Goal: Information Seeking & Learning: Learn about a topic

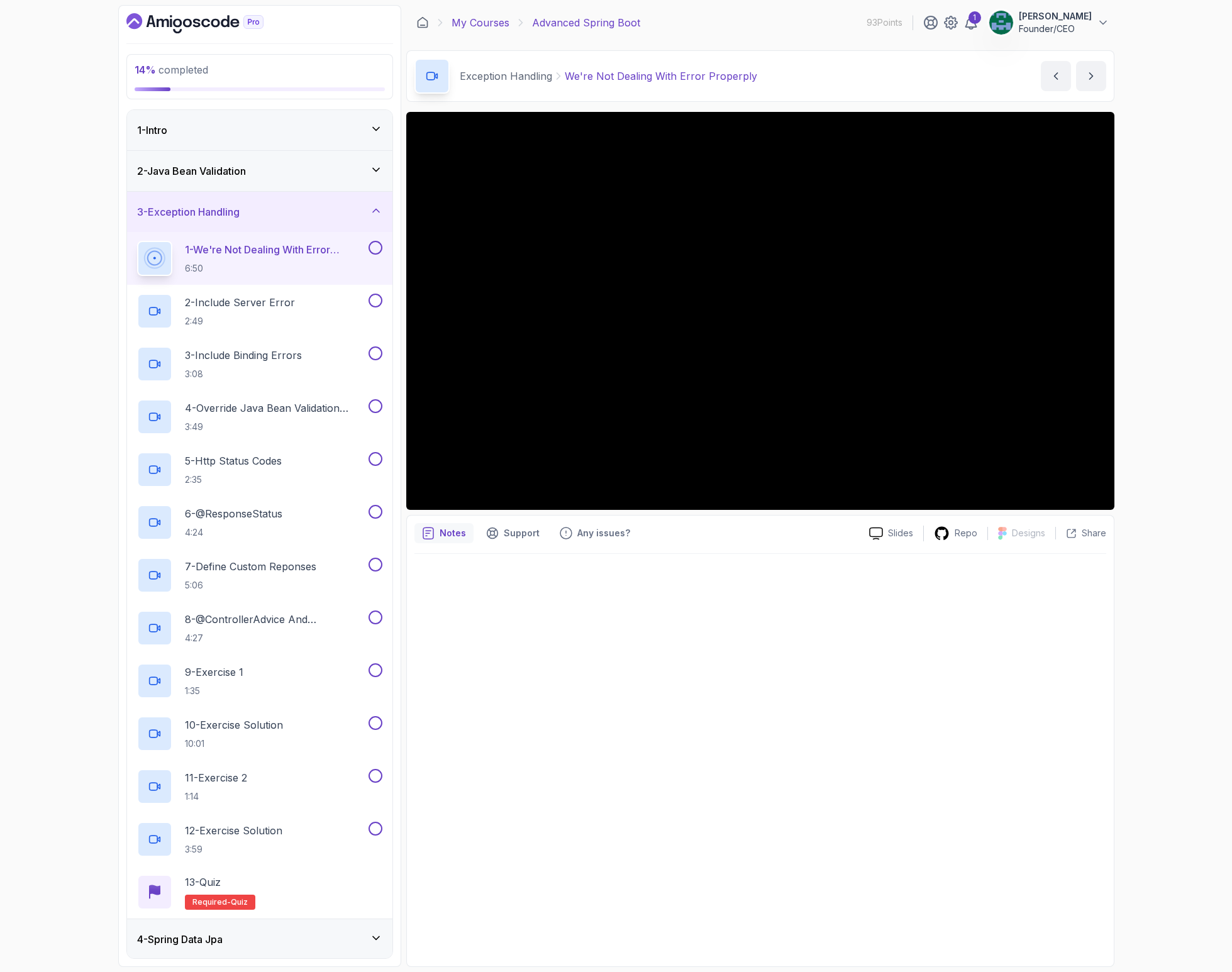
click at [480, 20] on link "My Courses" at bounding box center [480, 22] width 58 height 15
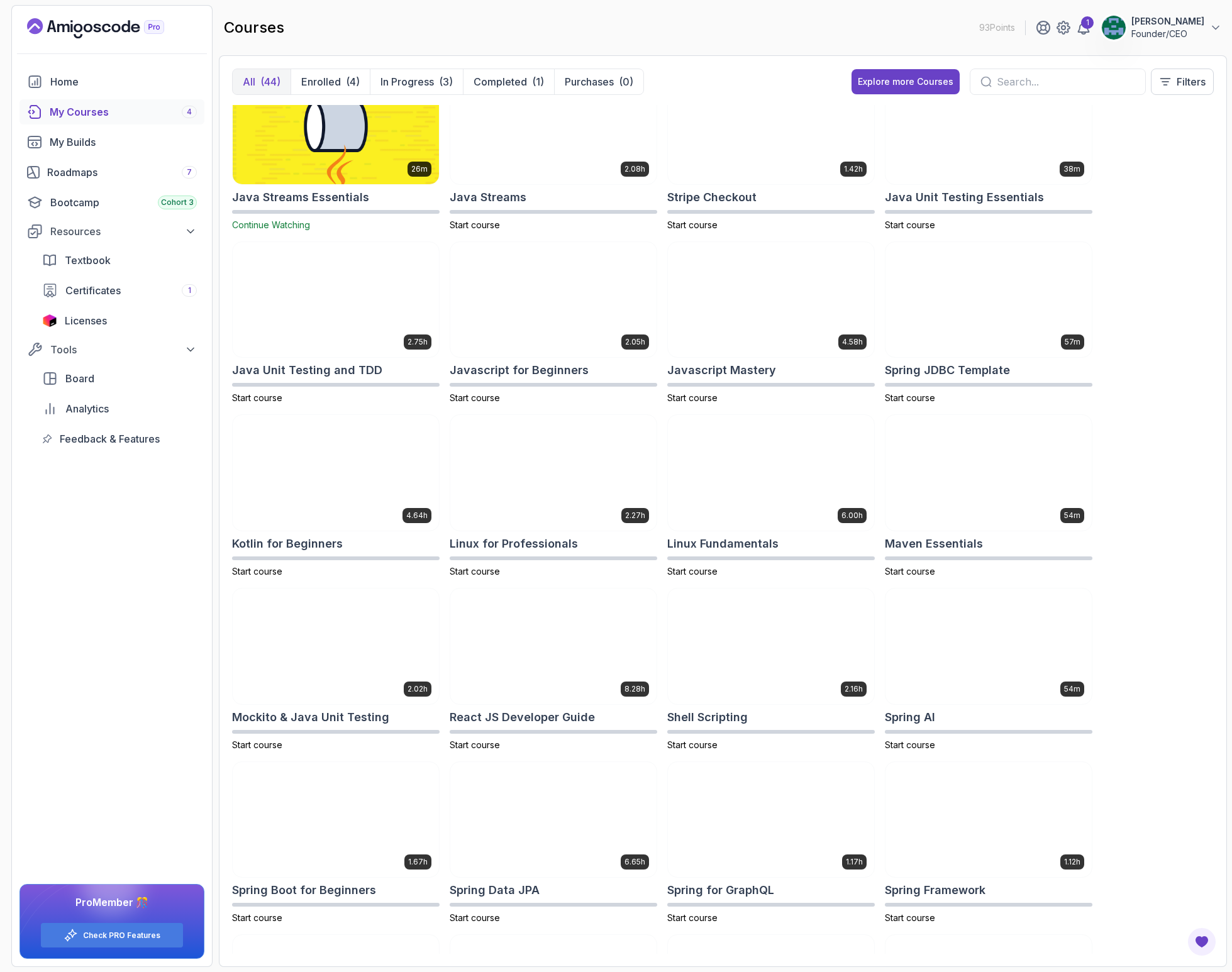
scroll to position [912, 0]
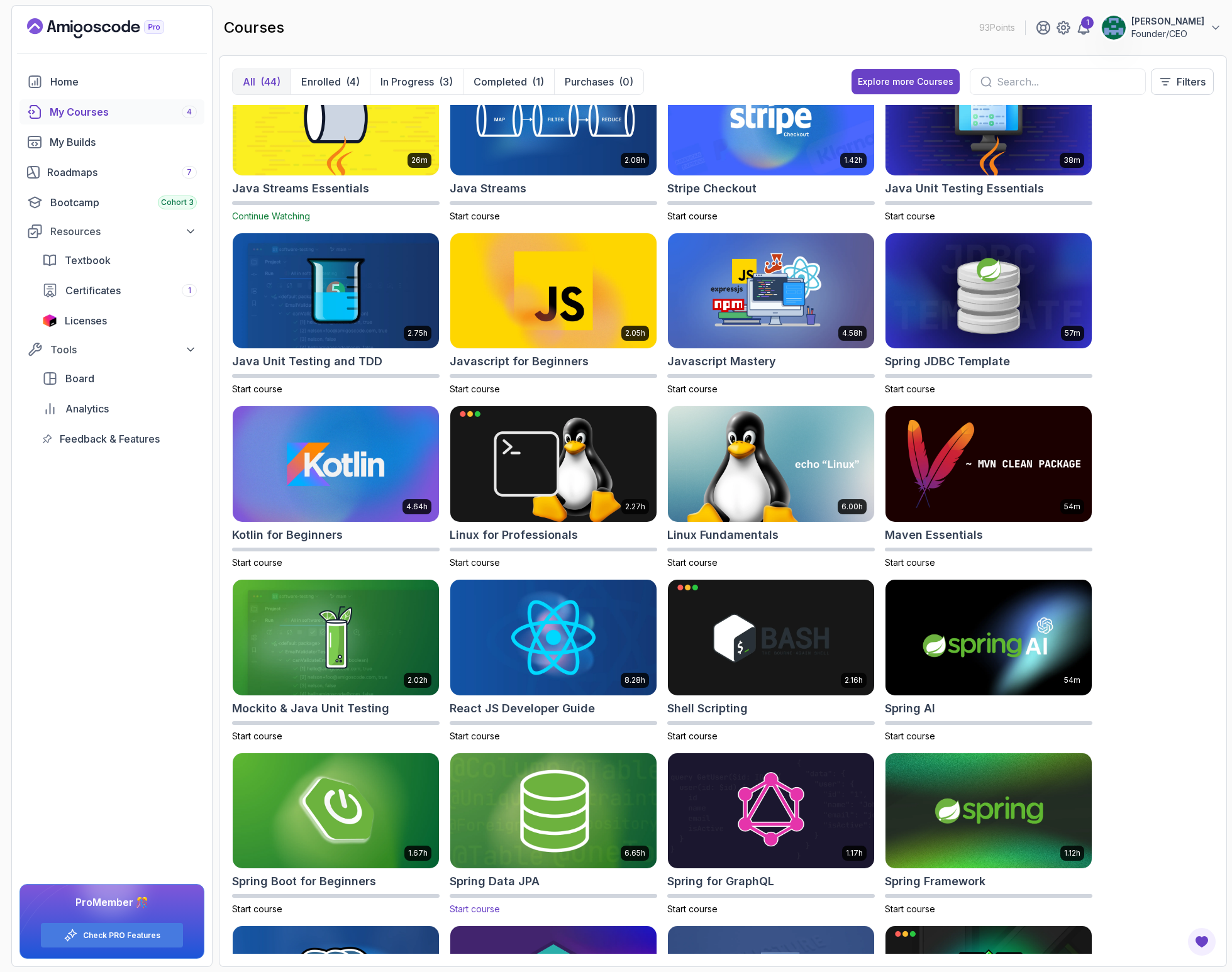
click at [539, 811] on img at bounding box center [553, 811] width 216 height 121
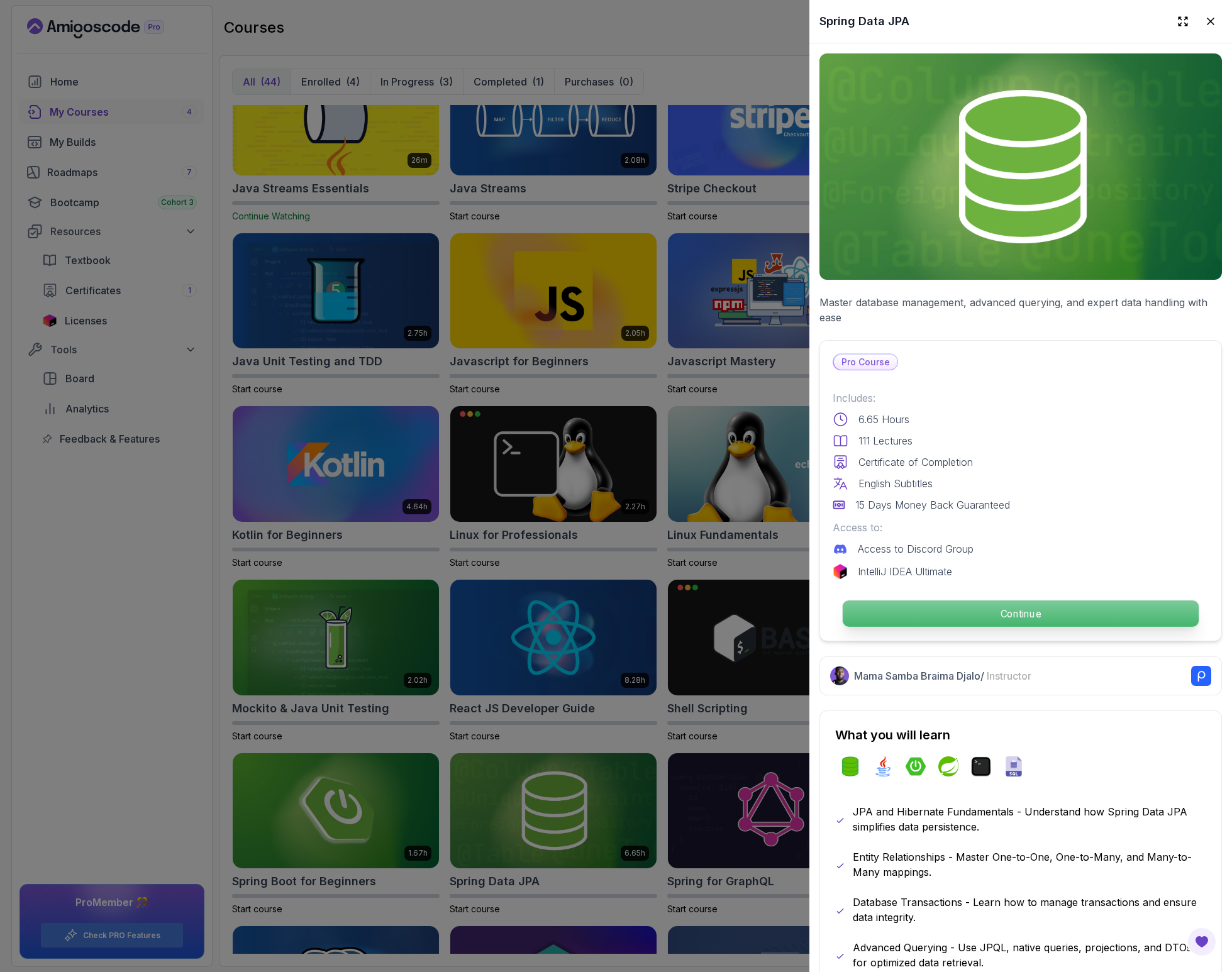
click at [946, 611] on p "Continue" at bounding box center [1020, 613] width 356 height 27
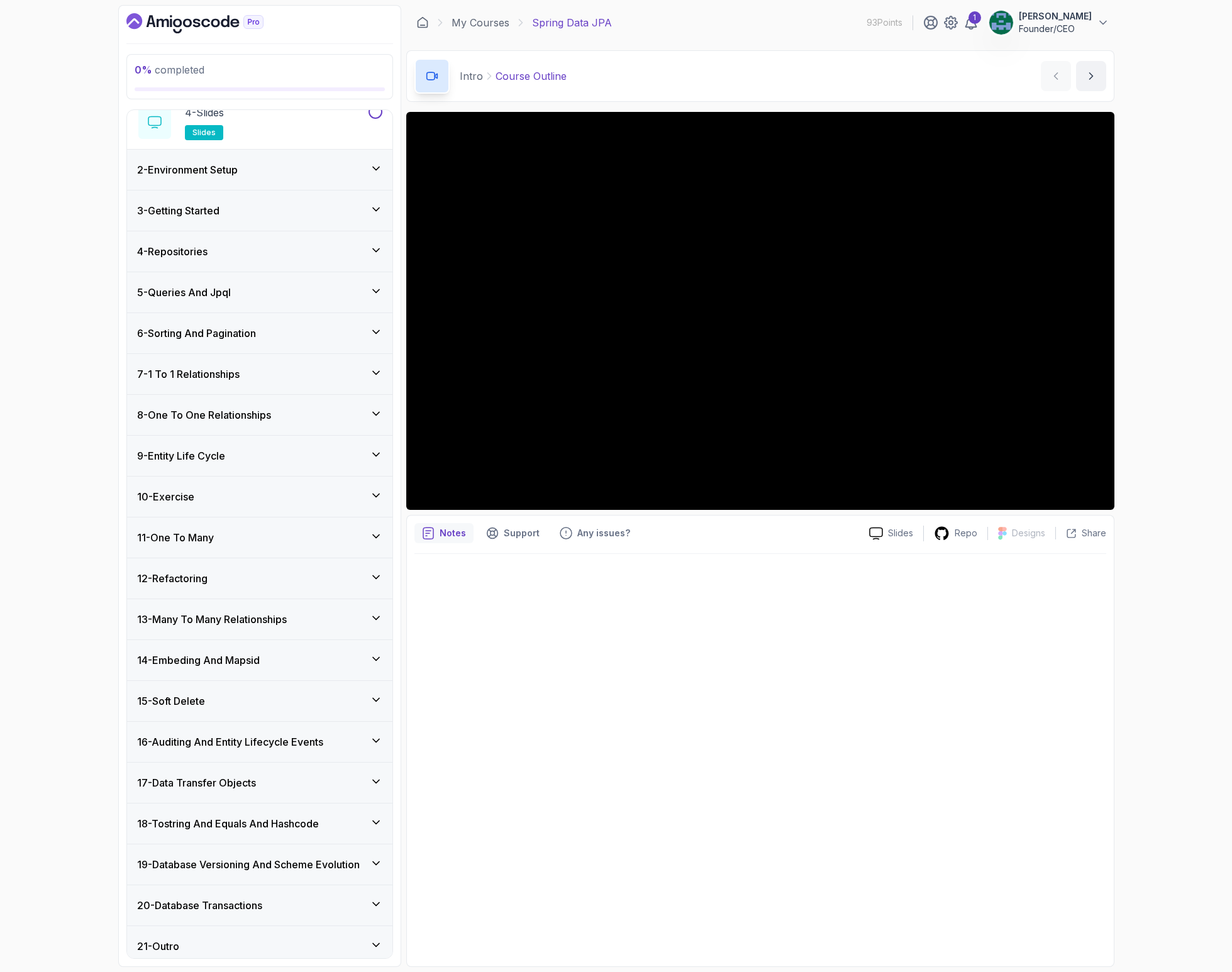
scroll to position [221, 0]
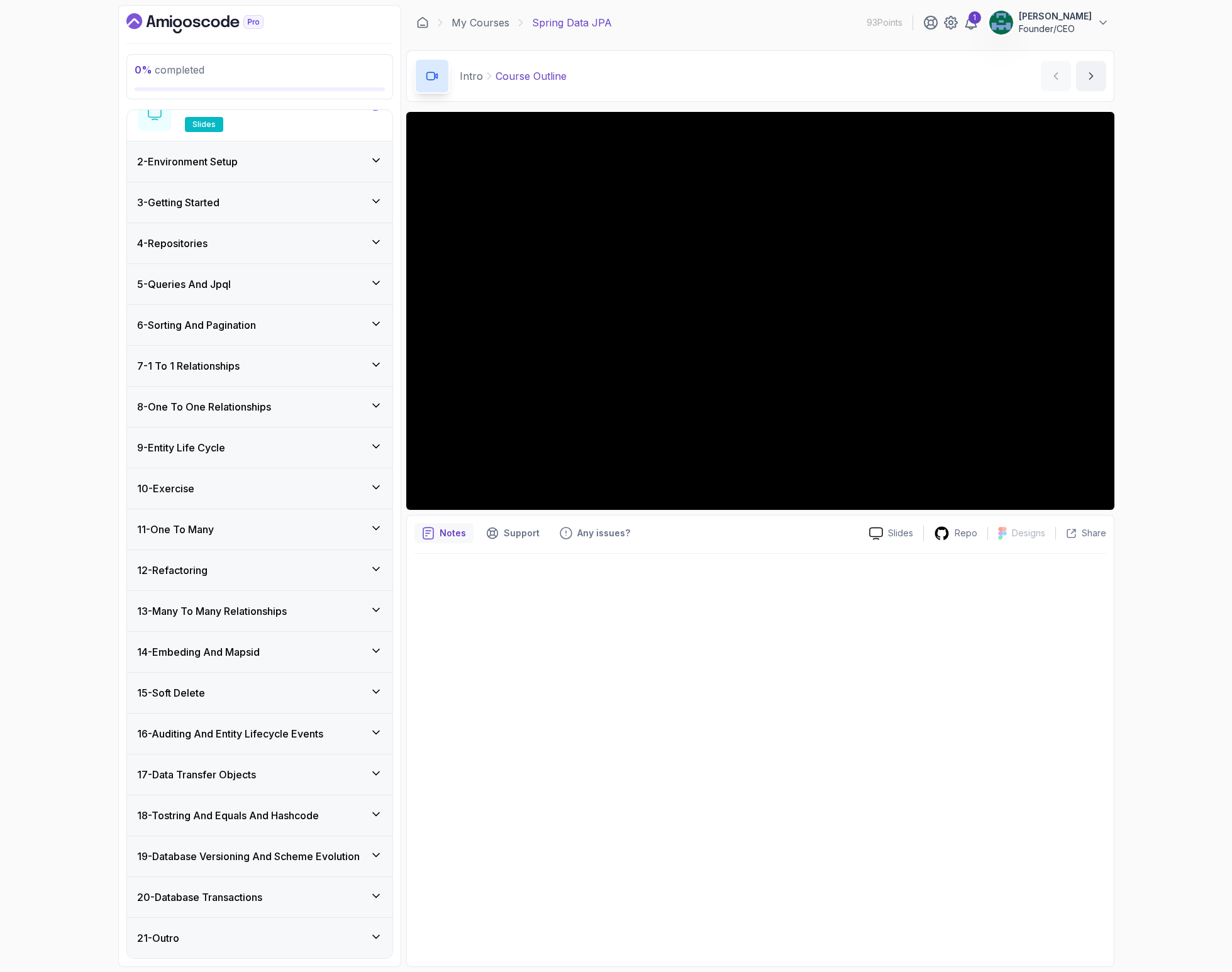
click at [233, 777] on h3 "17 - Data Transfer Objects" at bounding box center [197, 774] width 119 height 15
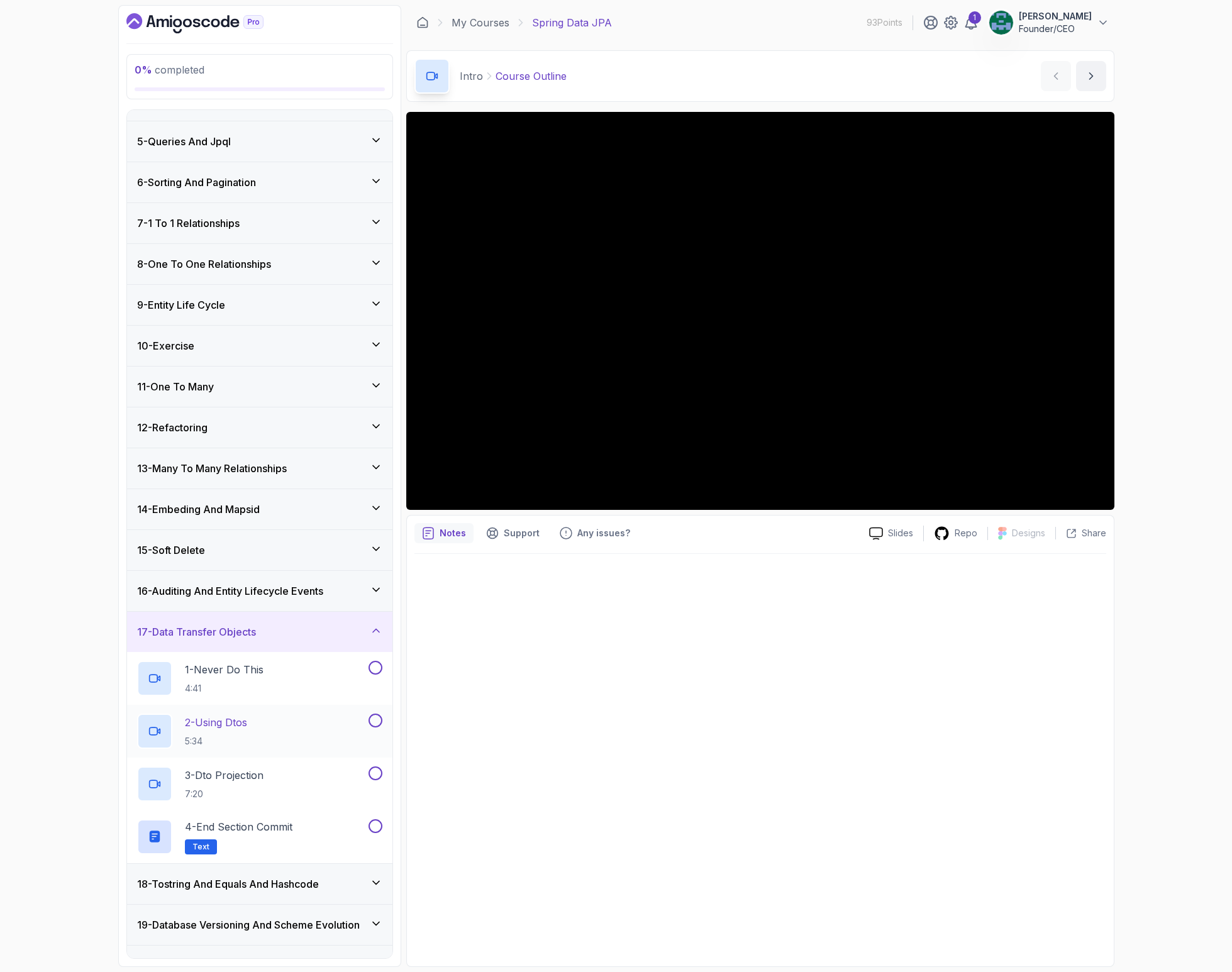
scroll to position [153, 0]
click at [249, 680] on h2 "1 - Never Do This 4:41" at bounding box center [224, 678] width 79 height 33
click at [290, 923] on h3 "19 - Database Versioning And Scheme Evolution" at bounding box center [249, 924] width 223 height 15
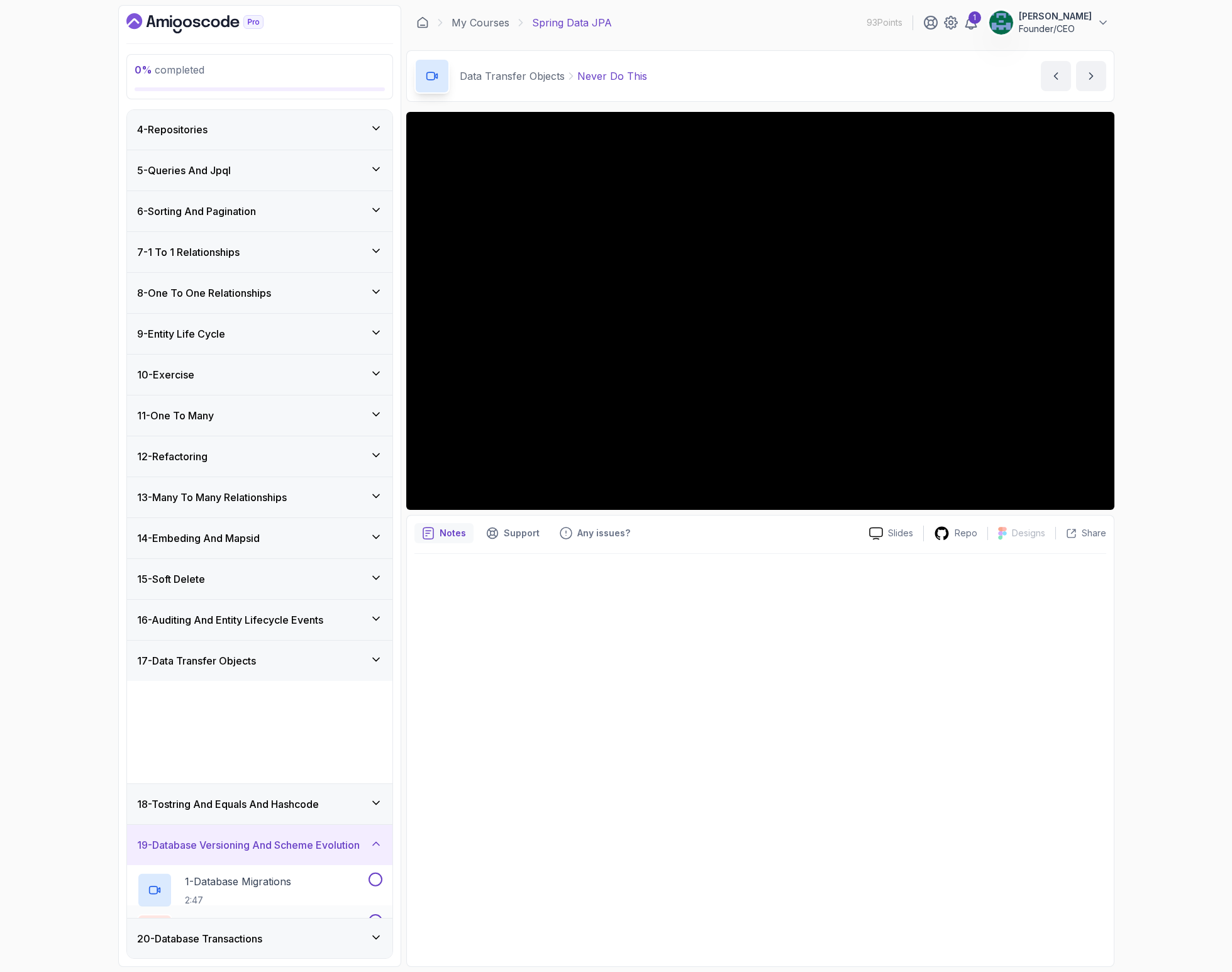
scroll to position [115, 0]
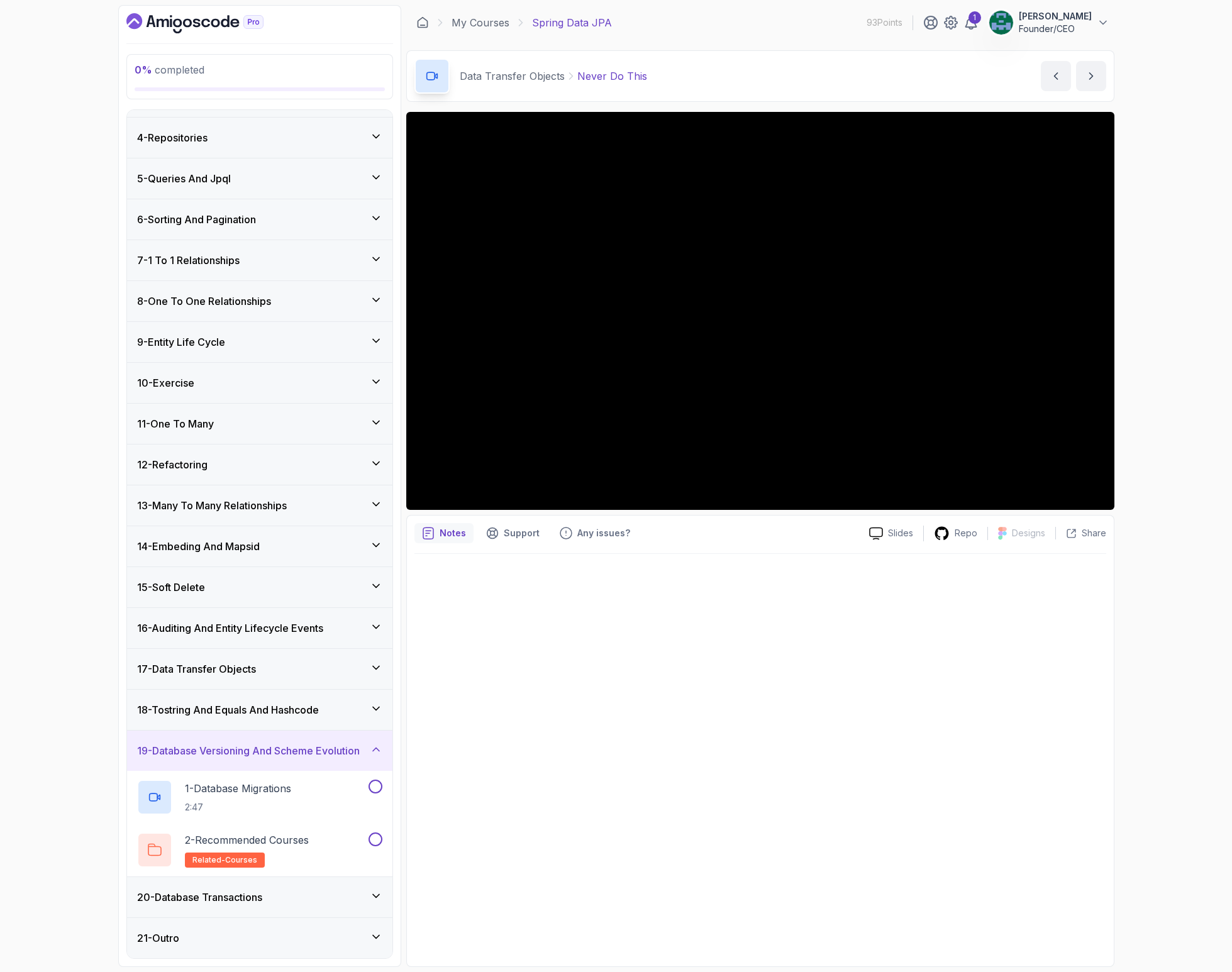
click at [278, 902] on div "20 - Database Transactions" at bounding box center [260, 896] width 245 height 15
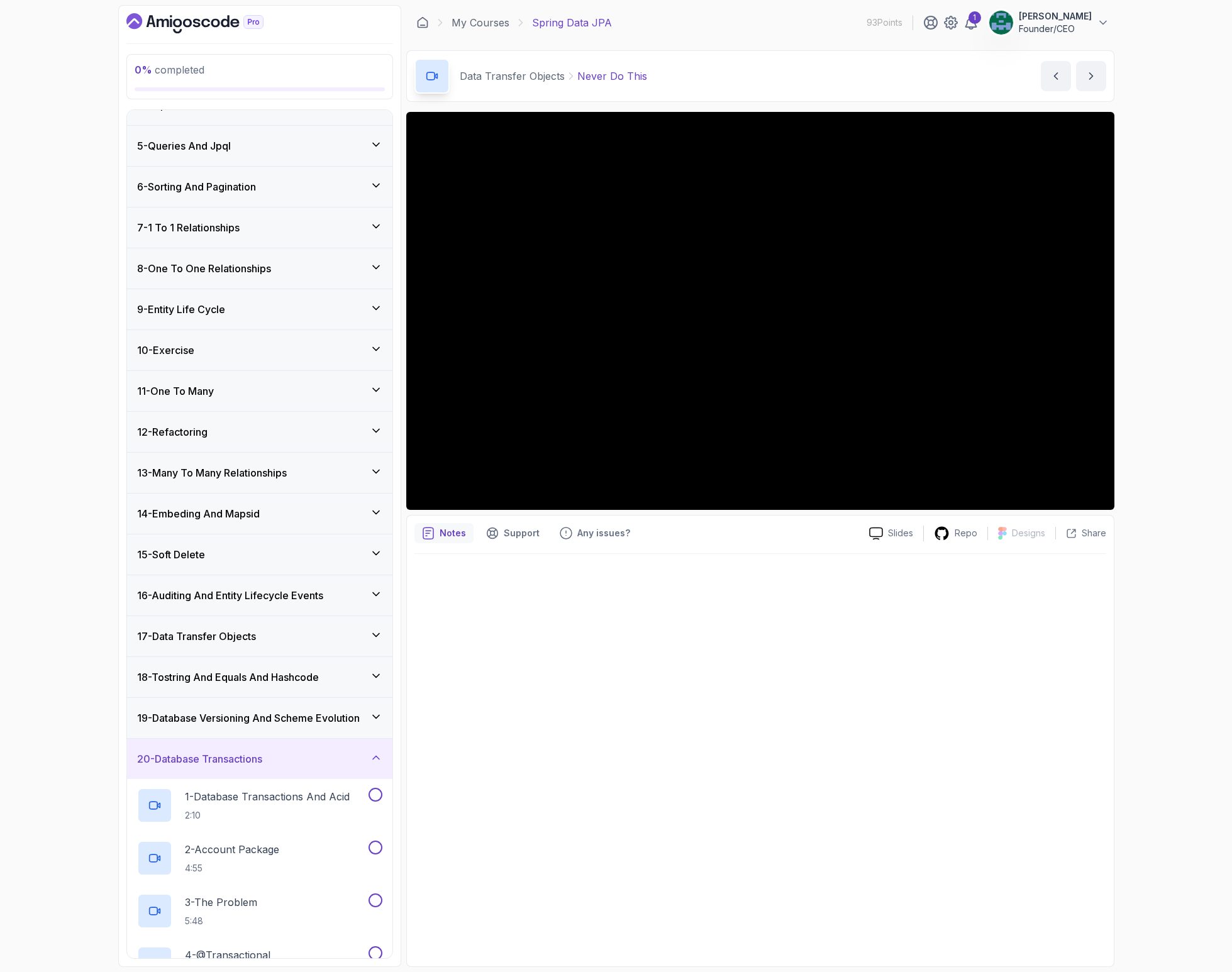
scroll to position [273, 0]
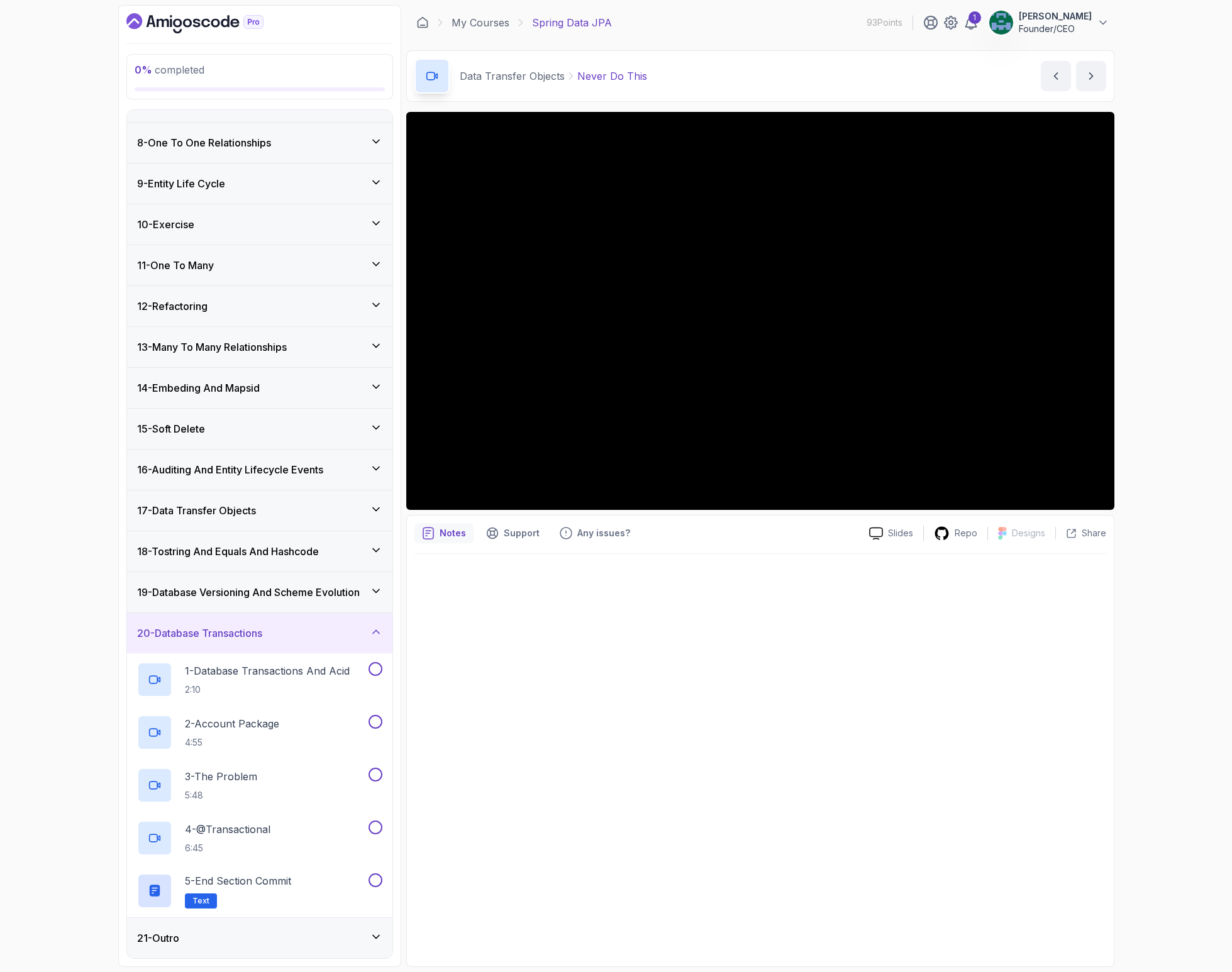
click at [376, 180] on icon at bounding box center [376, 182] width 12 height 12
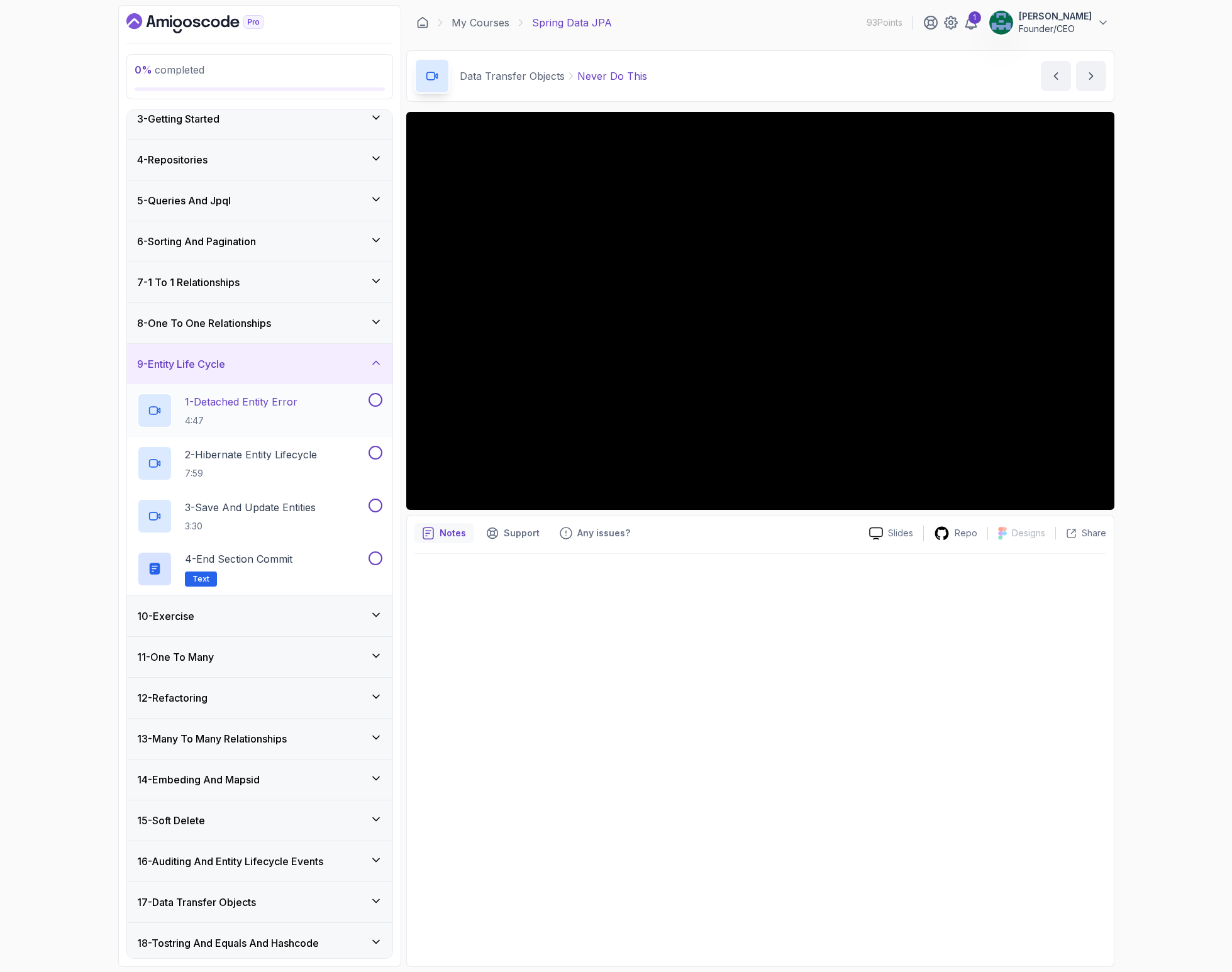
scroll to position [0, 0]
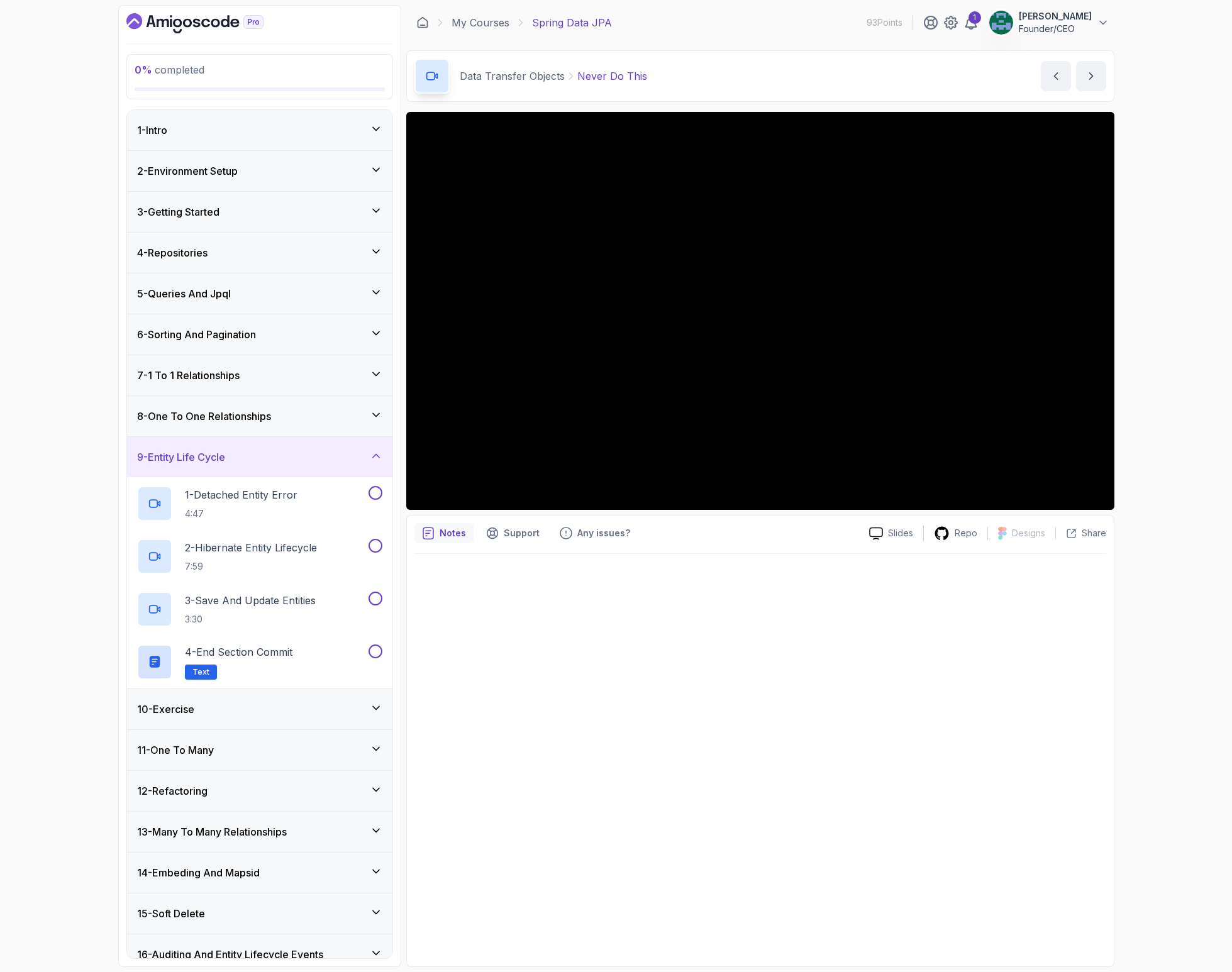
click at [238, 170] on h3 "2 - Environment Setup" at bounding box center [188, 171] width 100 height 15
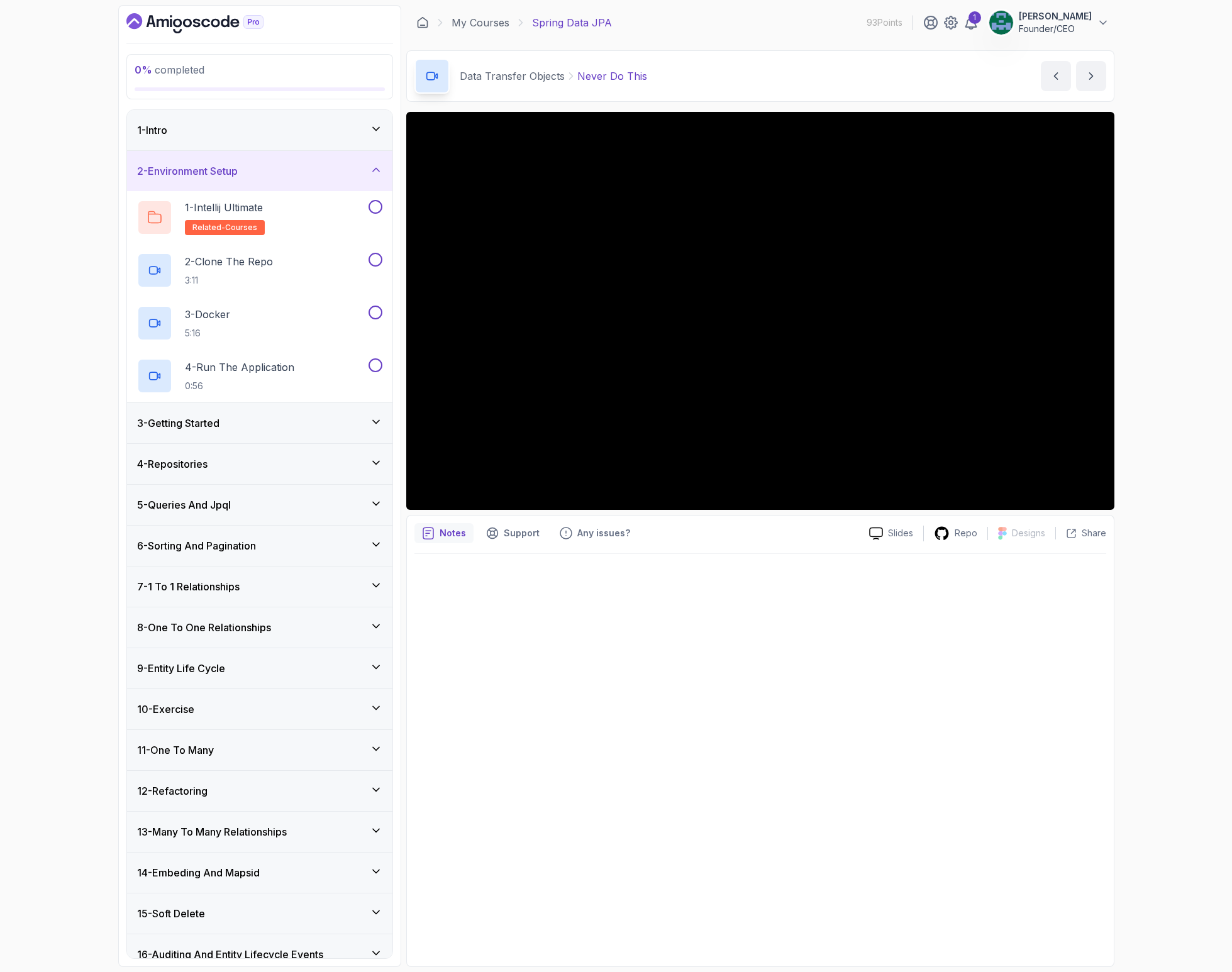
click at [232, 417] on div "3 - Getting Started" at bounding box center [260, 423] width 245 height 15
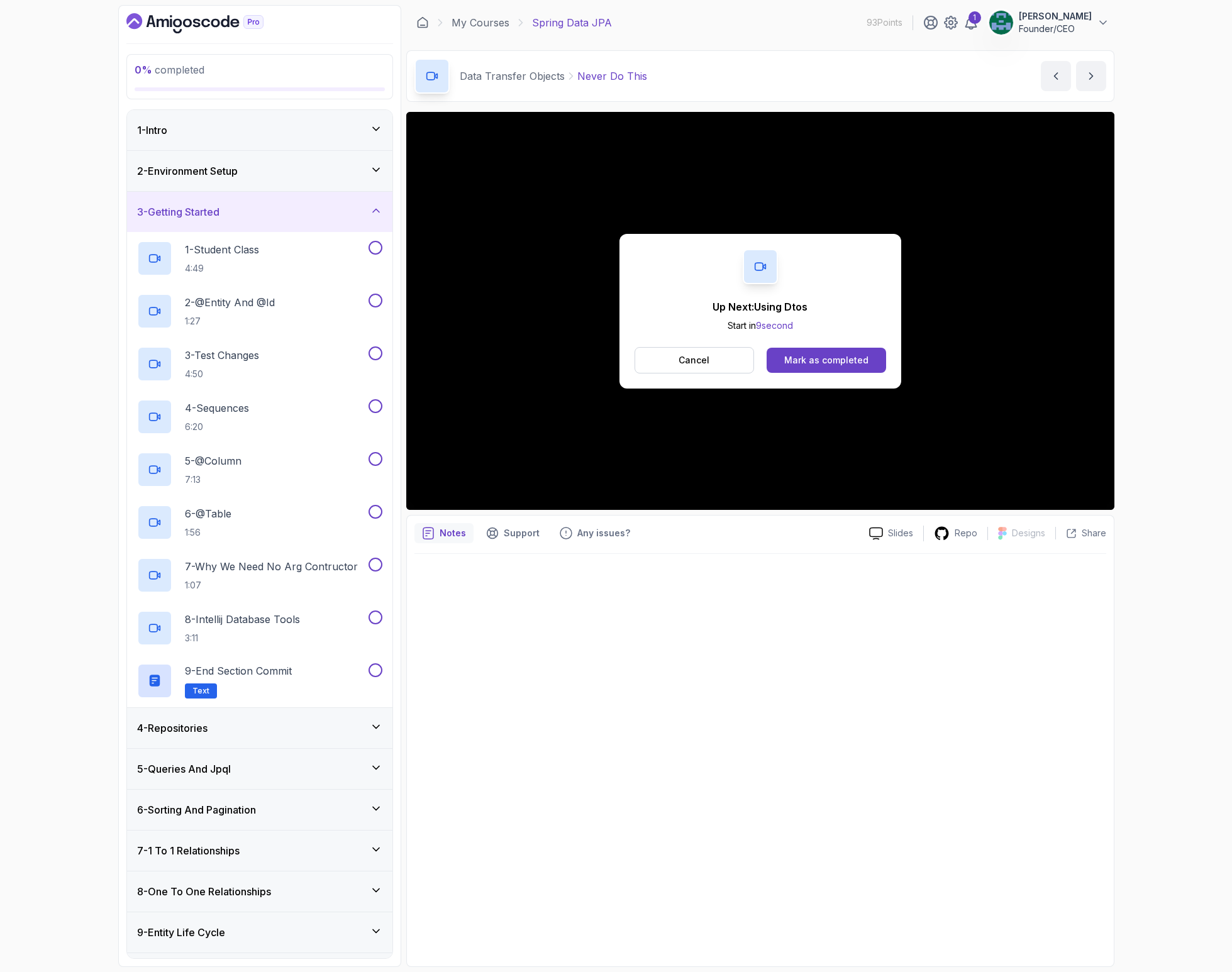
scroll to position [4, 0]
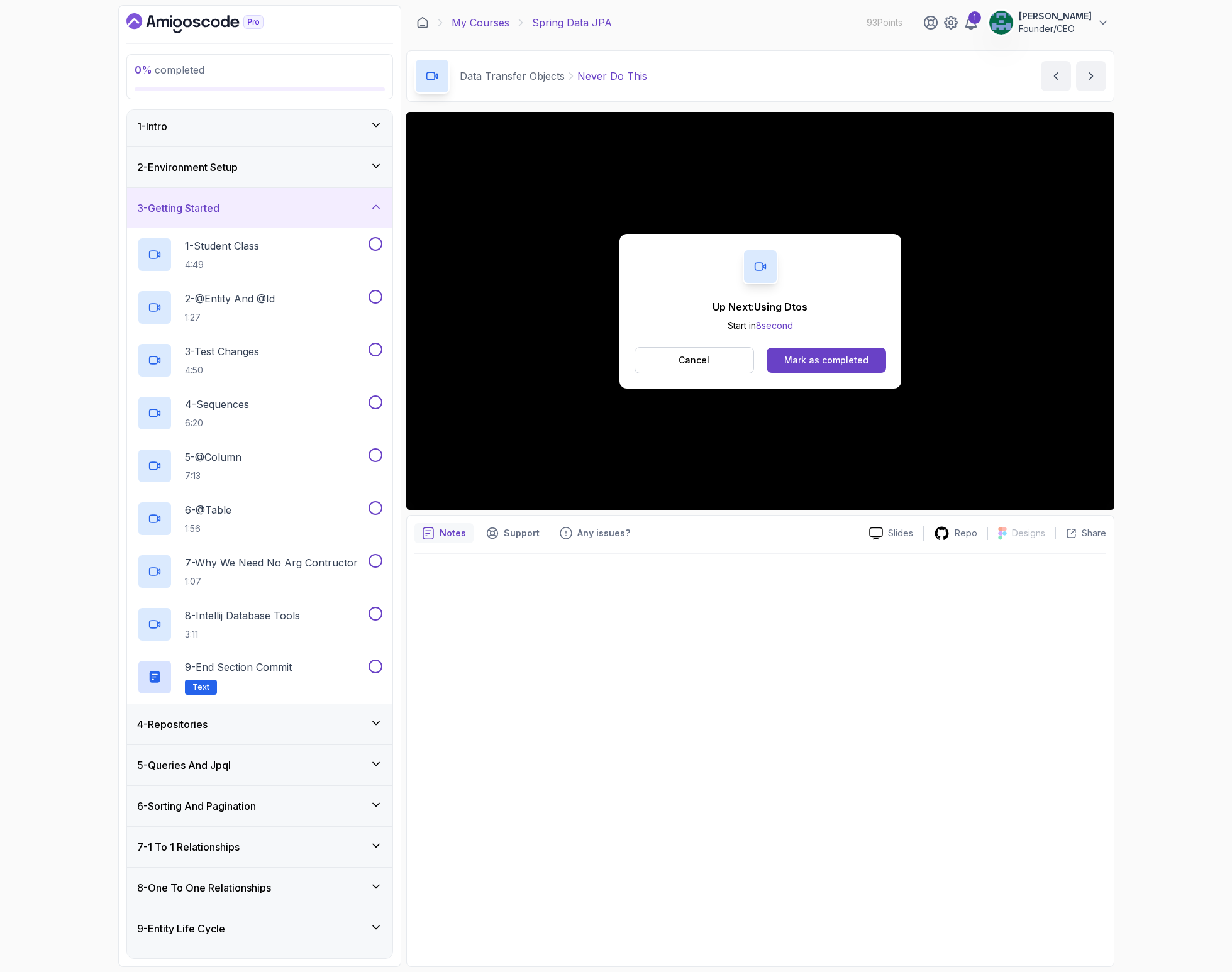
click at [471, 26] on link "My Courses" at bounding box center [480, 22] width 58 height 15
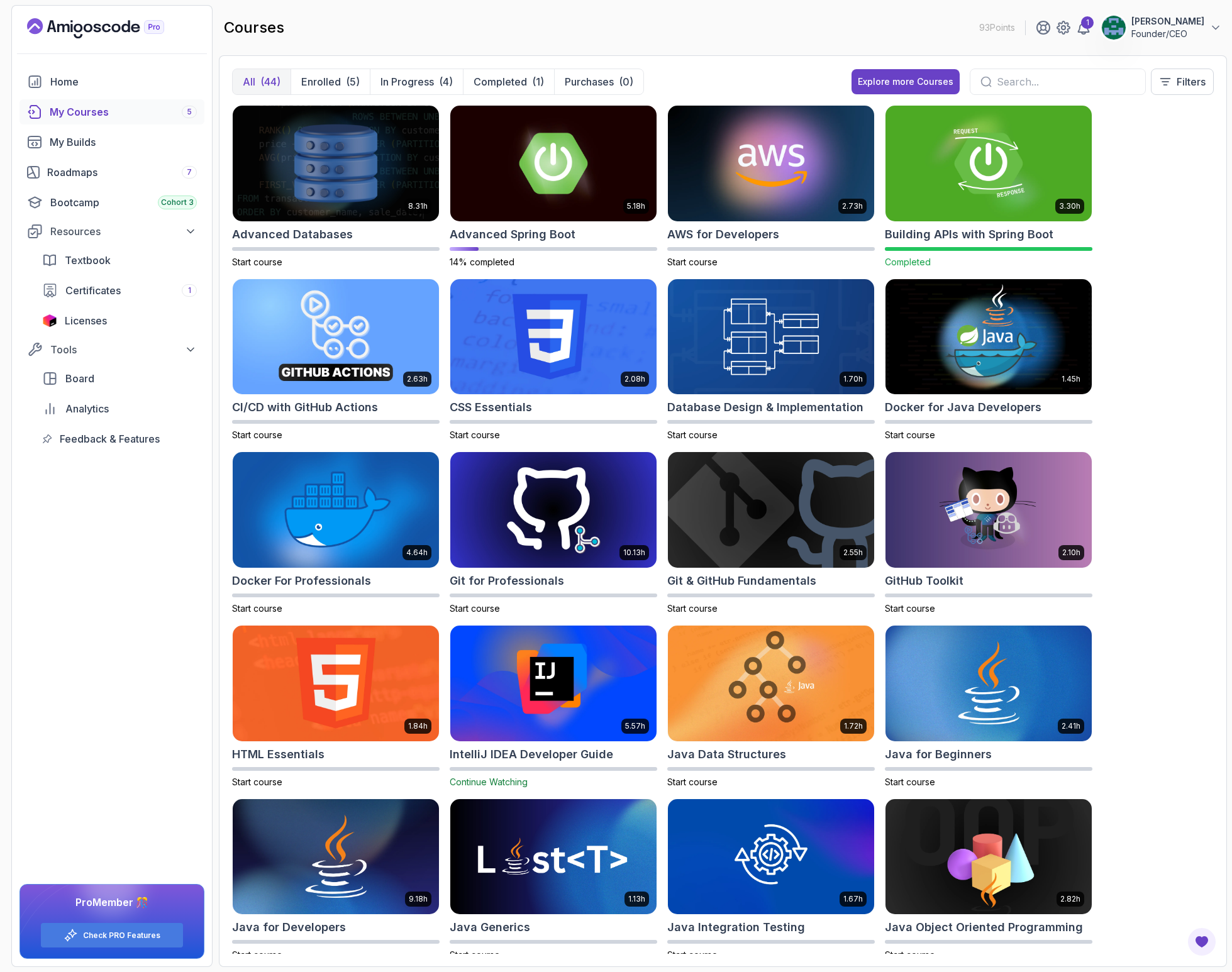
drag, startPoint x: 1020, startPoint y: 82, endPoint x: 1037, endPoint y: 79, distance: 17.3
click at [1021, 81] on input "text" at bounding box center [1065, 81] width 138 height 15
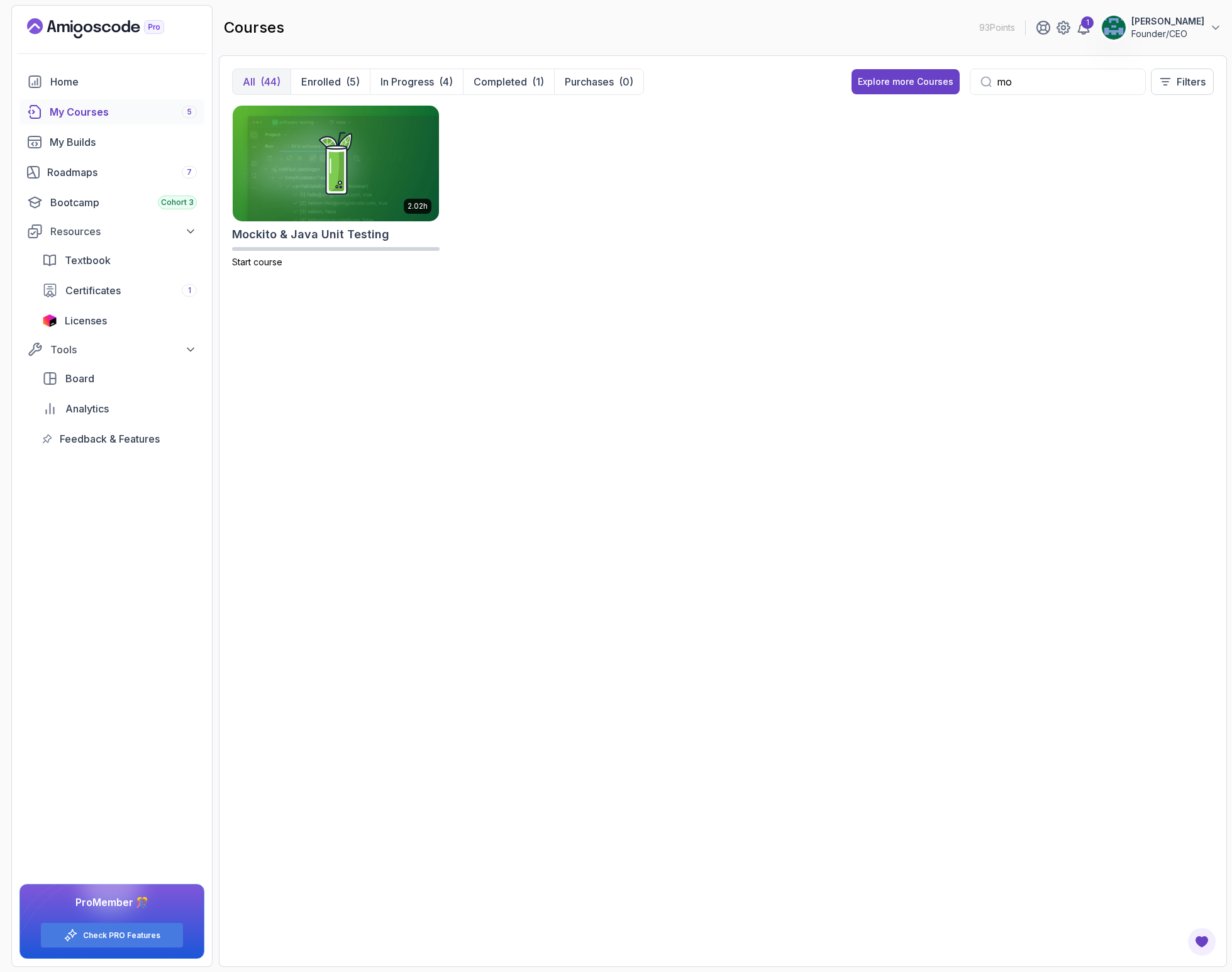
type input "m"
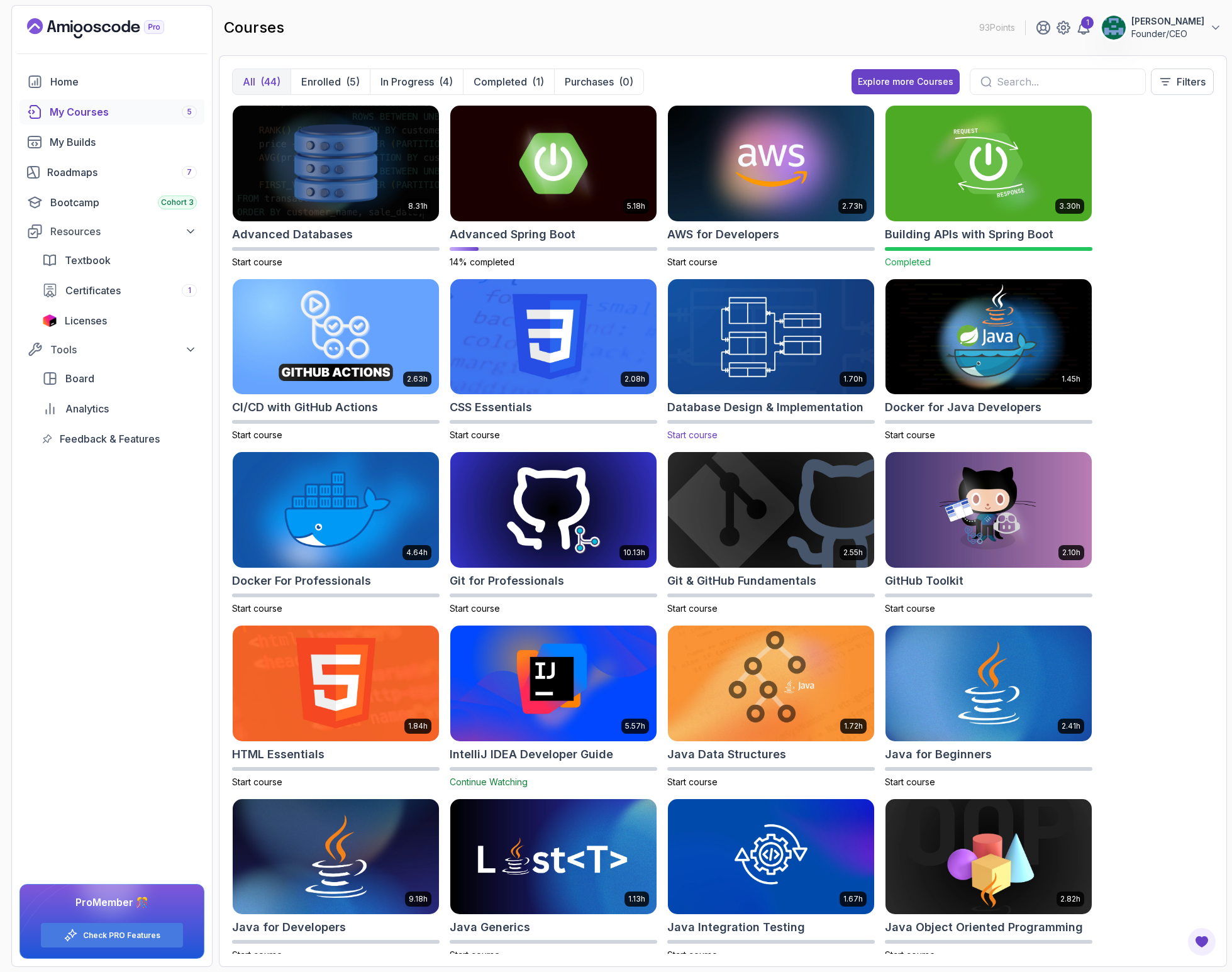
click at [760, 359] on img at bounding box center [771, 337] width 216 height 121
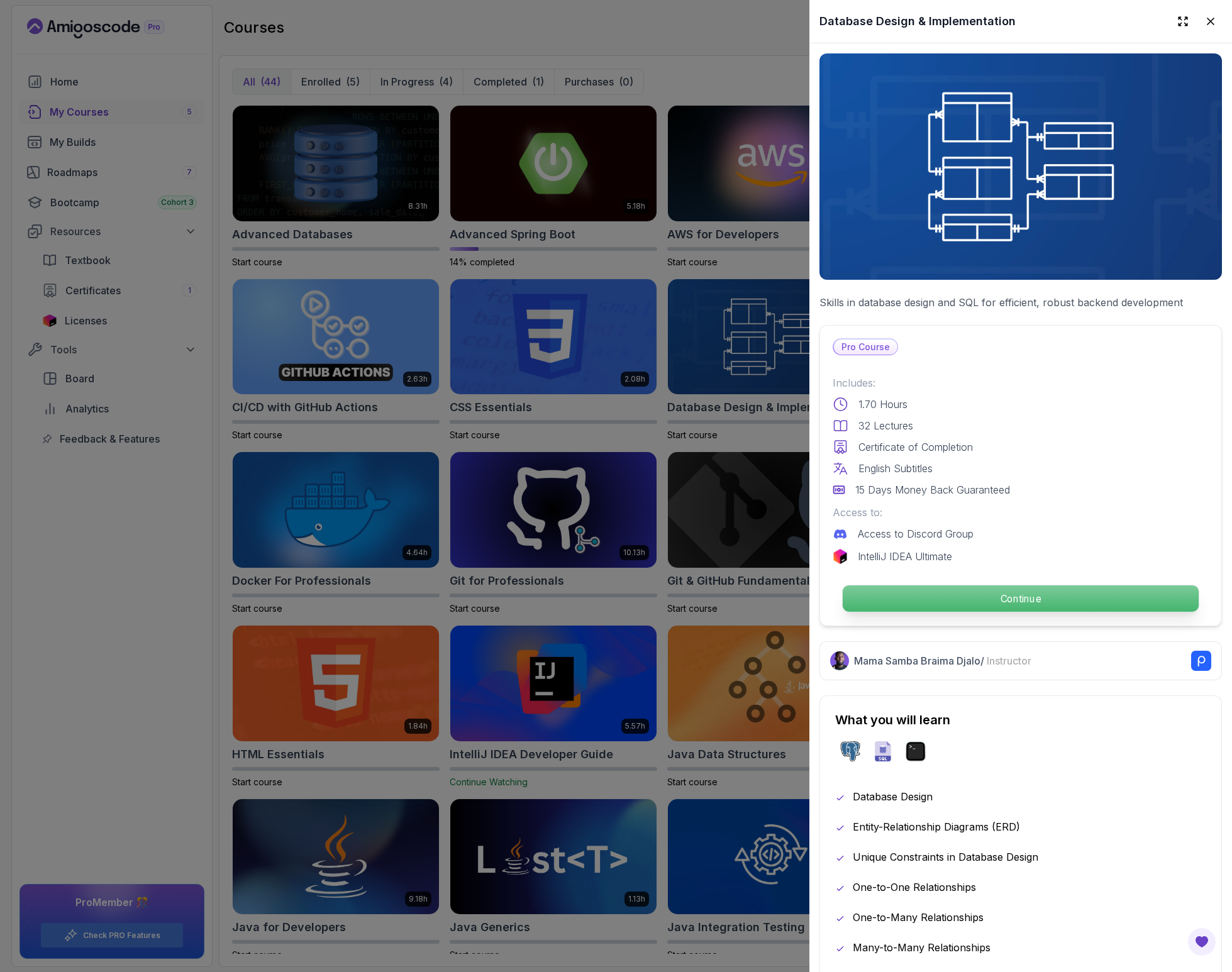
scroll to position [3, 0]
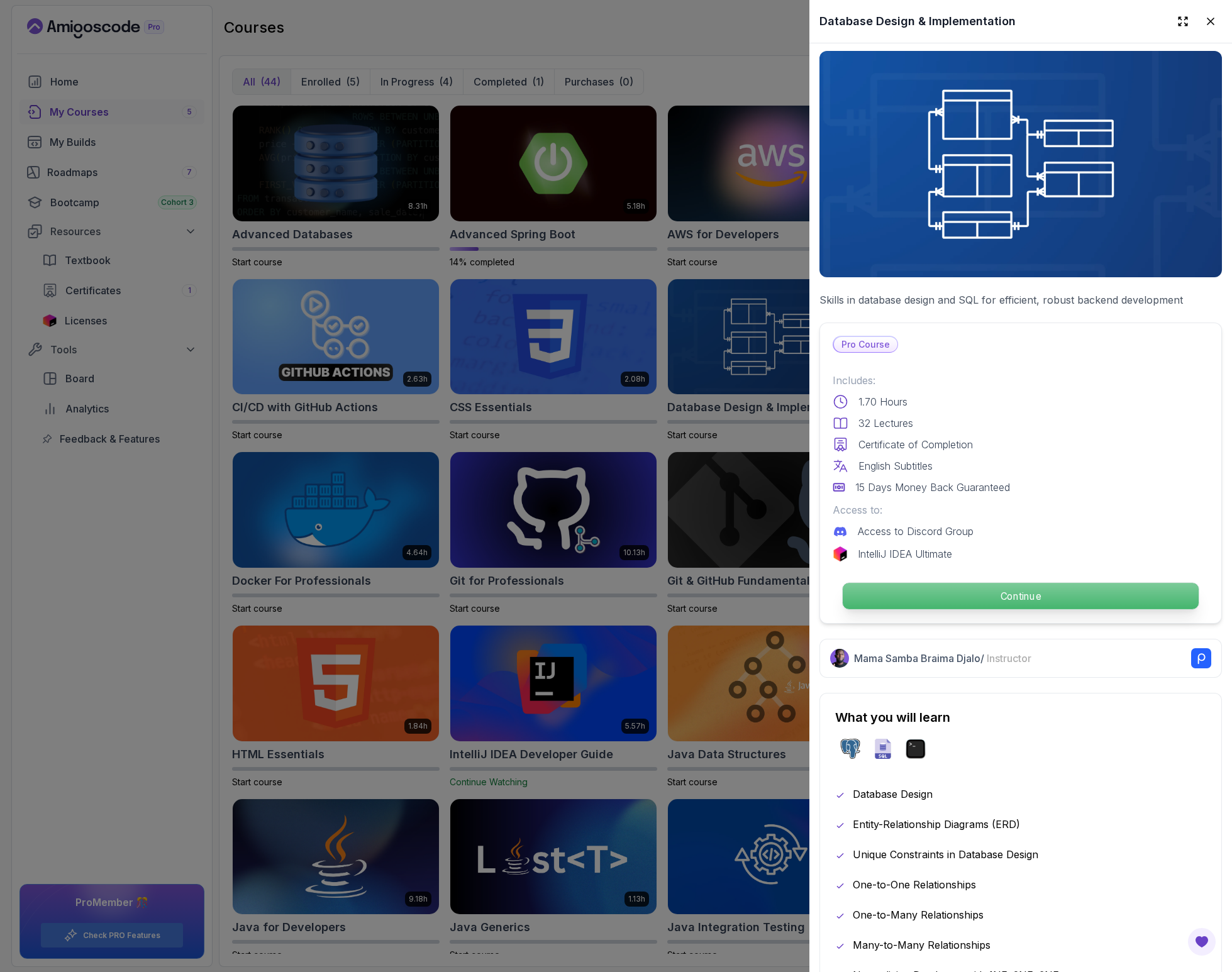
click at [949, 589] on p "Continue" at bounding box center [1020, 596] width 356 height 27
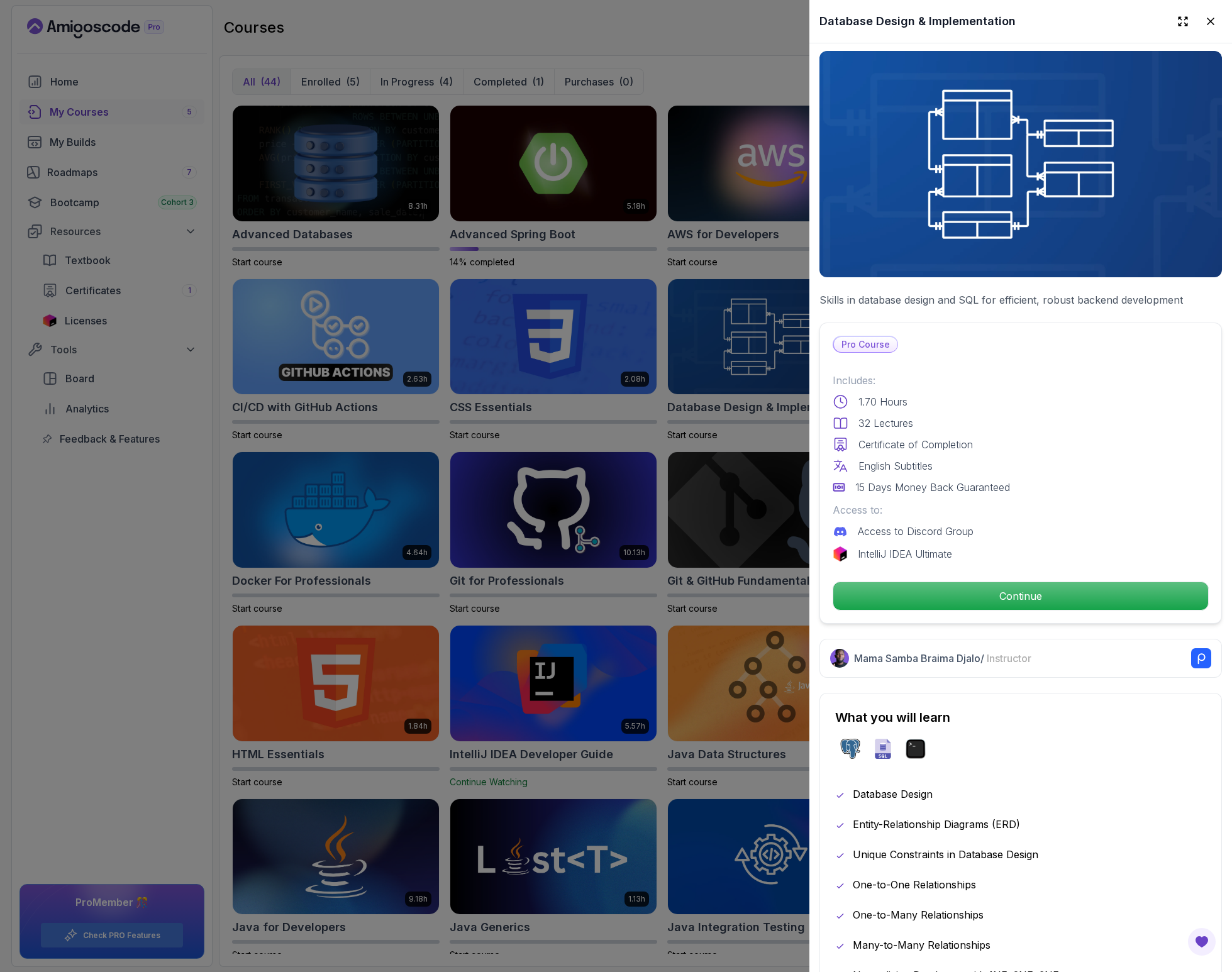
scroll to position [22, 0]
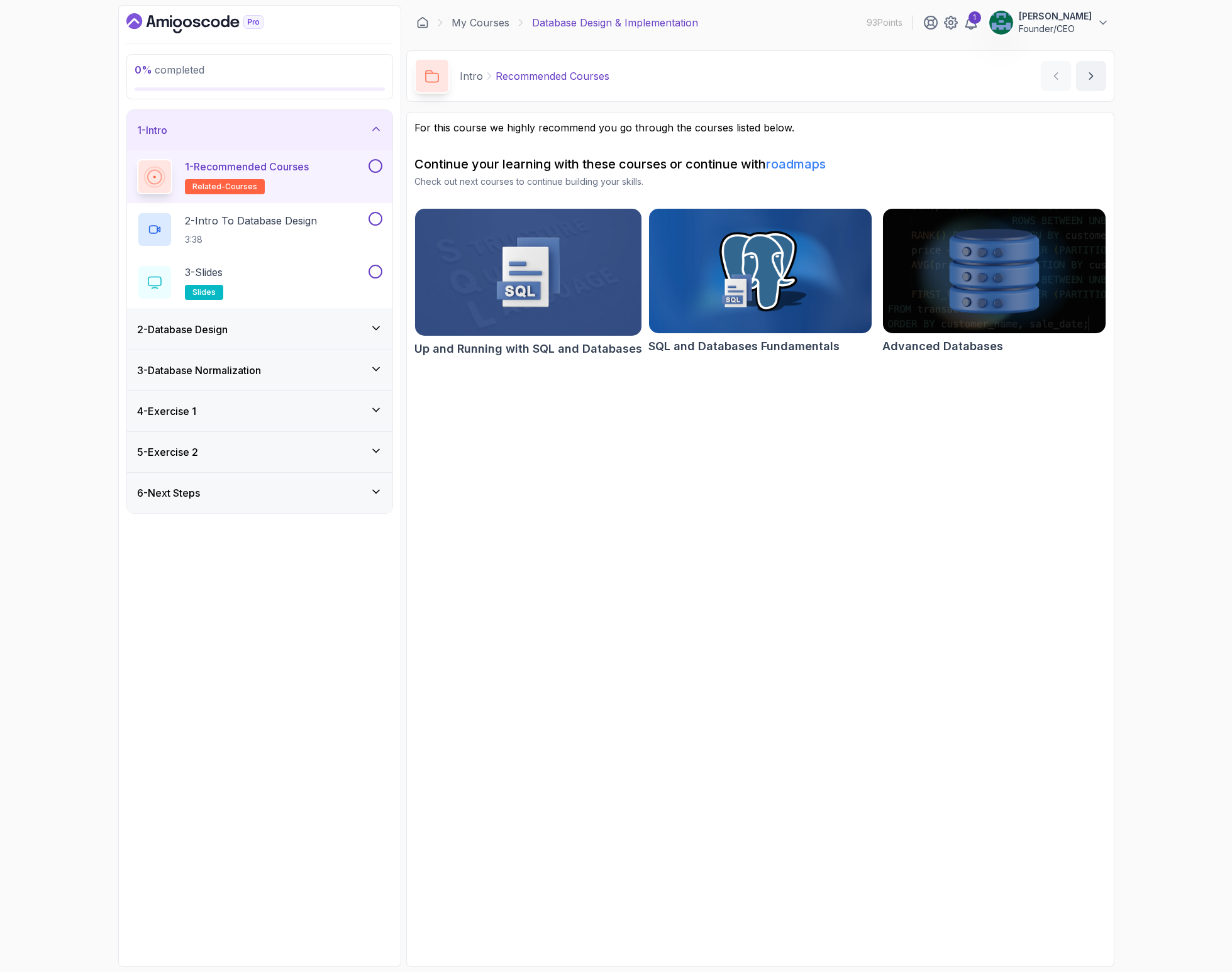
click at [279, 340] on div "2 - Database Design" at bounding box center [259, 329] width 265 height 40
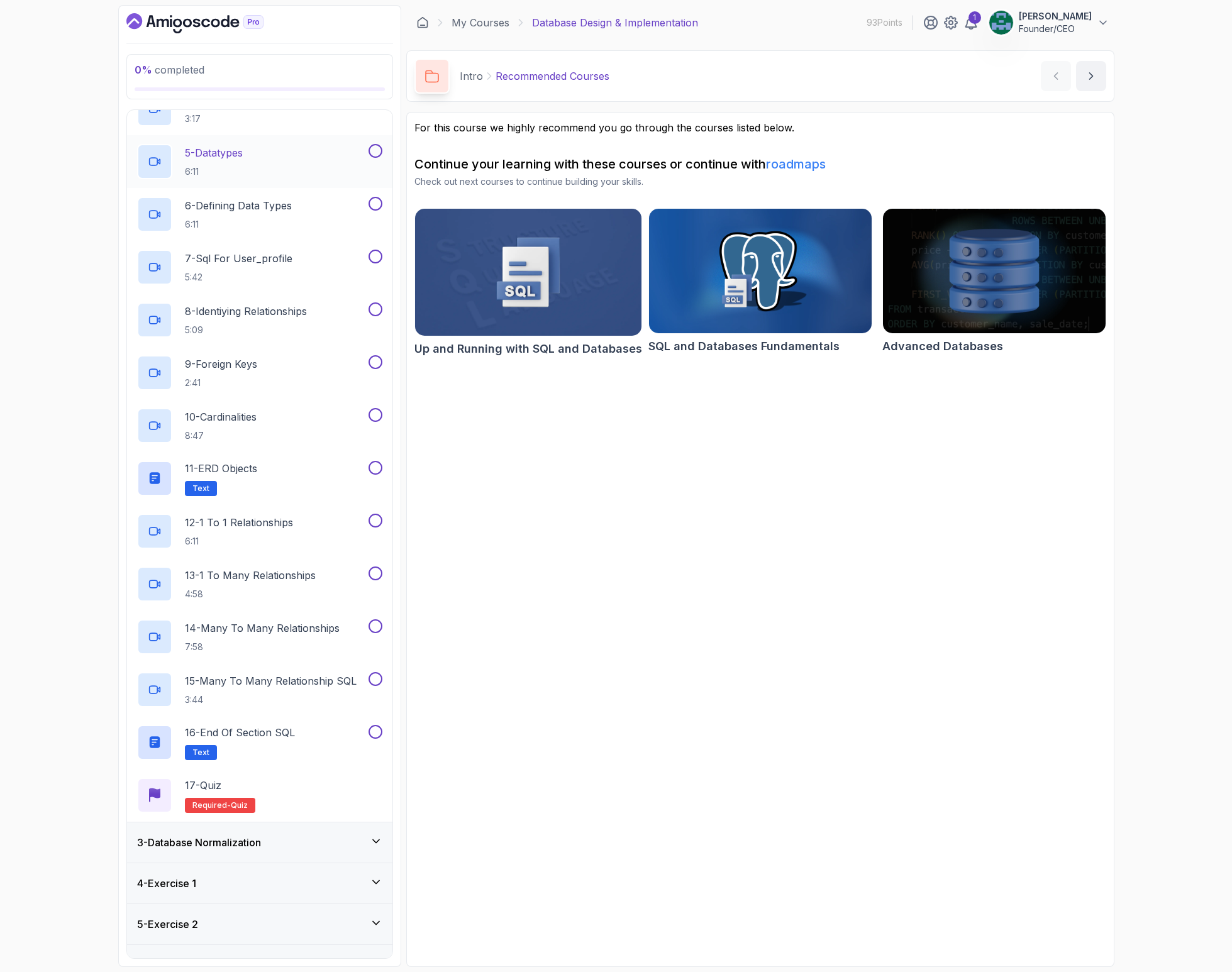
scroll to position [294, 0]
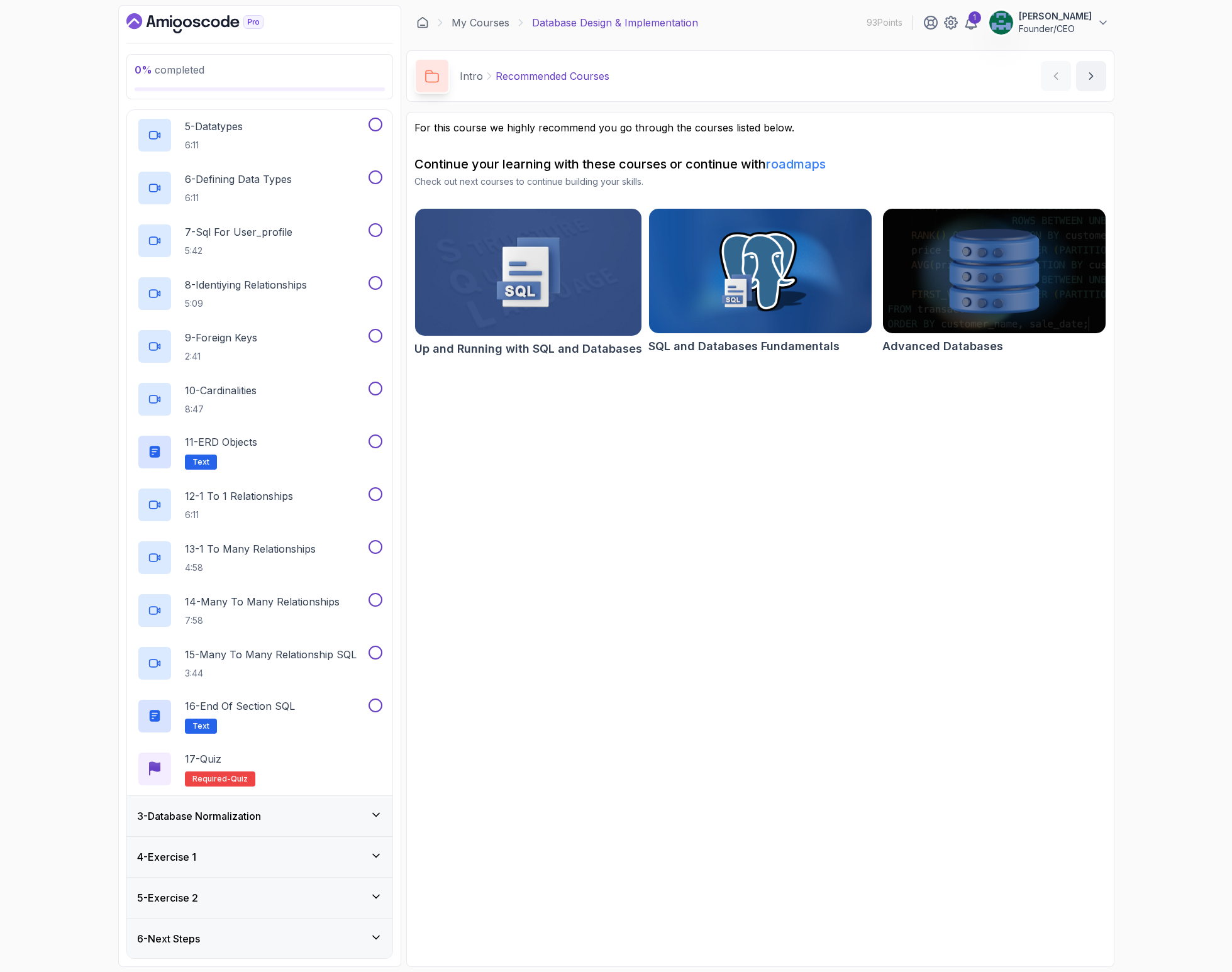
click at [244, 820] on h3 "3 - Database Normalization" at bounding box center [199, 816] width 124 height 15
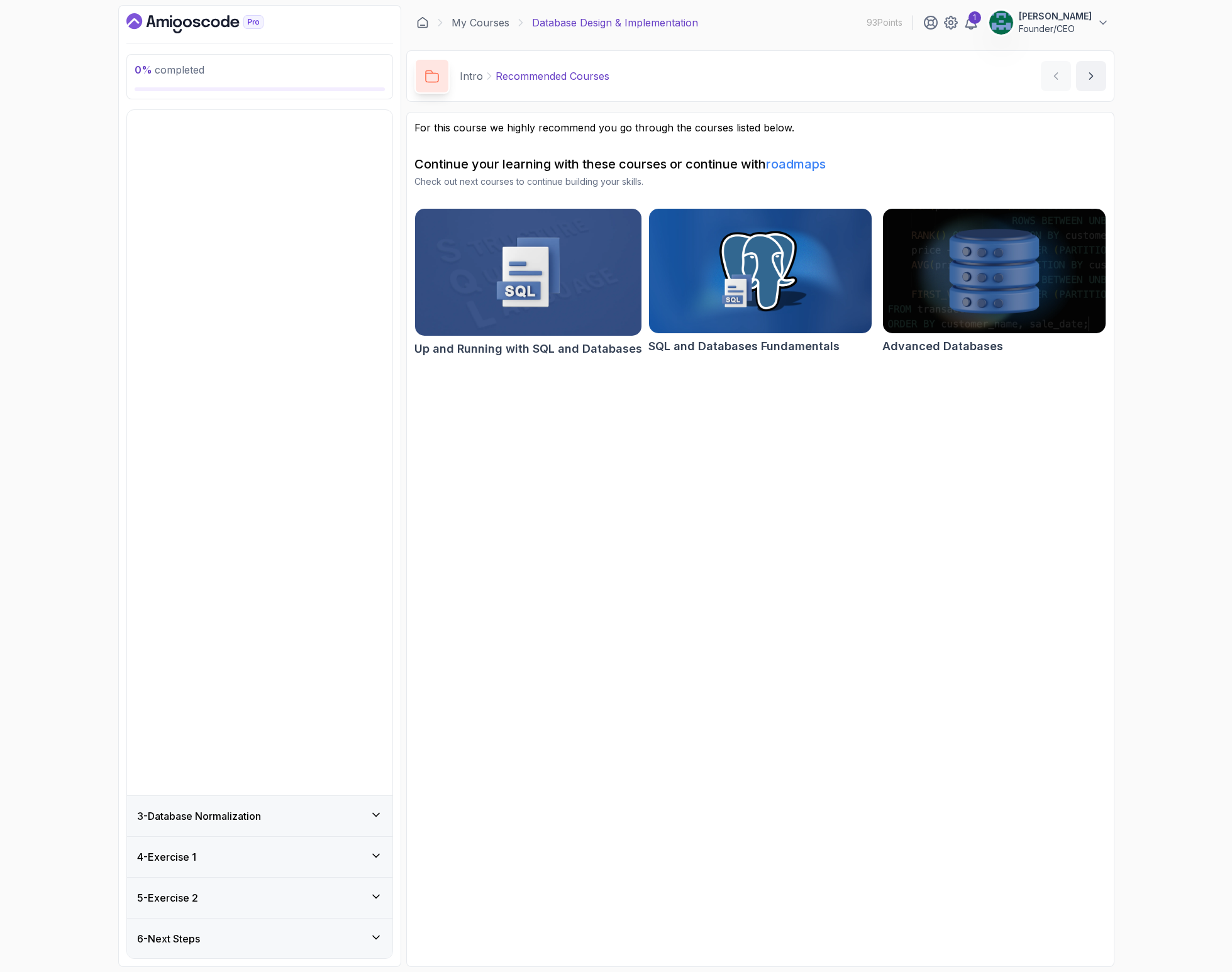
scroll to position [0, 0]
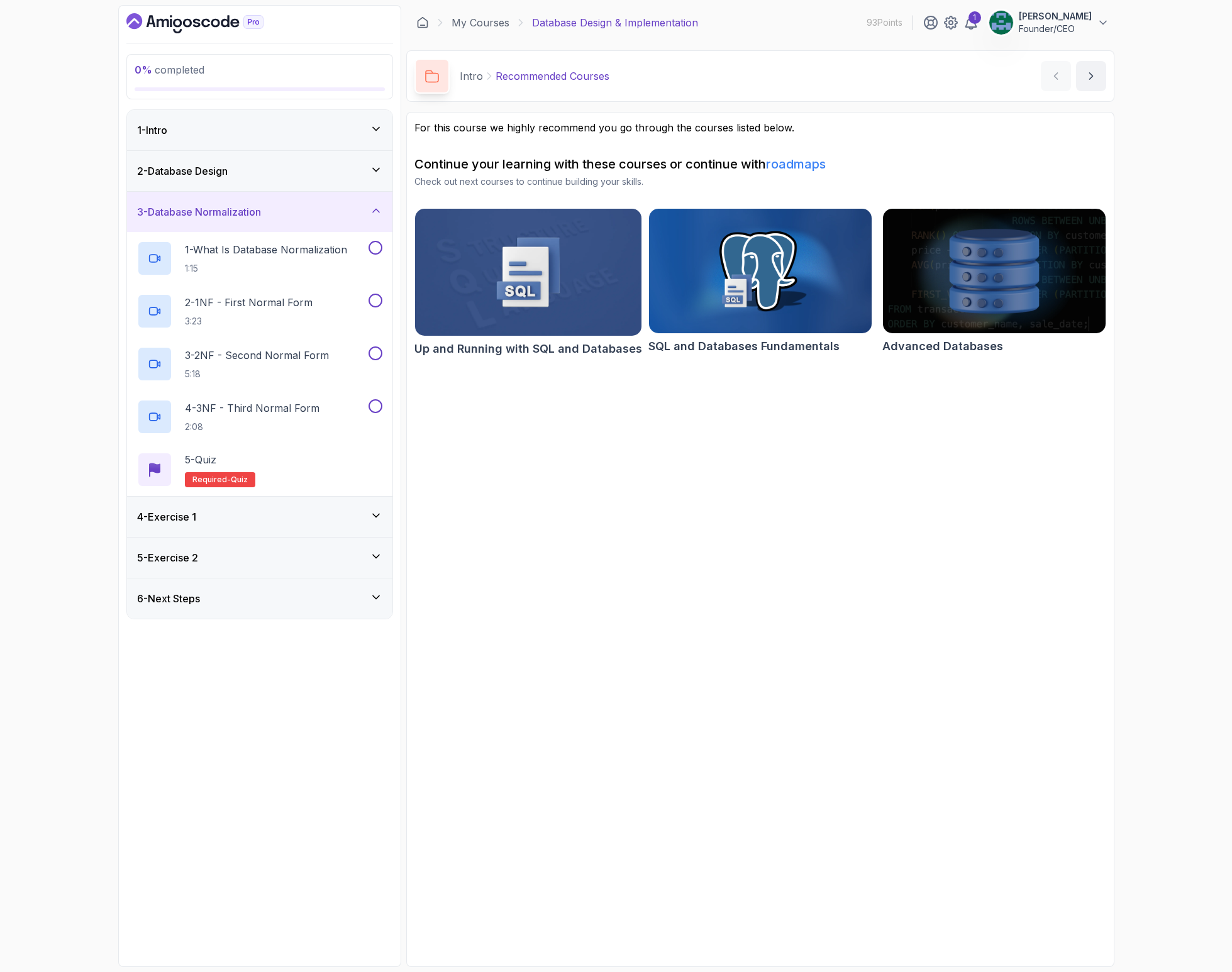
click at [231, 517] on div "4 - Exercise 1" at bounding box center [260, 516] width 245 height 15
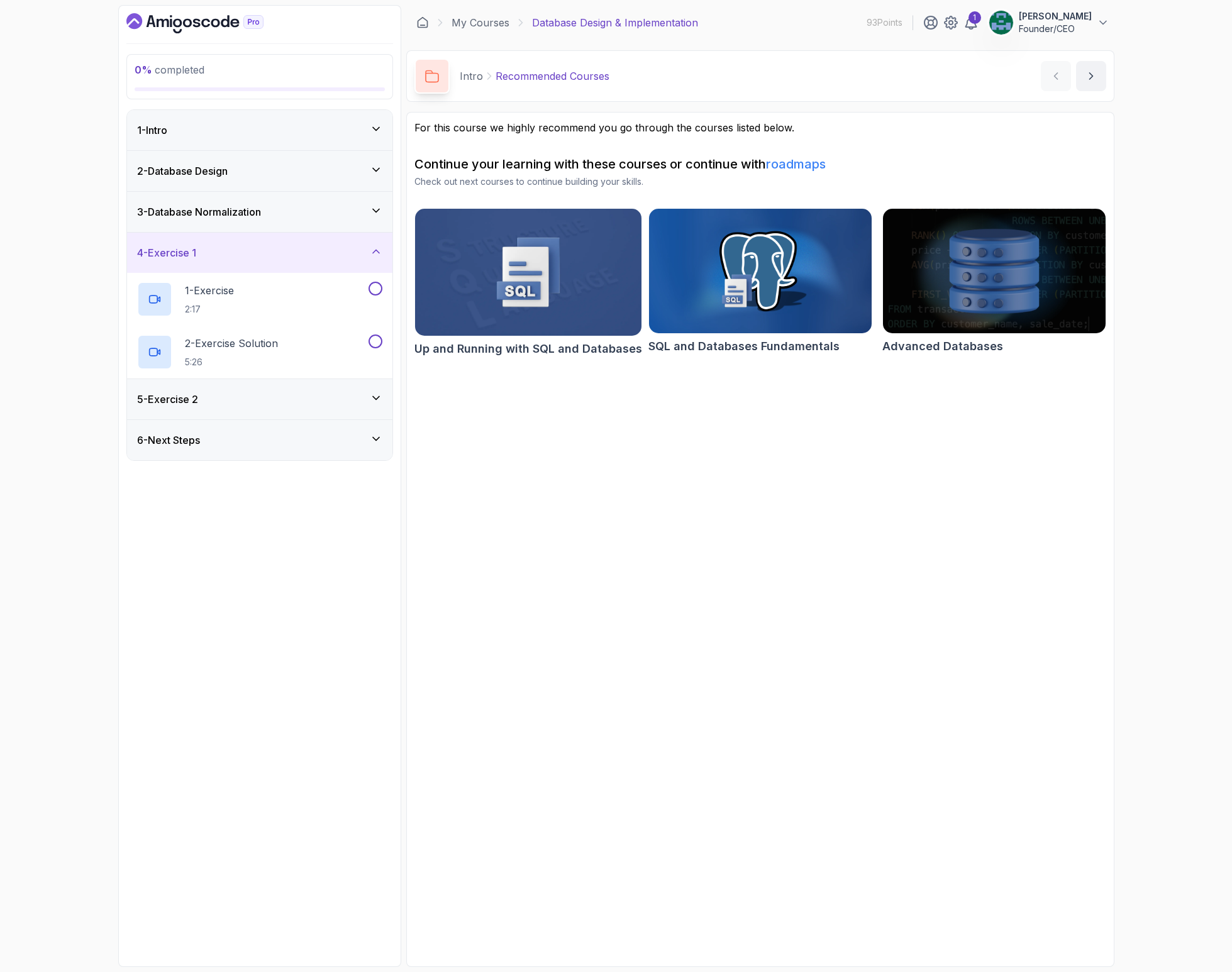
click at [234, 397] on div "5 - Exercise 2" at bounding box center [260, 399] width 245 height 15
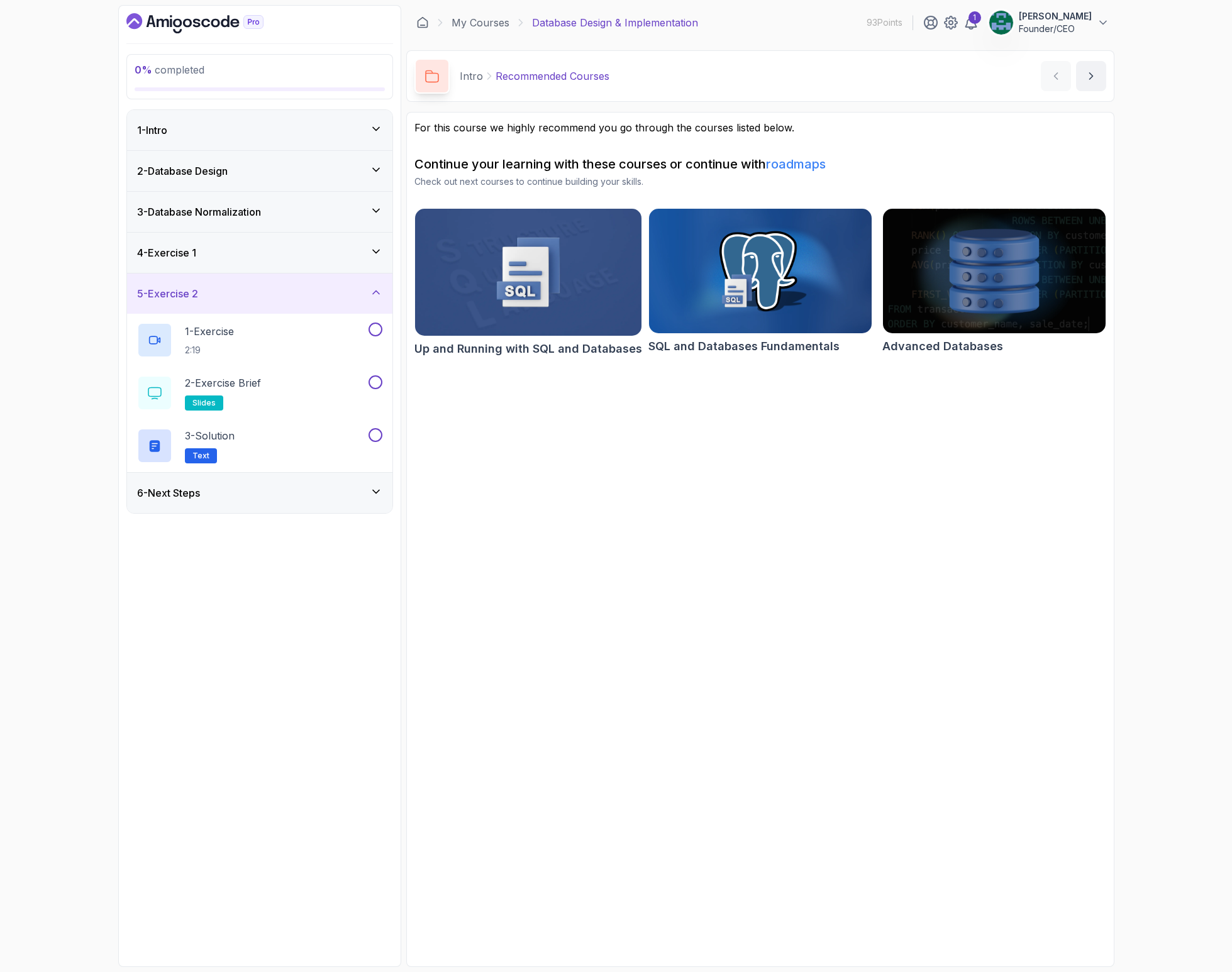
click at [251, 495] on div "6 - Next Steps" at bounding box center [260, 492] width 245 height 15
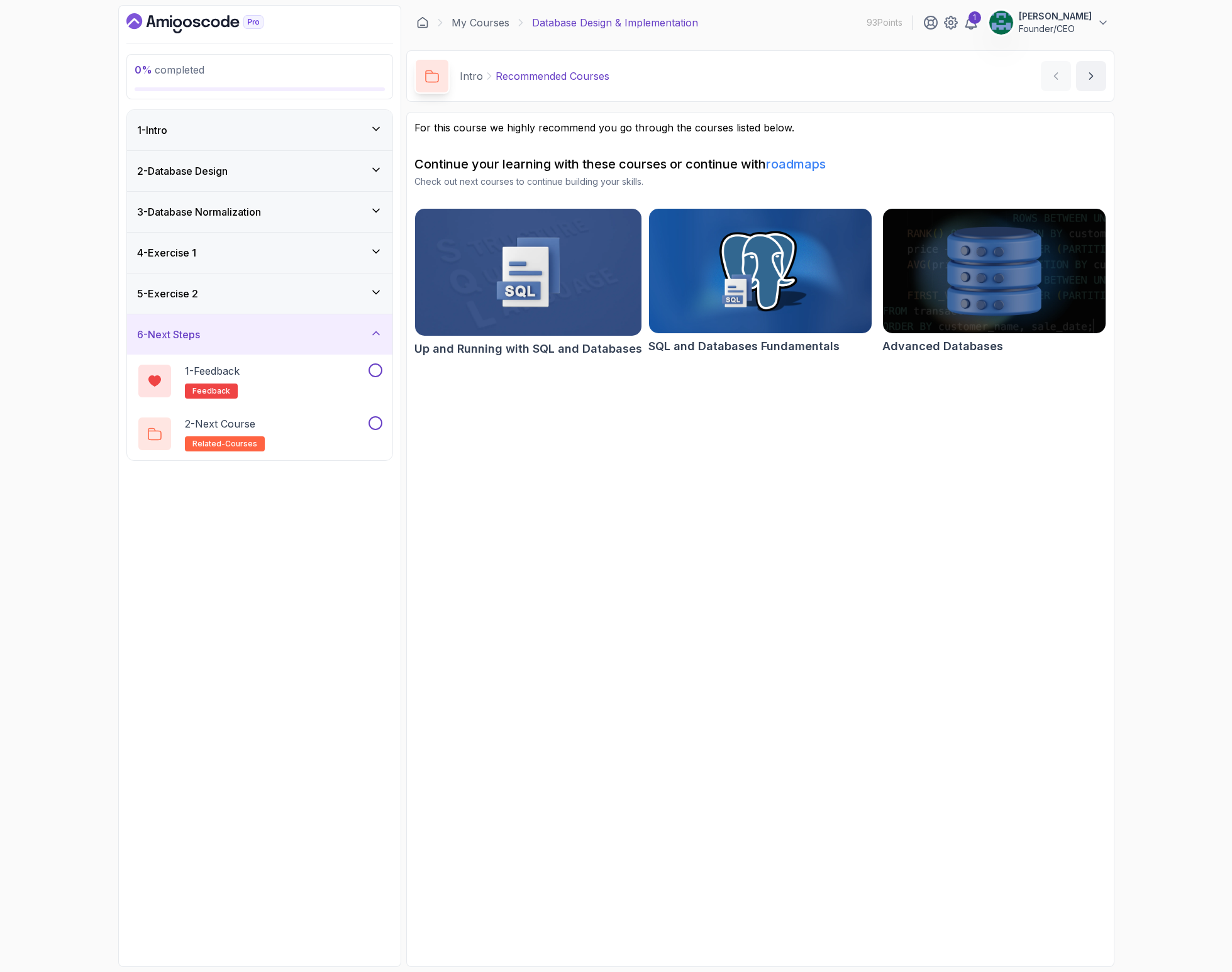
click at [973, 283] on img at bounding box center [994, 271] width 234 height 131
click at [468, 25] on link "My Courses" at bounding box center [480, 22] width 58 height 15
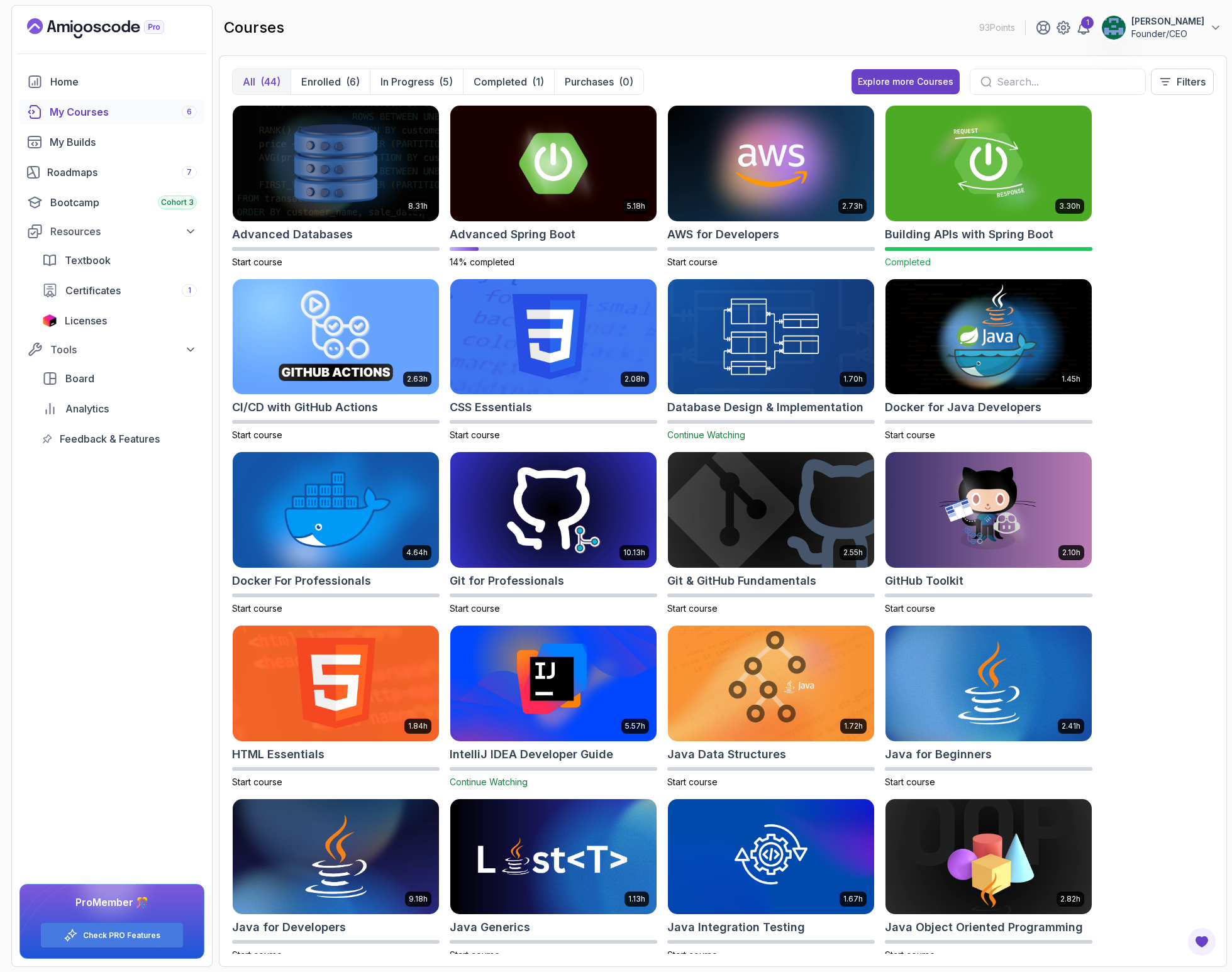
click at [96, 107] on div "My Courses 6" at bounding box center [123, 111] width 147 height 15
click at [120, 73] on link "Home" at bounding box center [112, 81] width 185 height 25
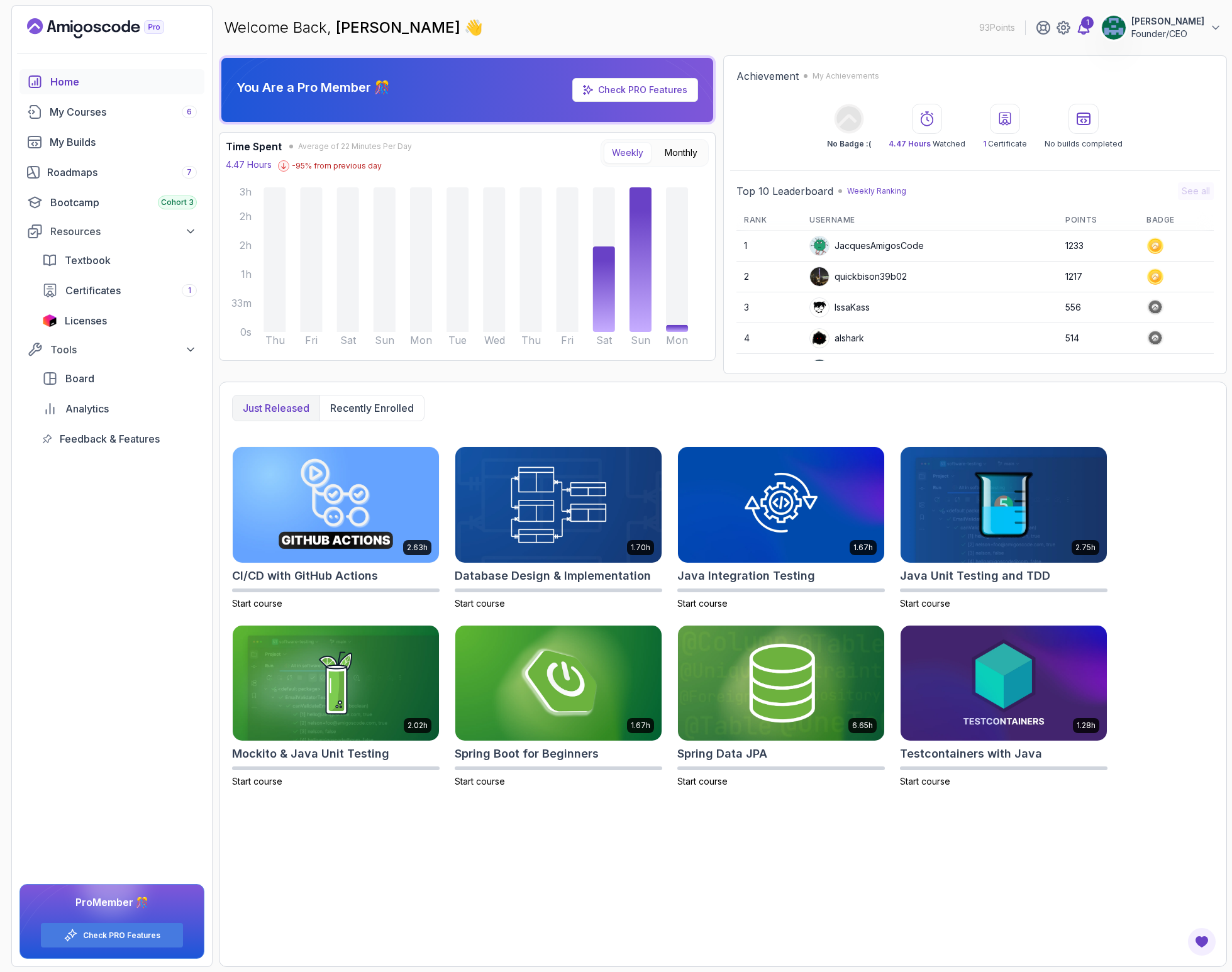
click at [1093, 24] on div "1" at bounding box center [1087, 22] width 12 height 12
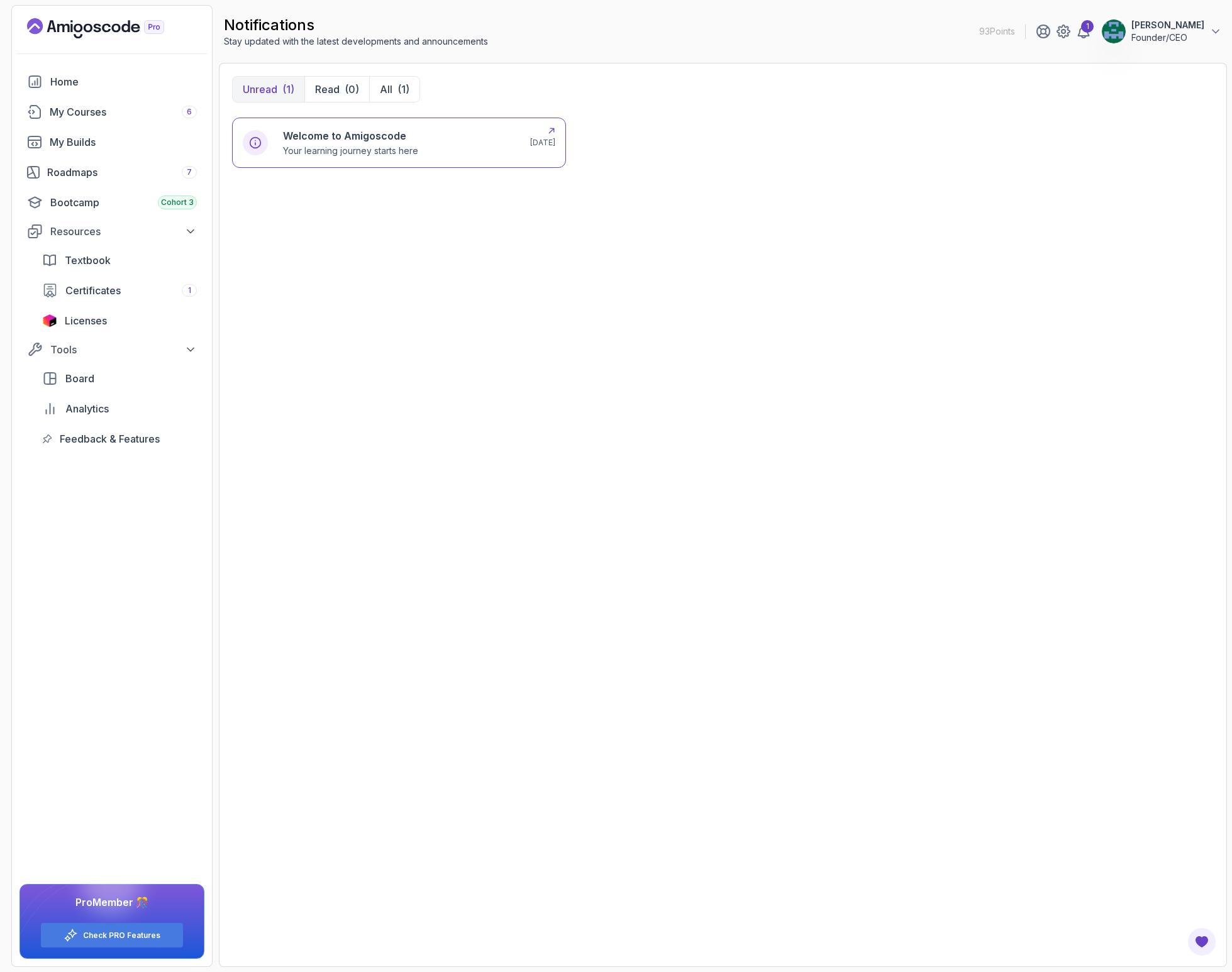
click at [361, 144] on div "Welcome to Amigoscode Your learning journey starts here" at bounding box center [351, 143] width 135 height 29
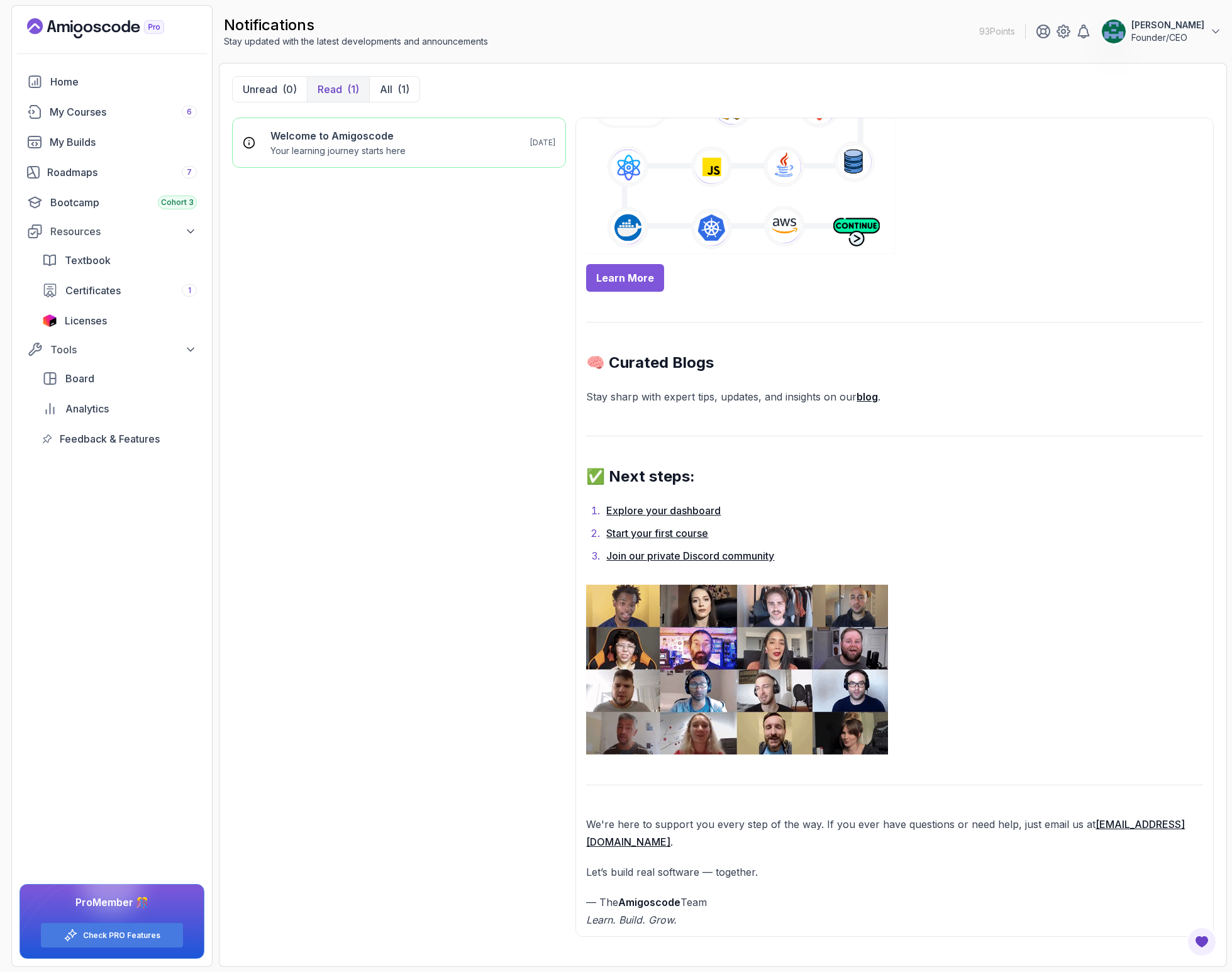
scroll to position [585, 0]
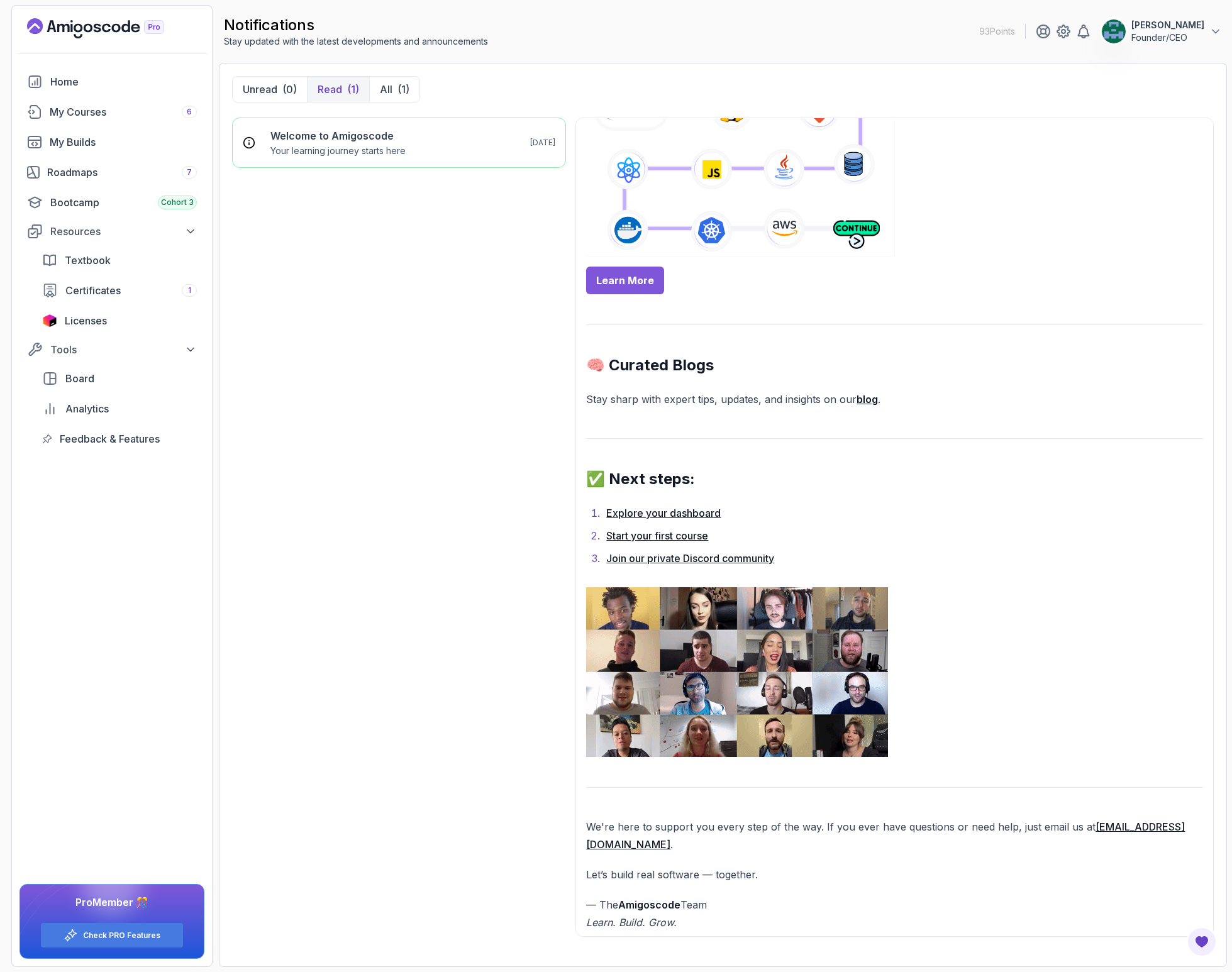
click at [649, 557] on link "Join our private Discord community" at bounding box center [690, 558] width 168 height 12
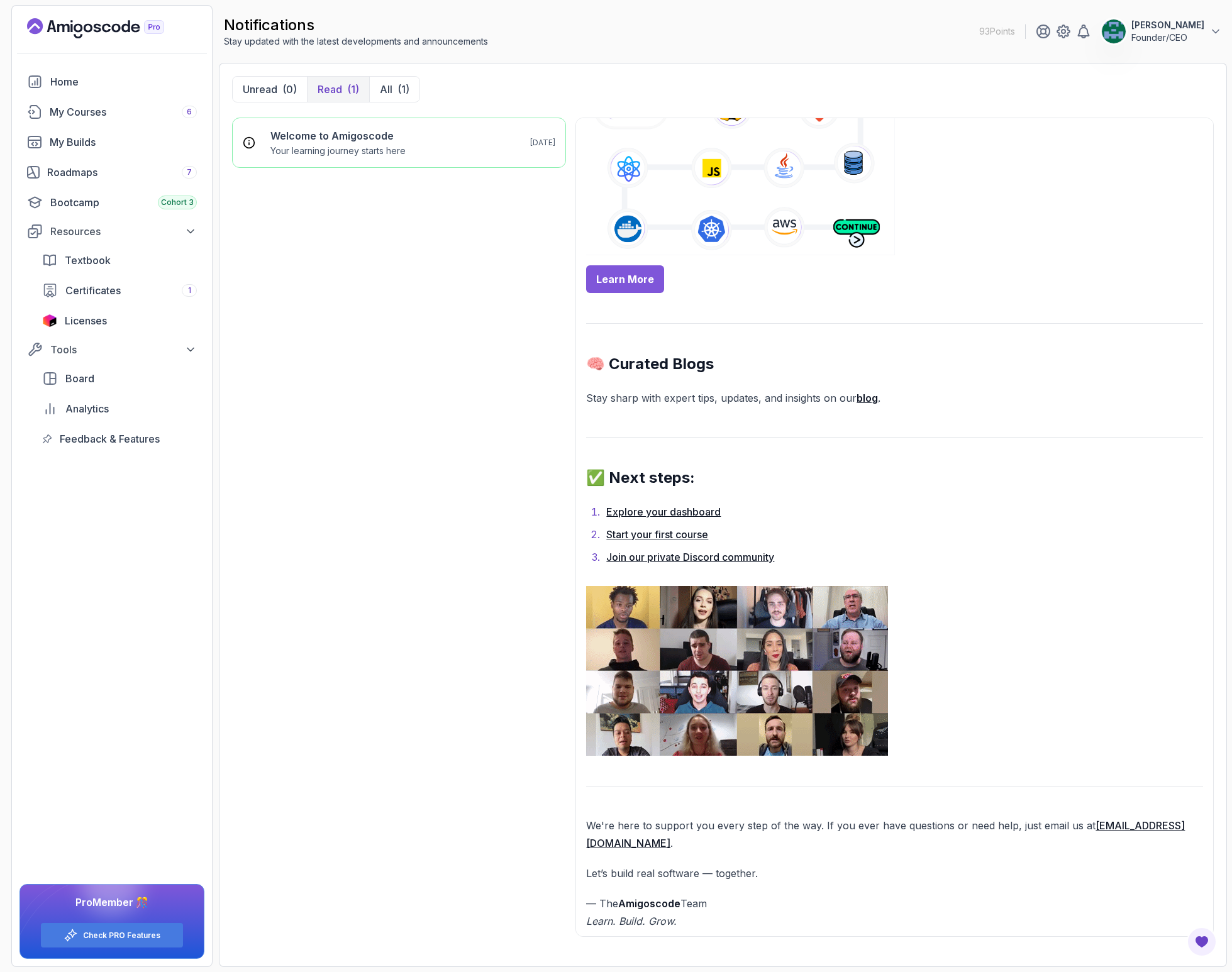
scroll to position [588, 0]
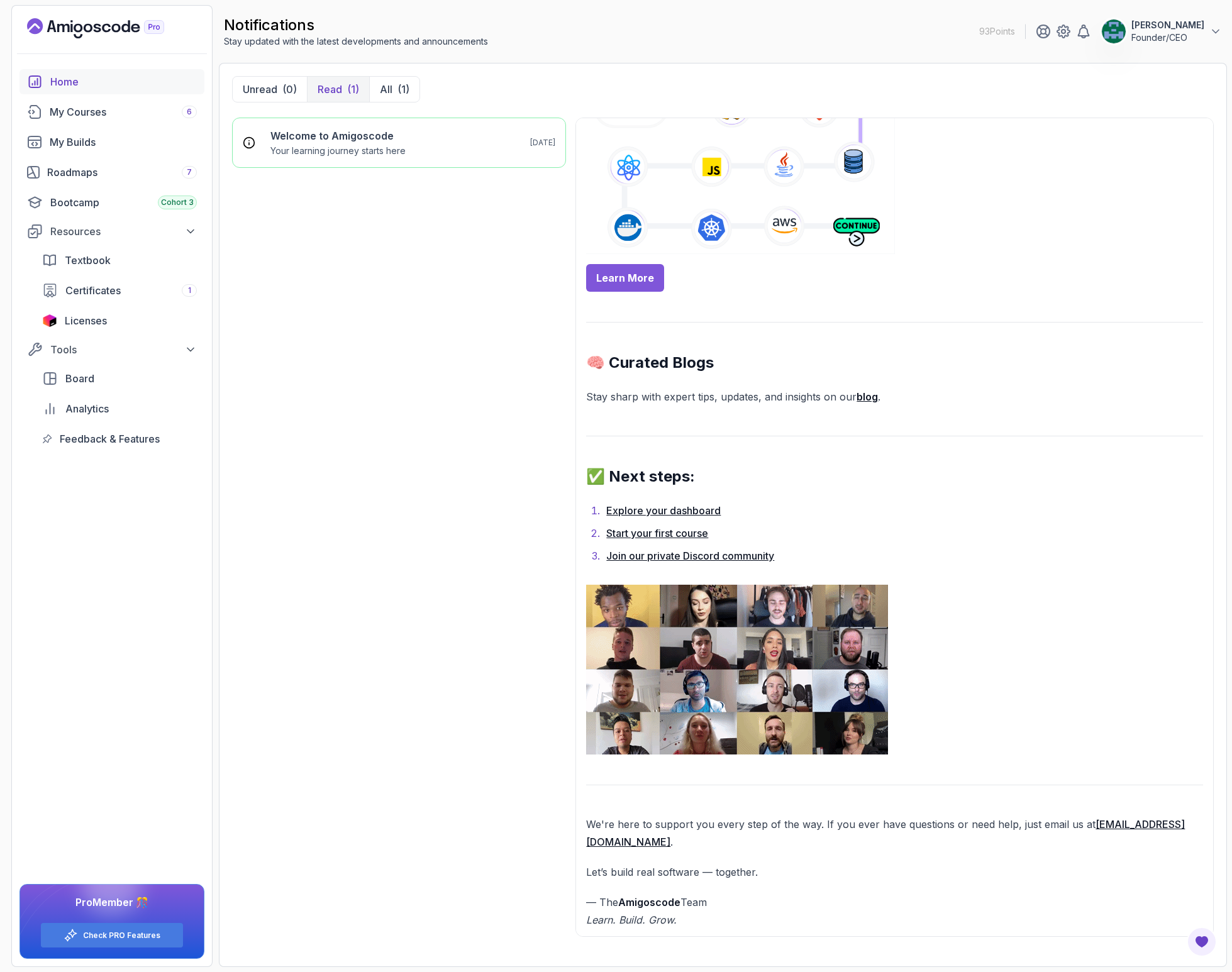
click at [81, 83] on div "Home" at bounding box center [123, 81] width 147 height 15
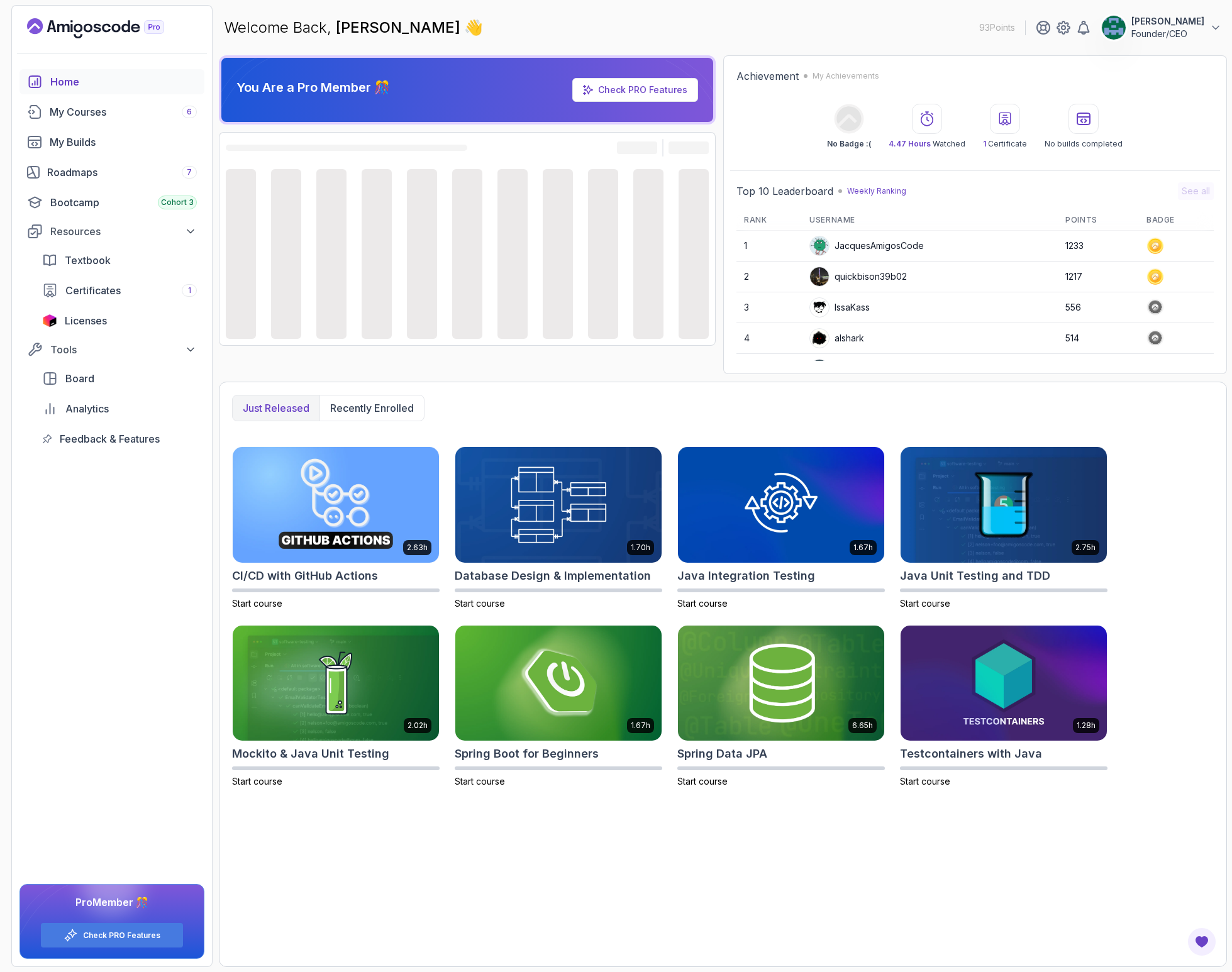
click at [287, 407] on p "Just released" at bounding box center [276, 408] width 66 height 15
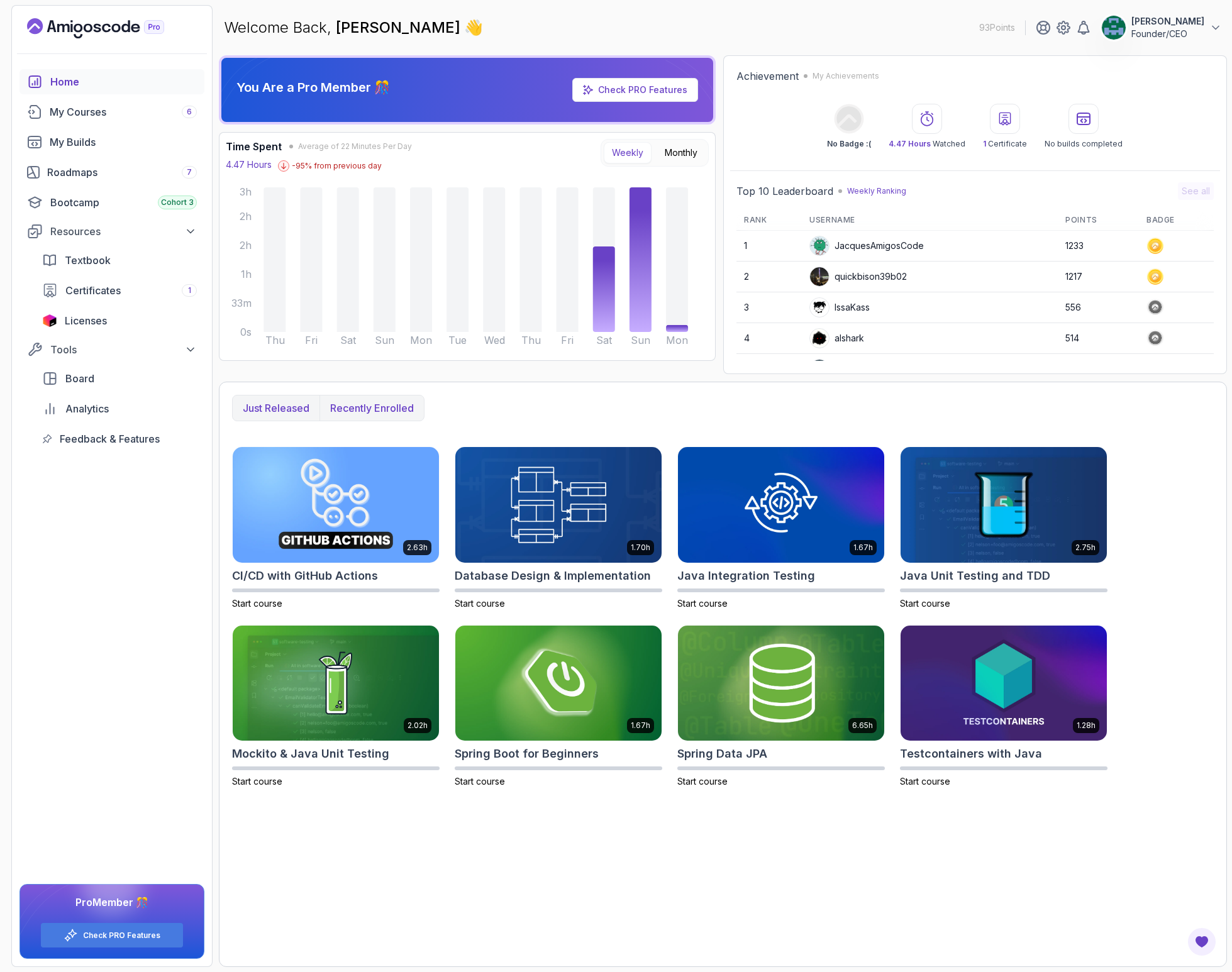
click at [357, 412] on p "Recently enrolled" at bounding box center [372, 408] width 83 height 15
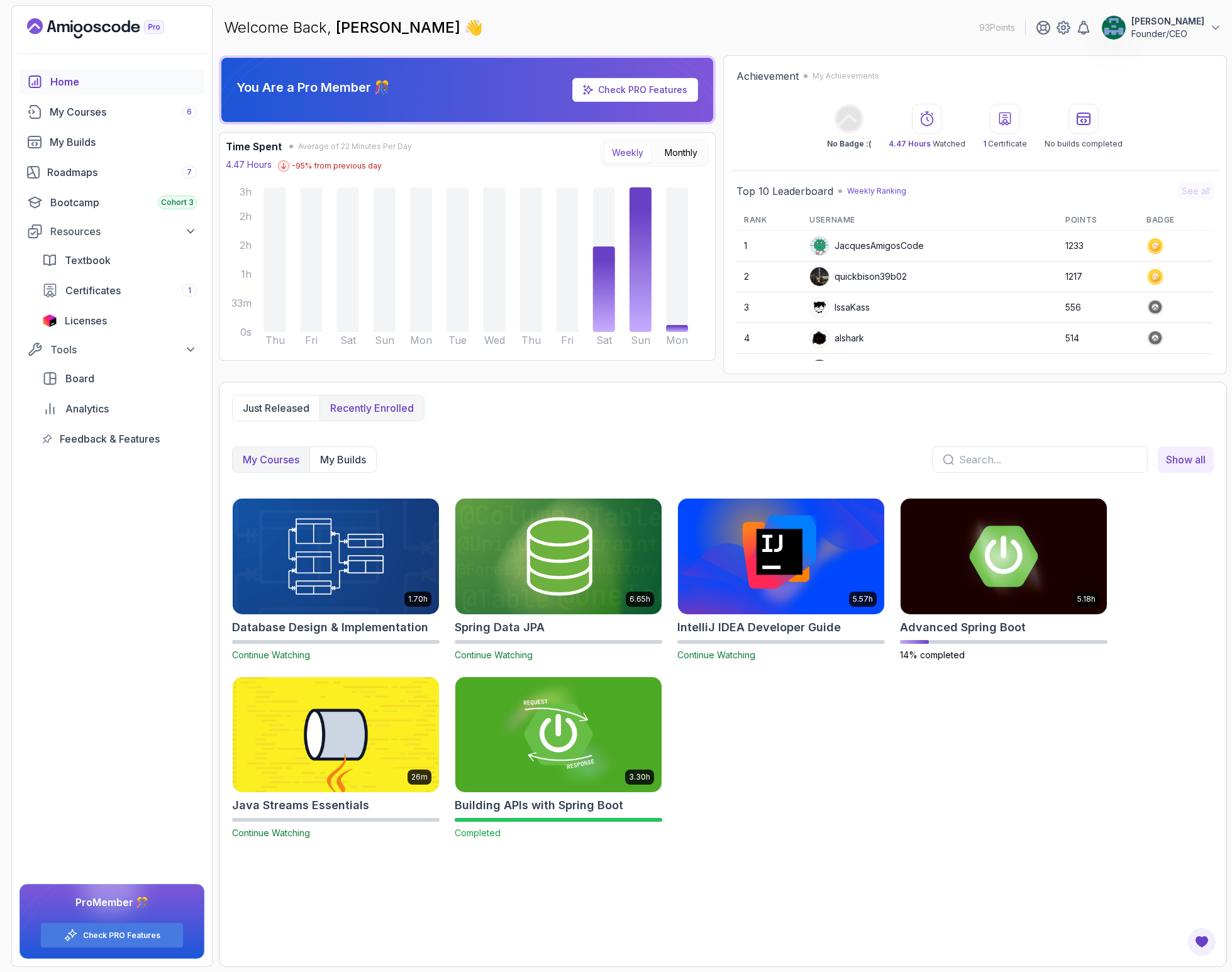
click at [781, 575] on img at bounding box center [781, 556] width 216 height 121
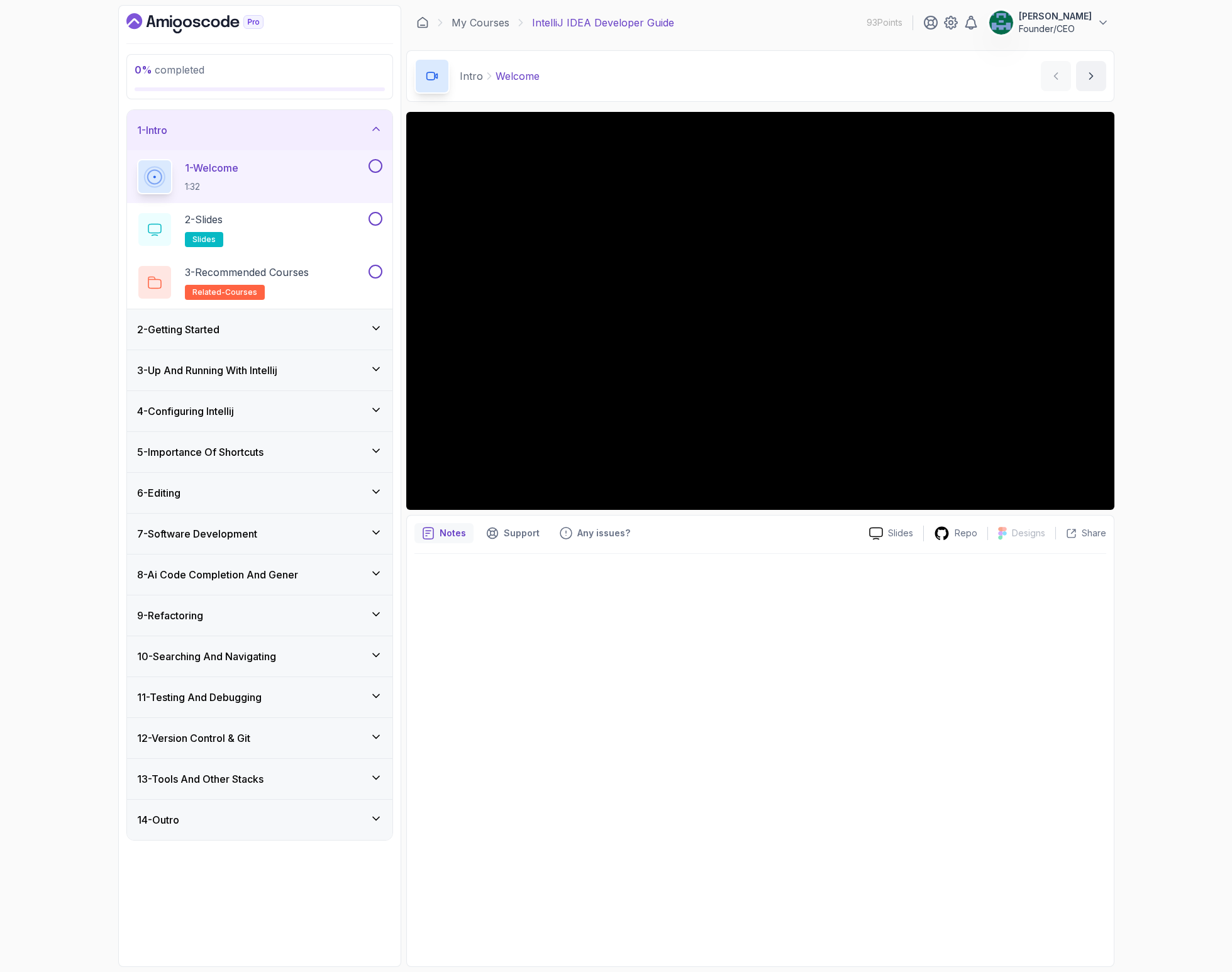
click at [220, 423] on div "4 - Configuring Intellij" at bounding box center [259, 411] width 265 height 40
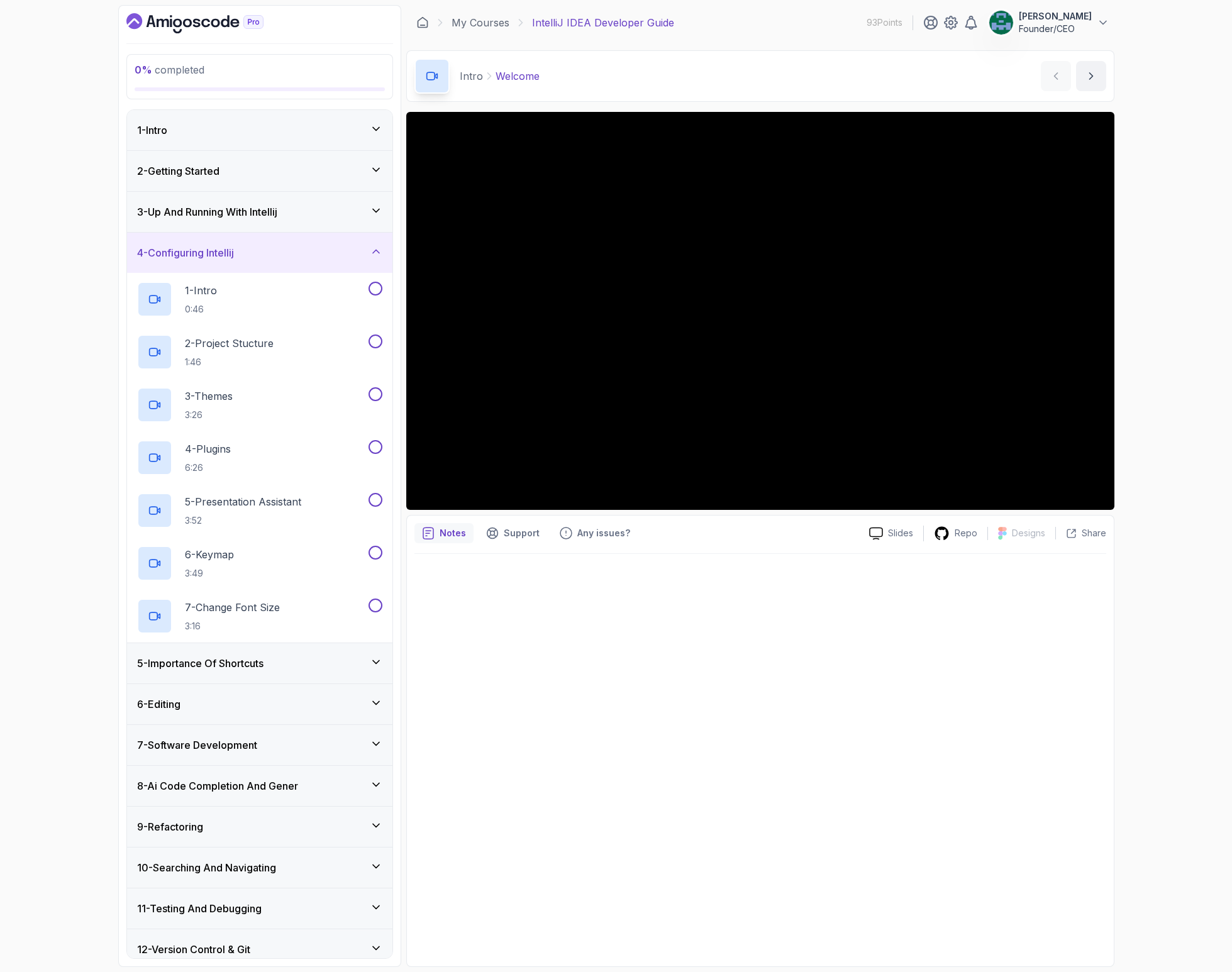
click at [229, 120] on div "1 - Intro" at bounding box center [259, 130] width 265 height 40
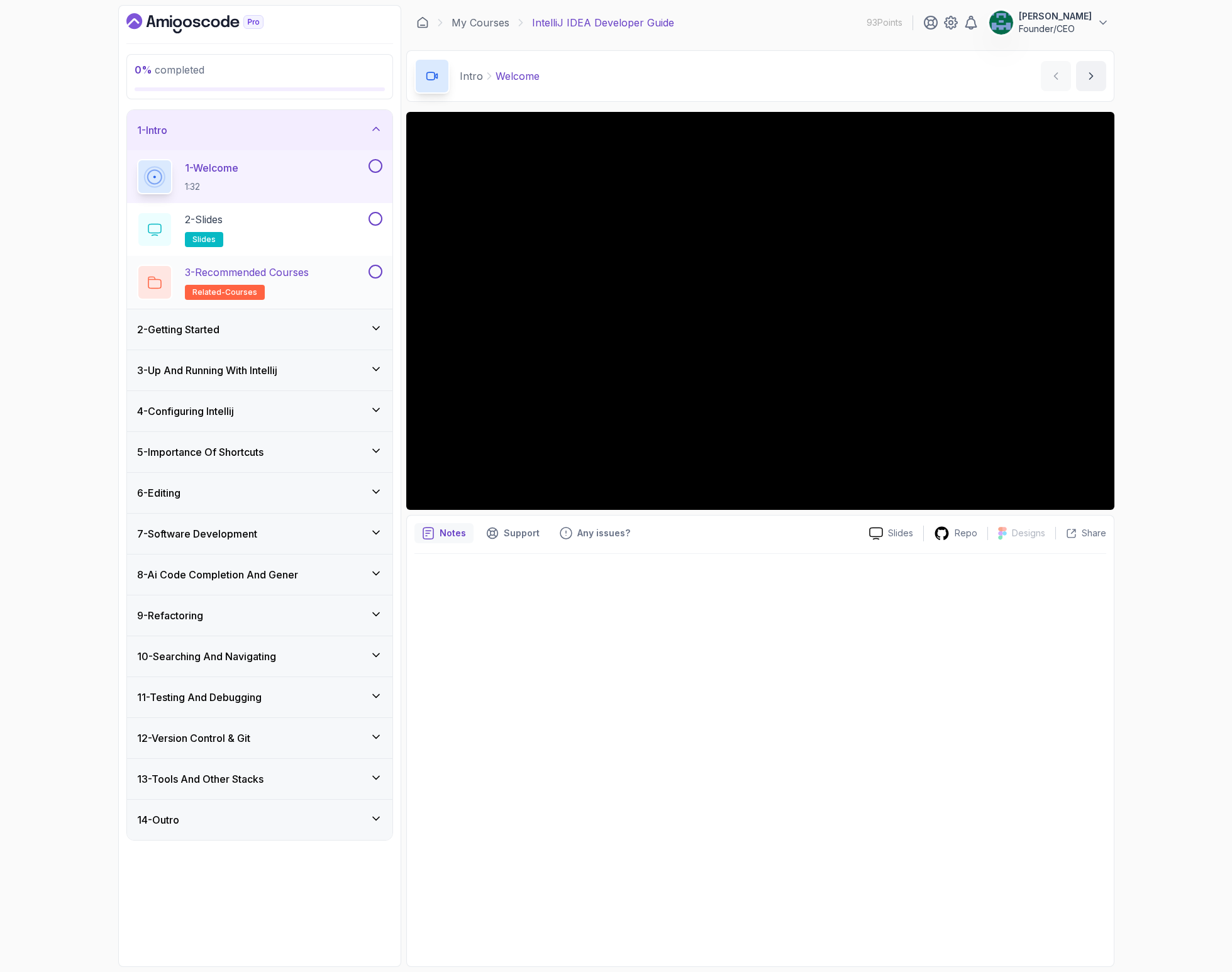
click at [275, 277] on p "3 - Recommended Courses" at bounding box center [247, 272] width 124 height 15
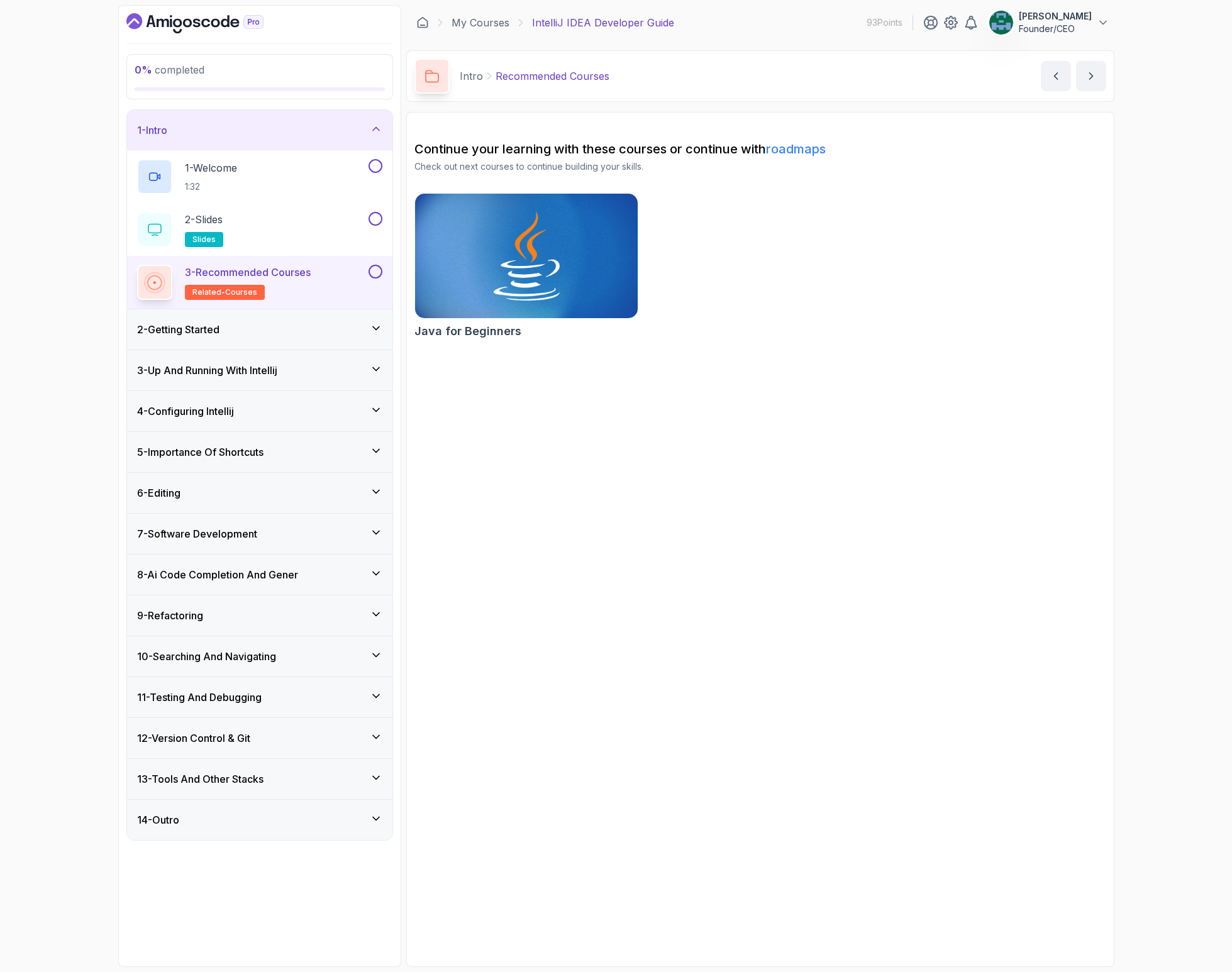
click at [240, 334] on div "2 - Getting Started" at bounding box center [260, 329] width 245 height 15
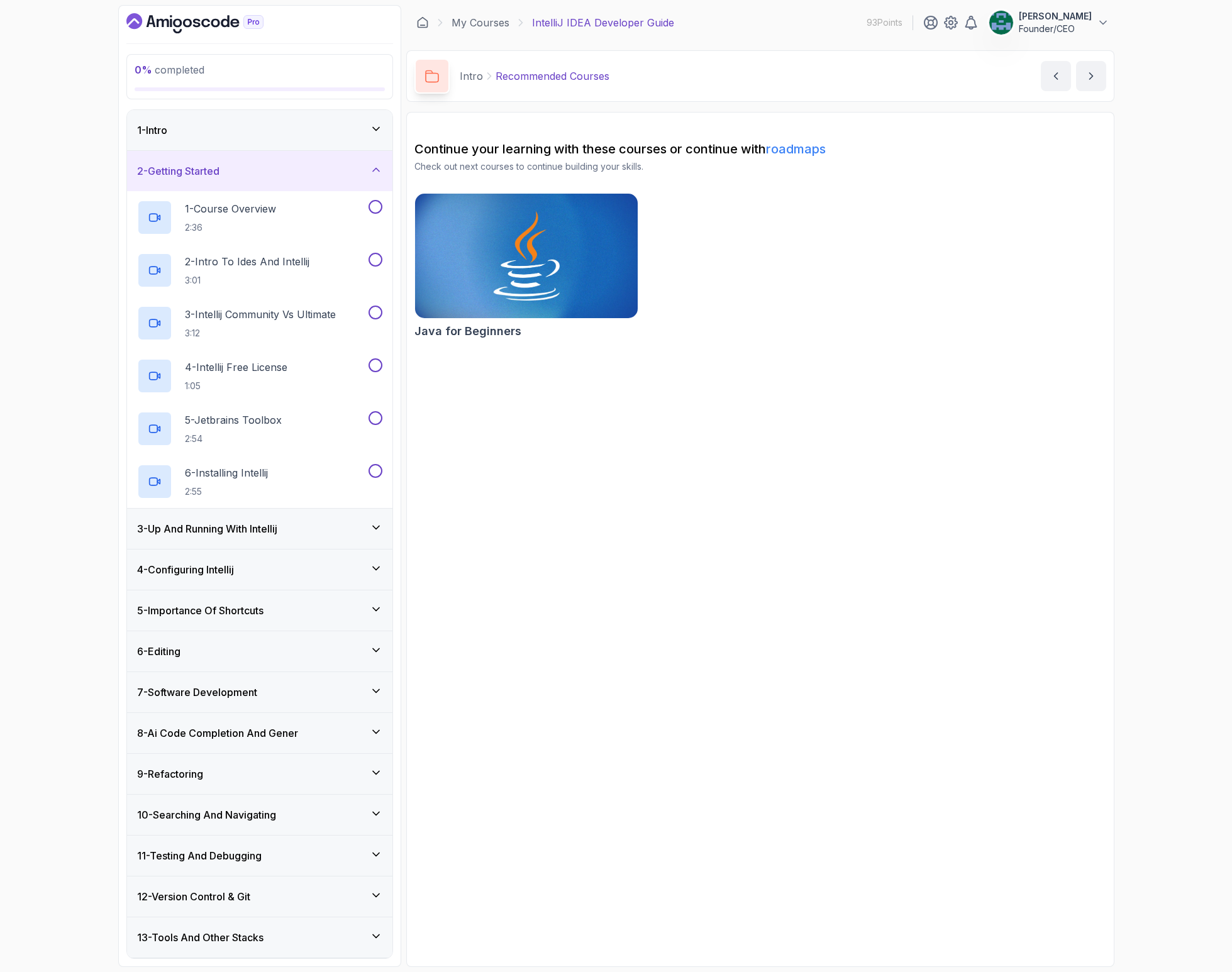
click at [259, 531] on h3 "3 - Up And Running With Intellij" at bounding box center [207, 528] width 140 height 15
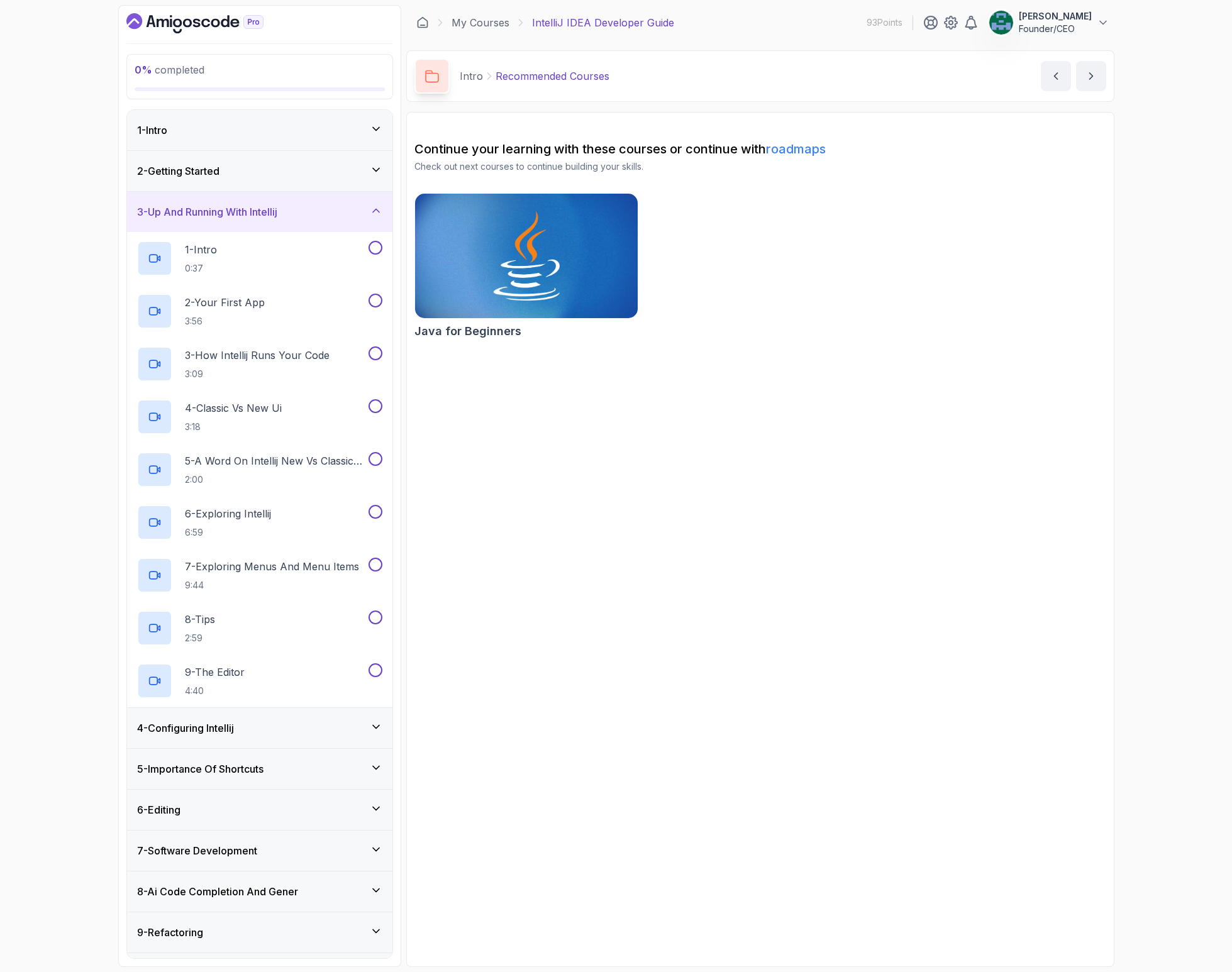
click at [249, 726] on div "4 - Configuring Intellij" at bounding box center [260, 728] width 245 height 15
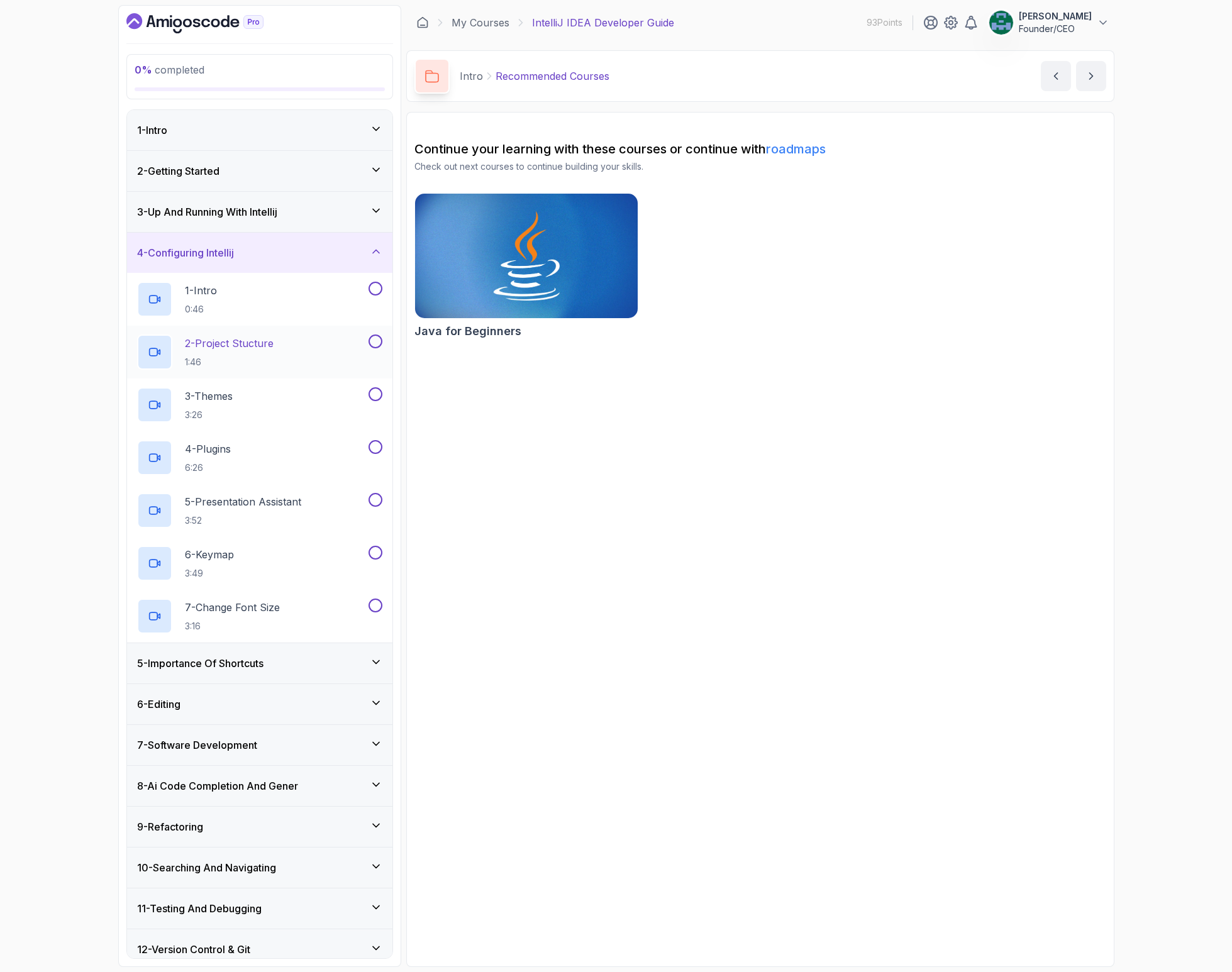
click at [259, 350] on p "2 - Project Stucture" at bounding box center [229, 343] width 89 height 15
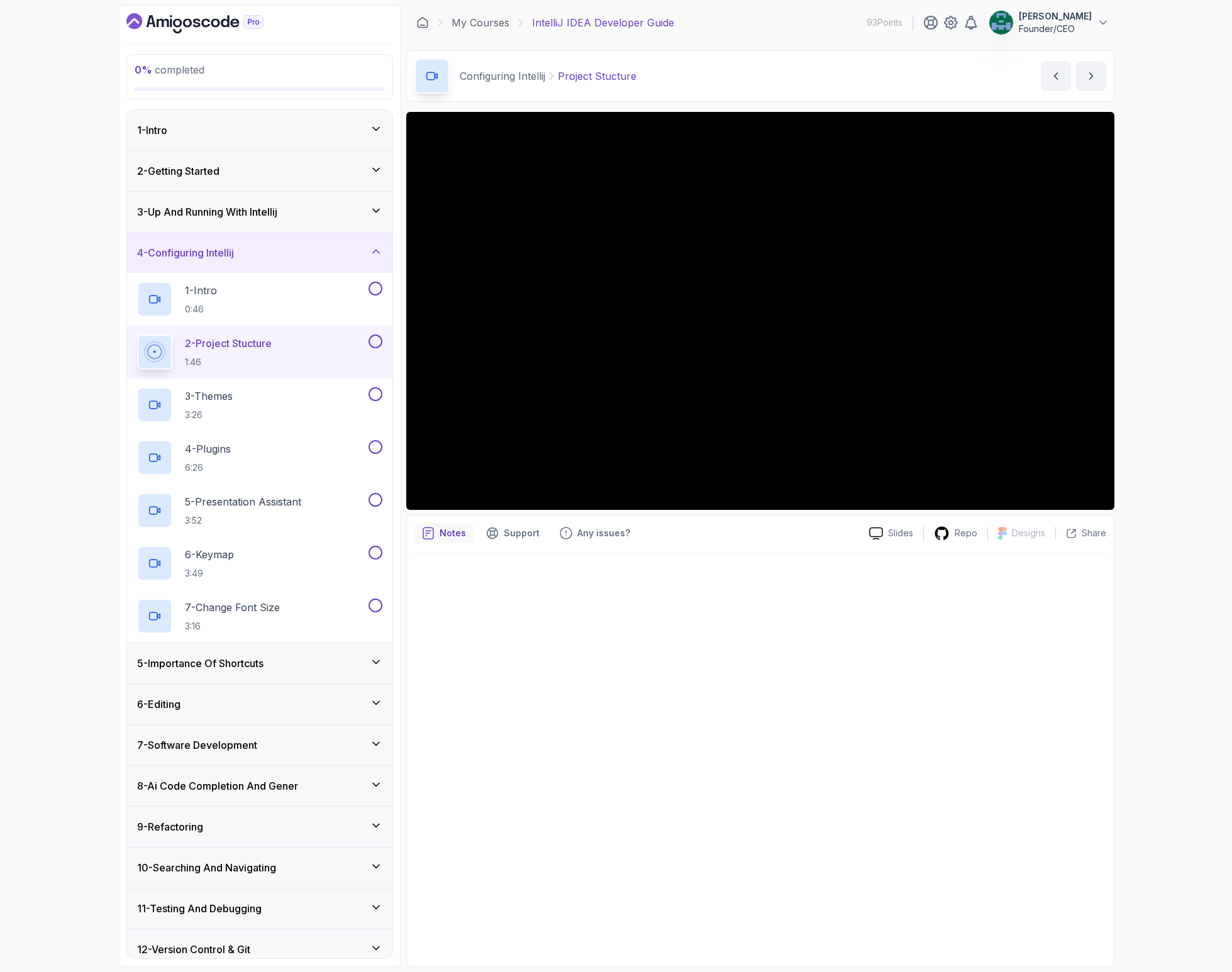
click at [247, 662] on h3 "5 - Importance Of Shortcuts" at bounding box center [201, 663] width 126 height 15
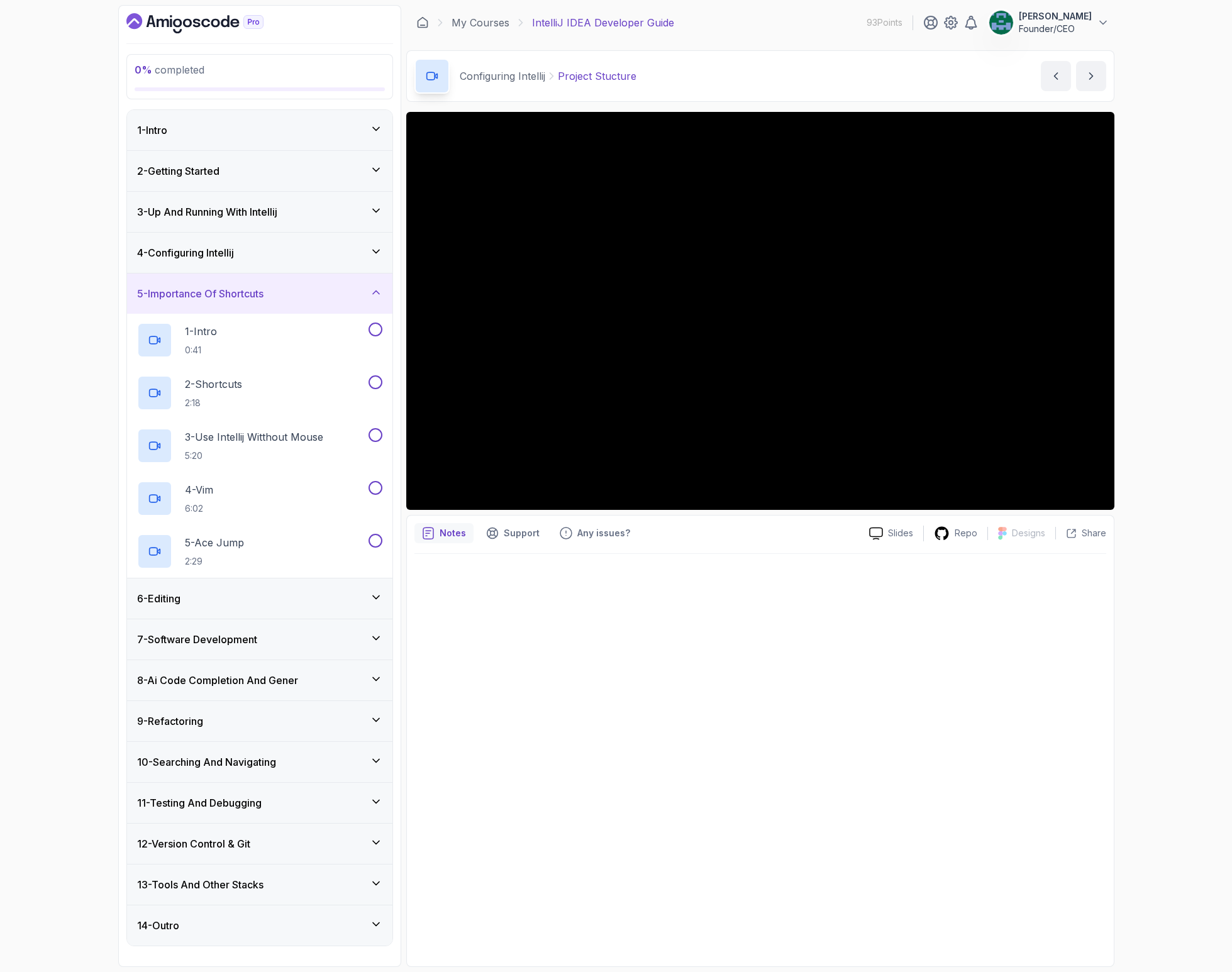
click at [225, 649] on div "7 - Software Development" at bounding box center [259, 639] width 265 height 40
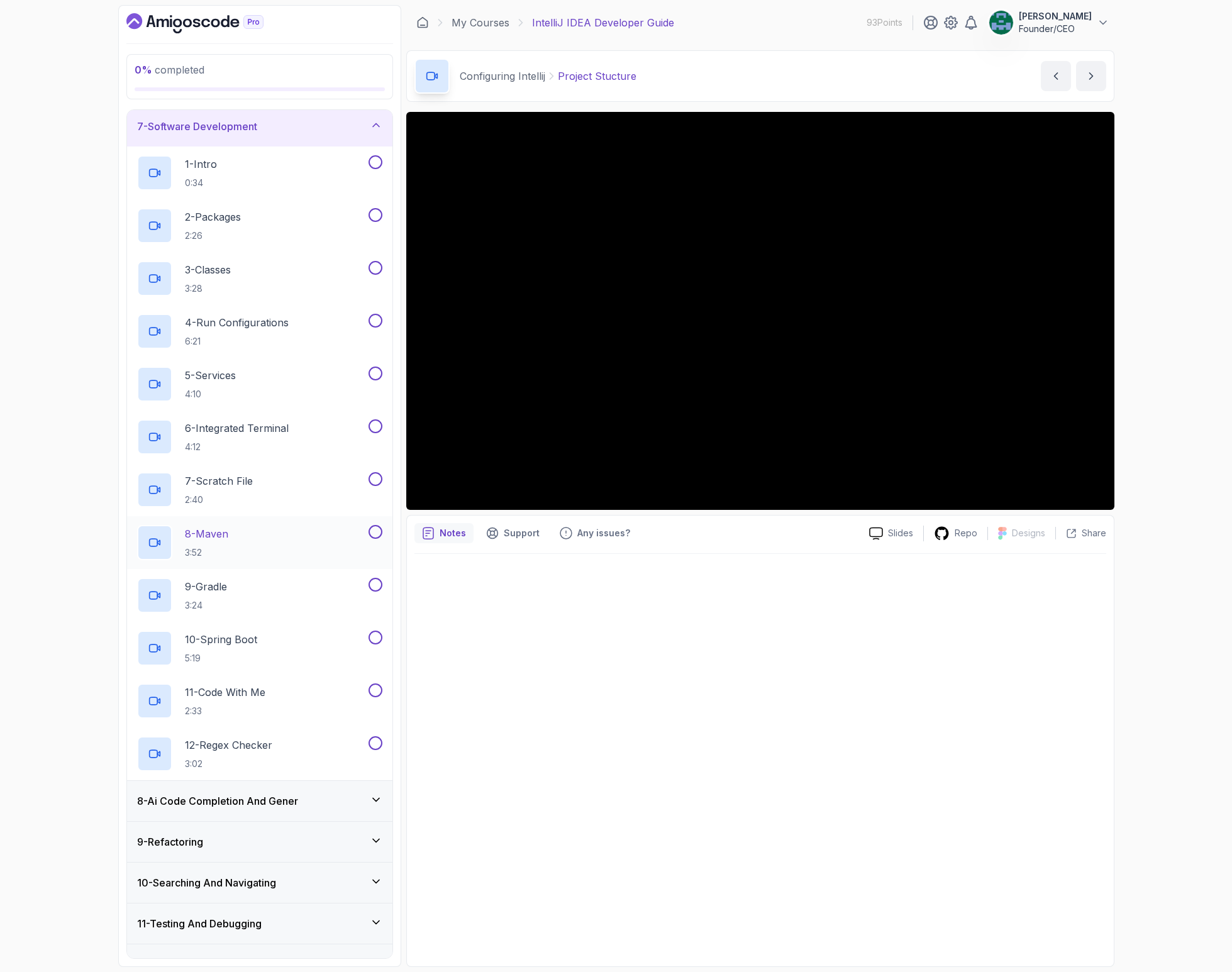
scroll to position [268, 0]
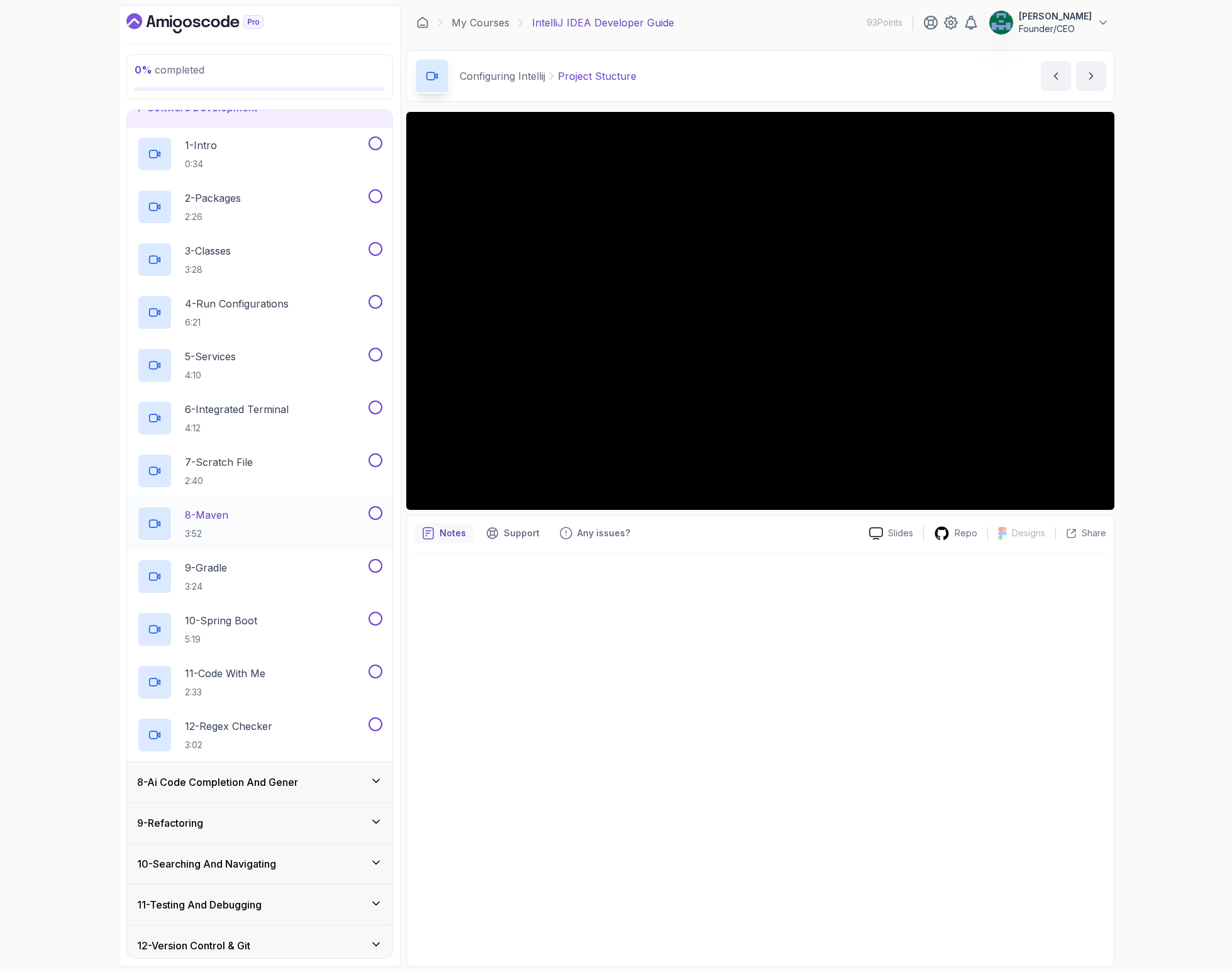
click at [247, 783] on h3 "8 - Ai Code Completion And Gener" at bounding box center [217, 782] width 161 height 15
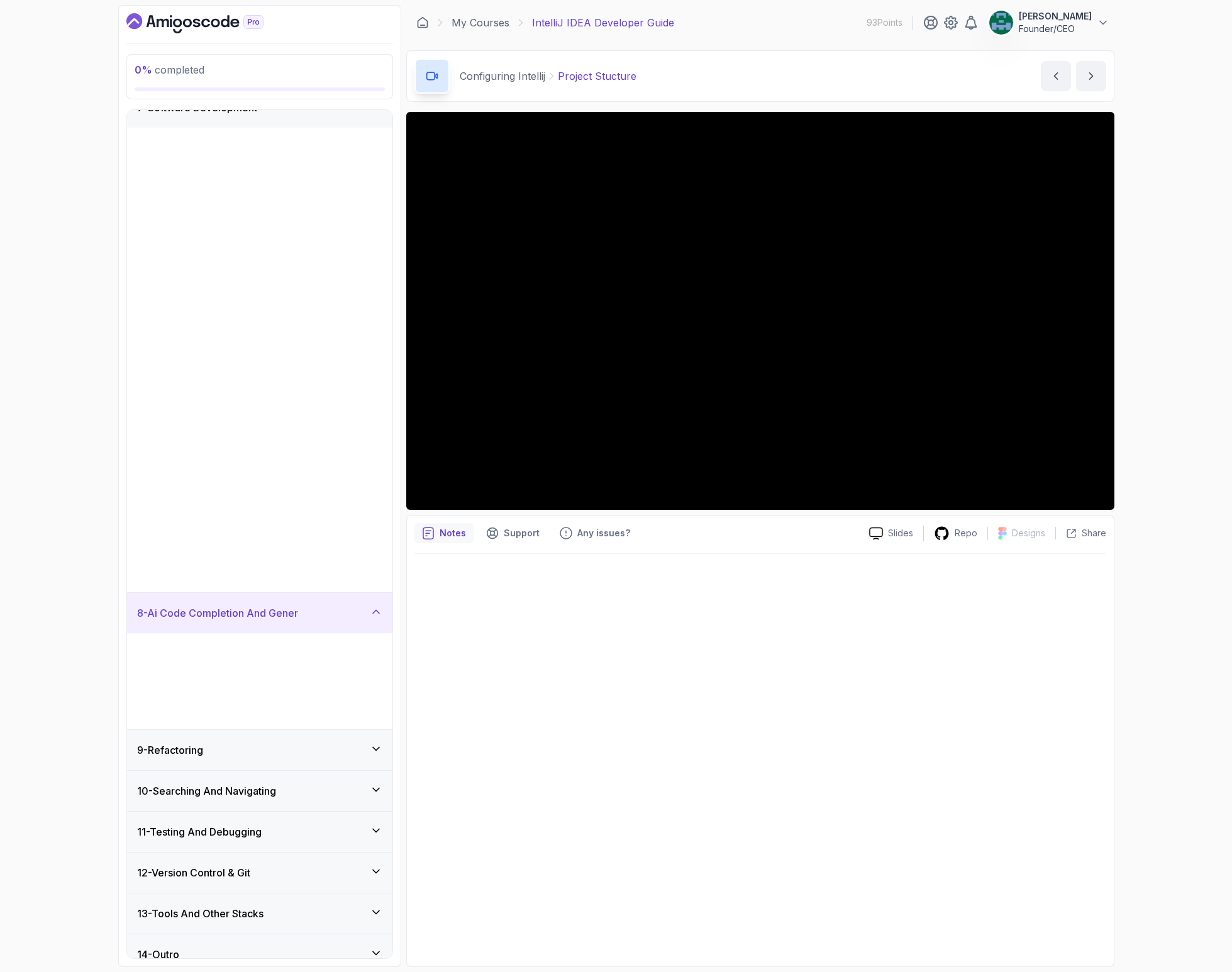
scroll to position [0, 0]
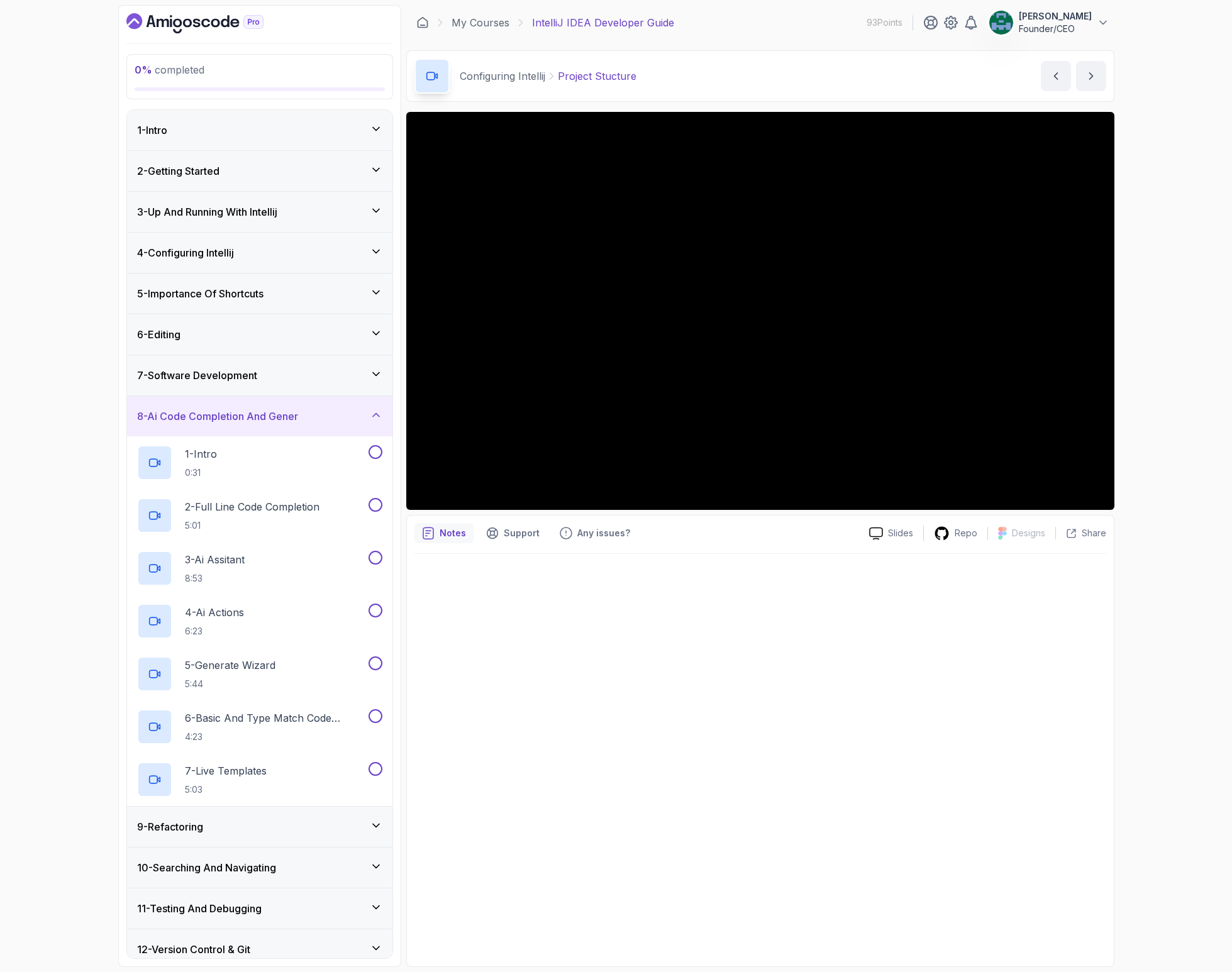
click at [233, 381] on h3 "7 - Software Development" at bounding box center [197, 375] width 120 height 15
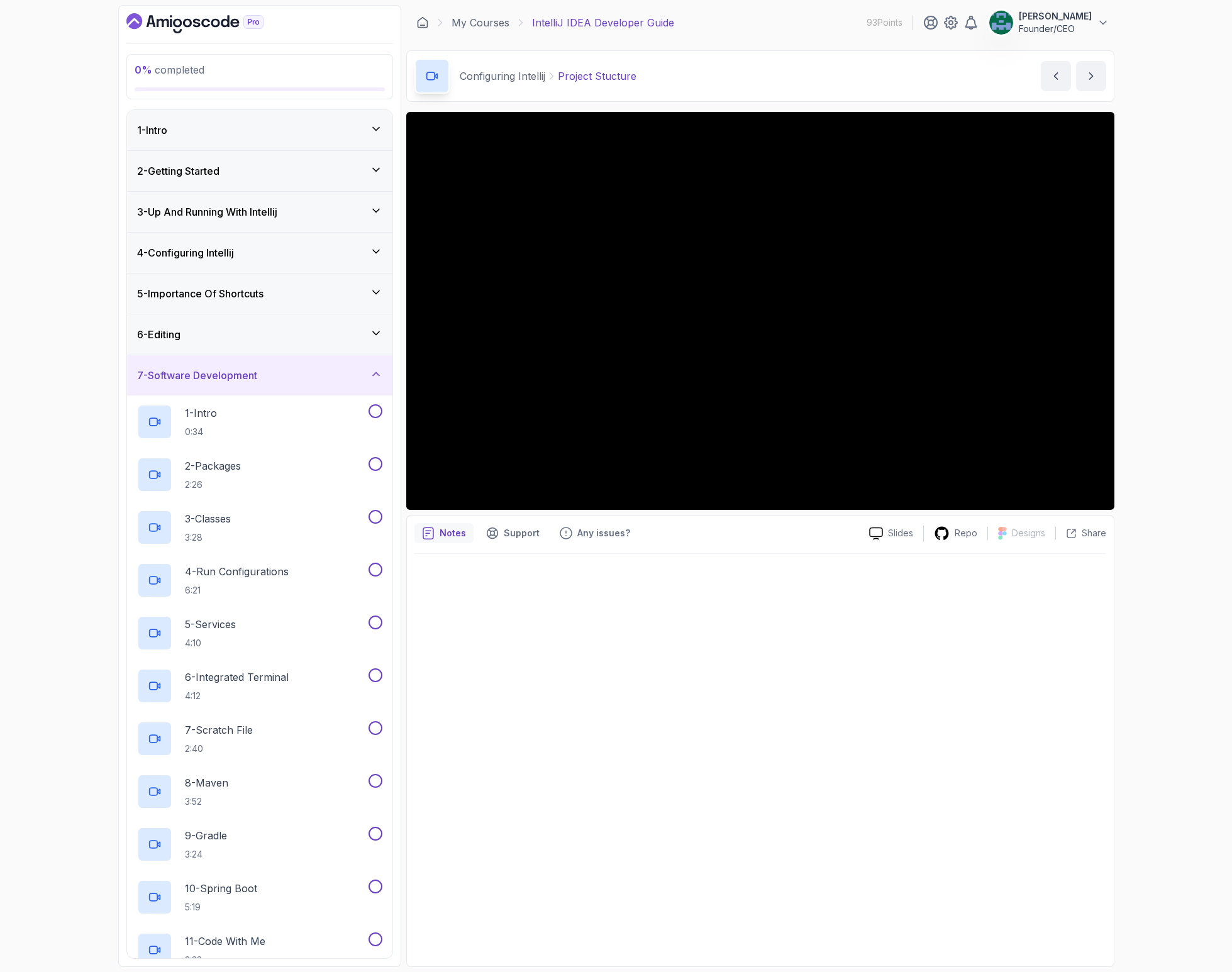
click at [204, 332] on div "6 - Editing" at bounding box center [260, 334] width 245 height 15
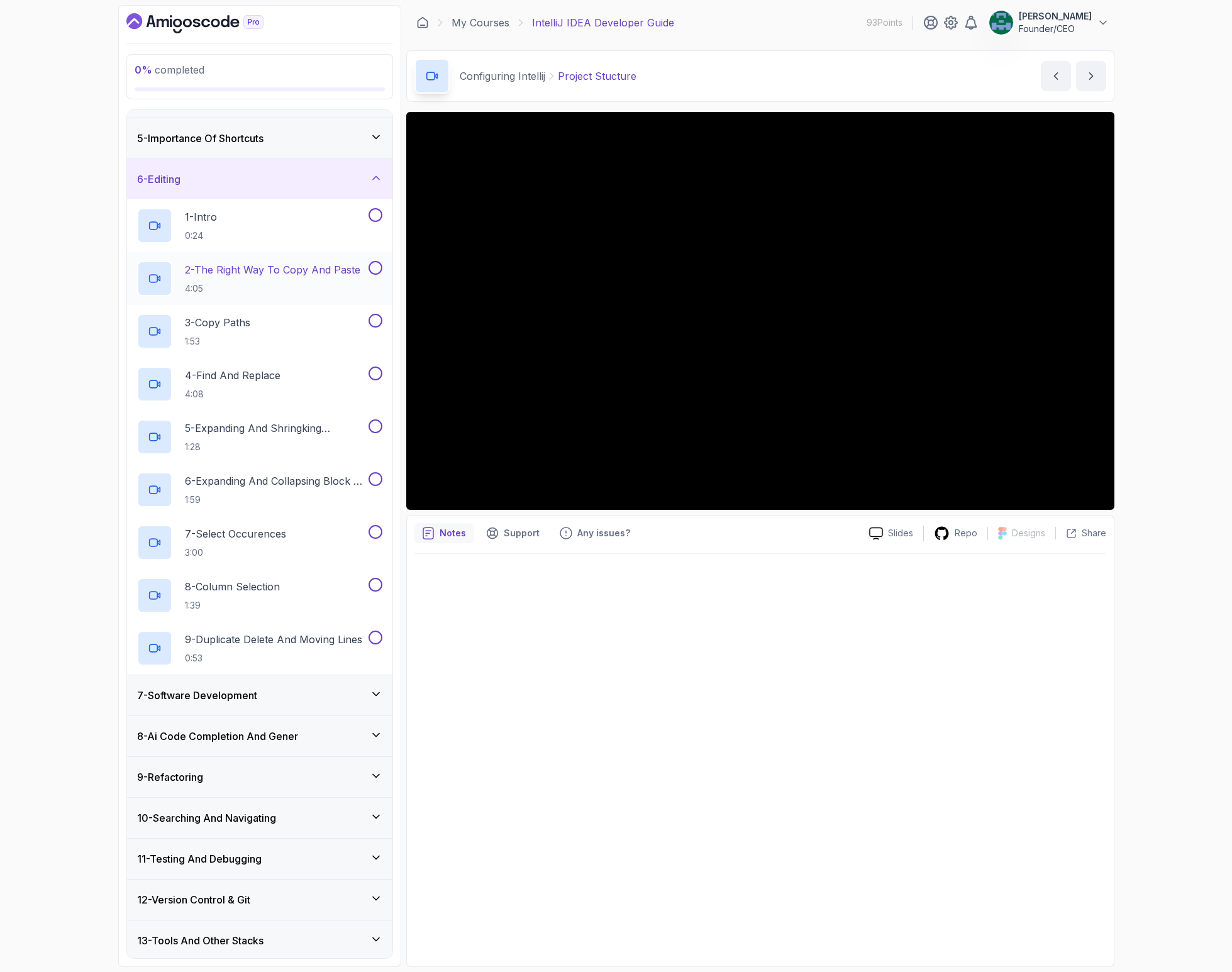
scroll to position [143, 0]
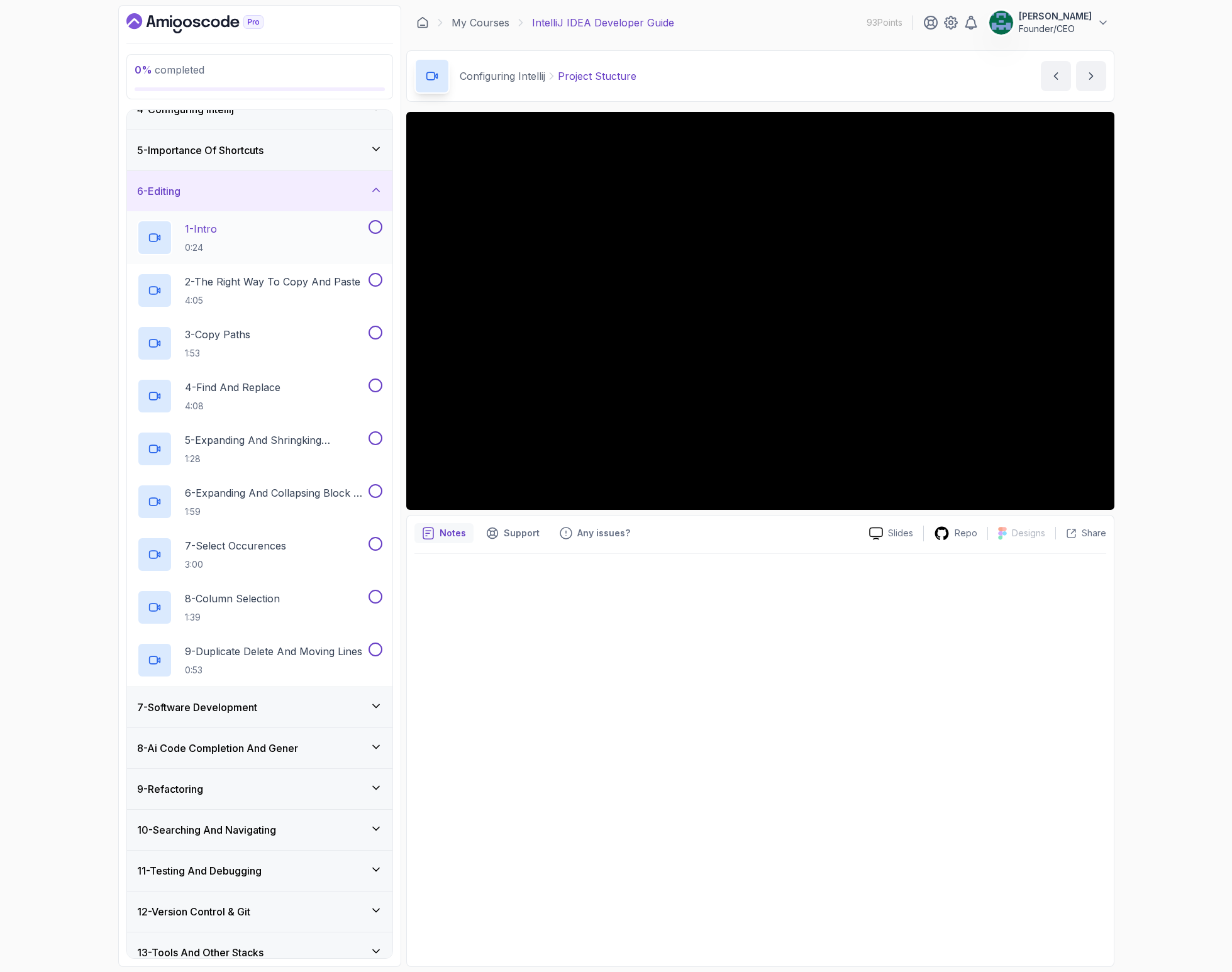
click at [236, 244] on div "1 - Intro 0:24" at bounding box center [251, 238] width 229 height 35
click at [882, 661] on div at bounding box center [760, 757] width 692 height 405
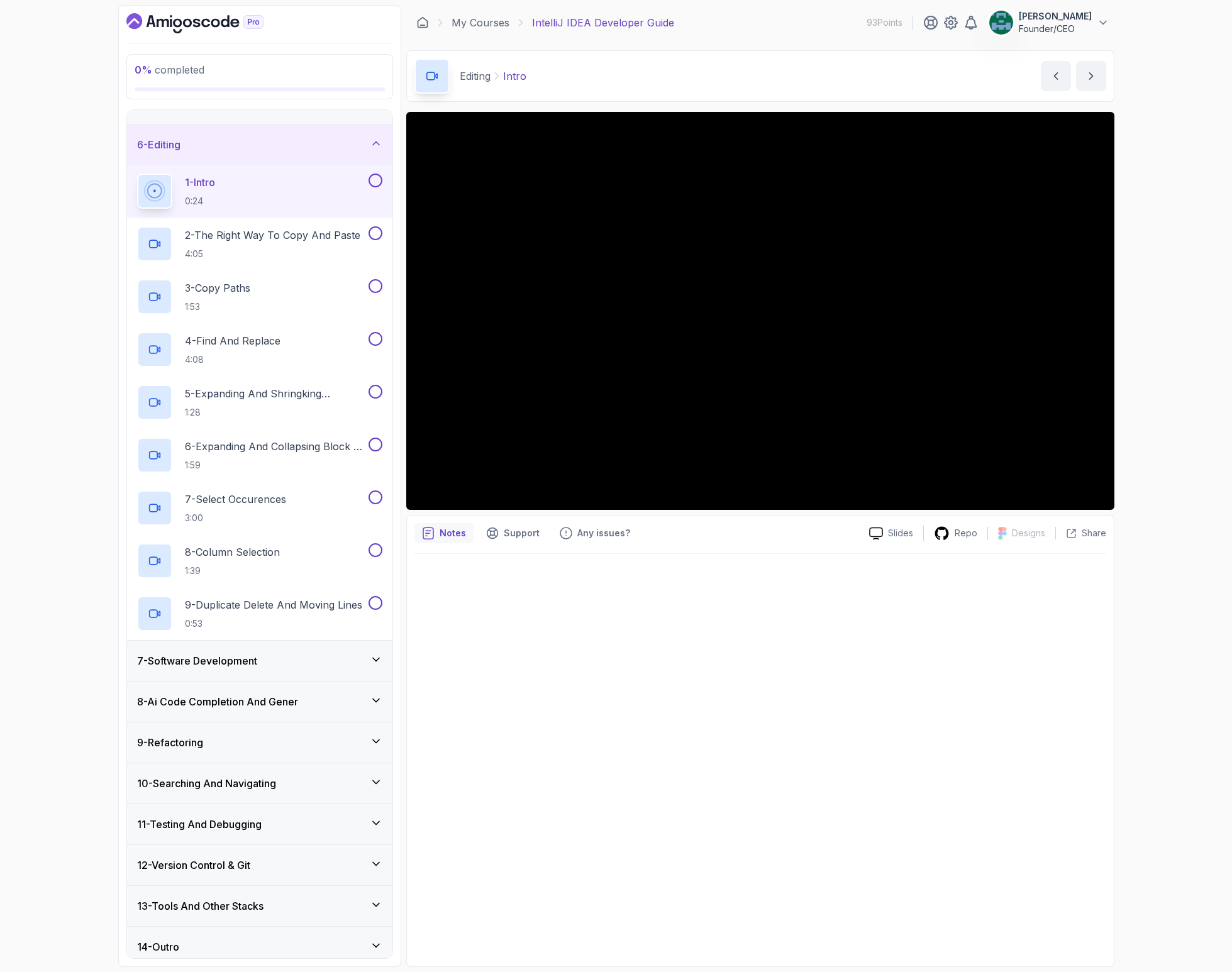
scroll to position [199, 0]
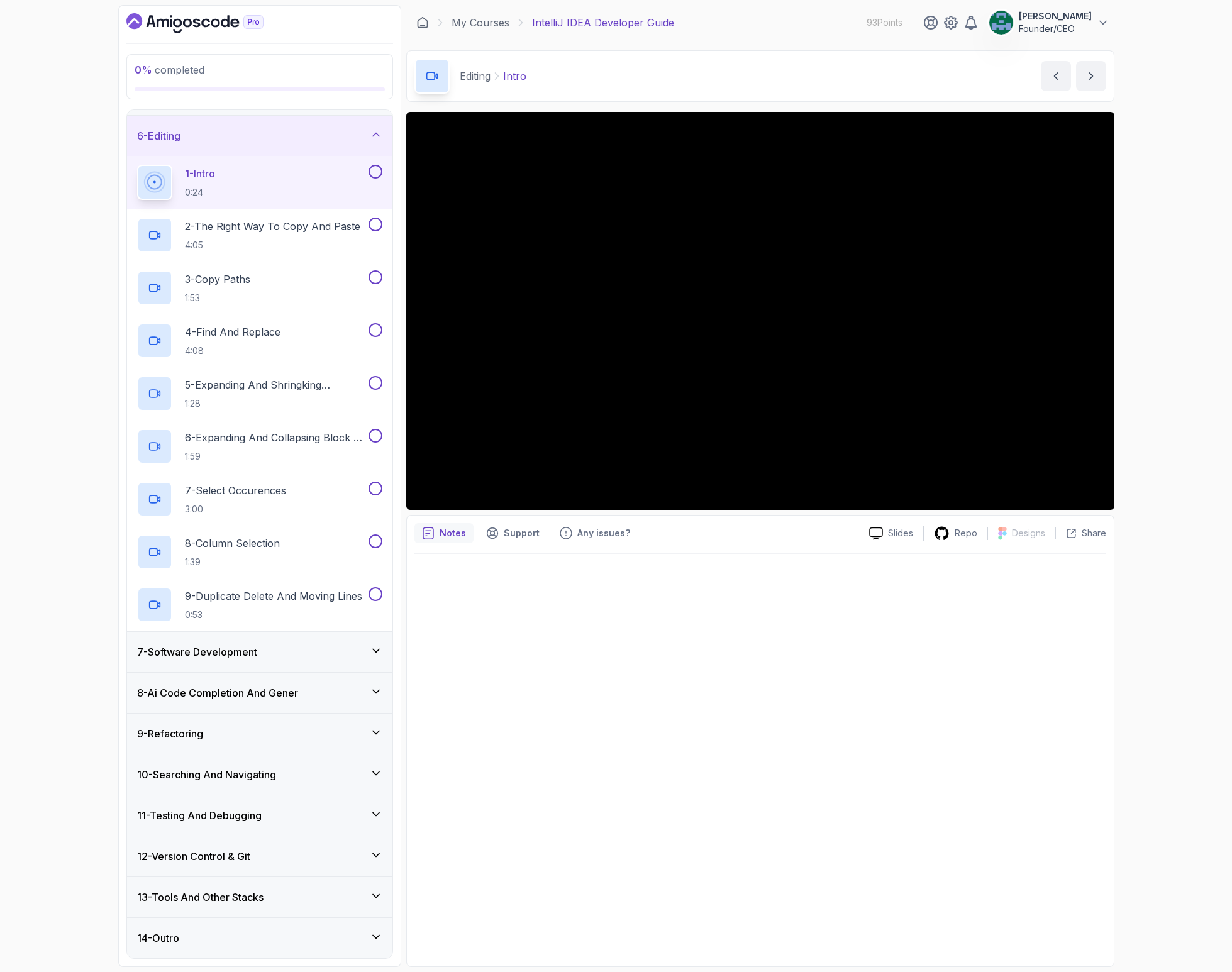
click at [327, 895] on div "13 - Tools And Other Stacks" at bounding box center [260, 896] width 245 height 15
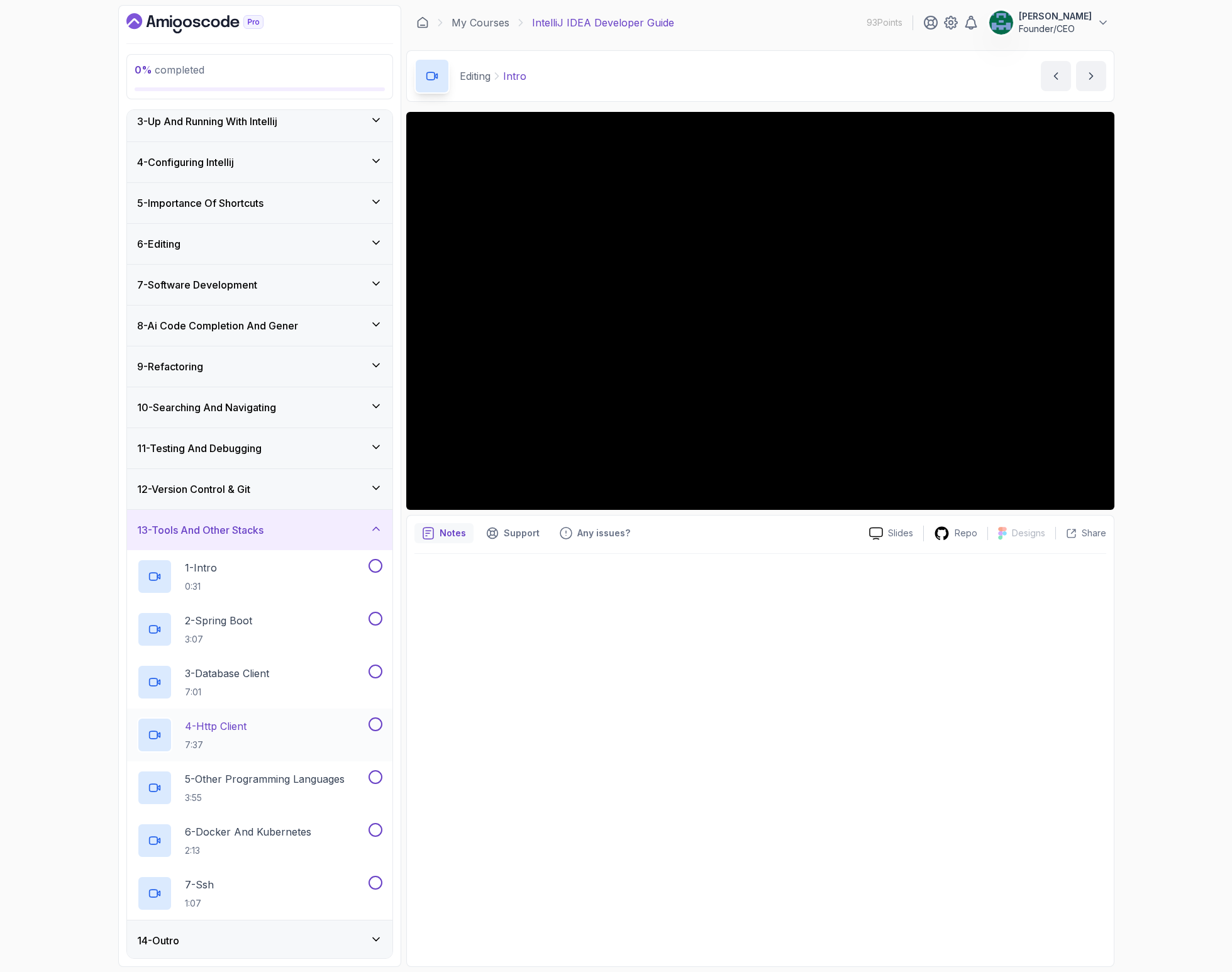
scroll to position [93, 0]
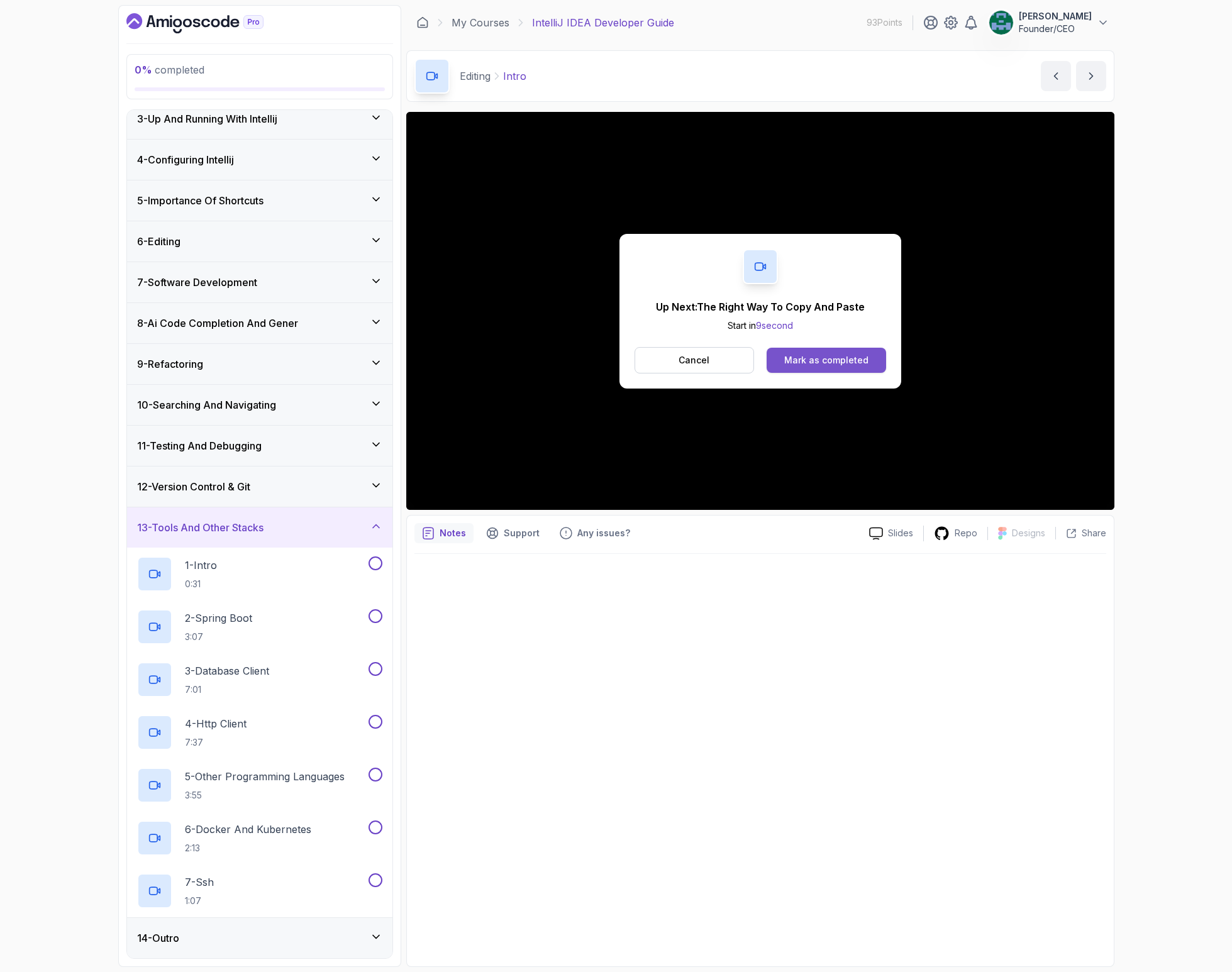
click at [848, 361] on div "Mark as completed" at bounding box center [826, 360] width 84 height 12
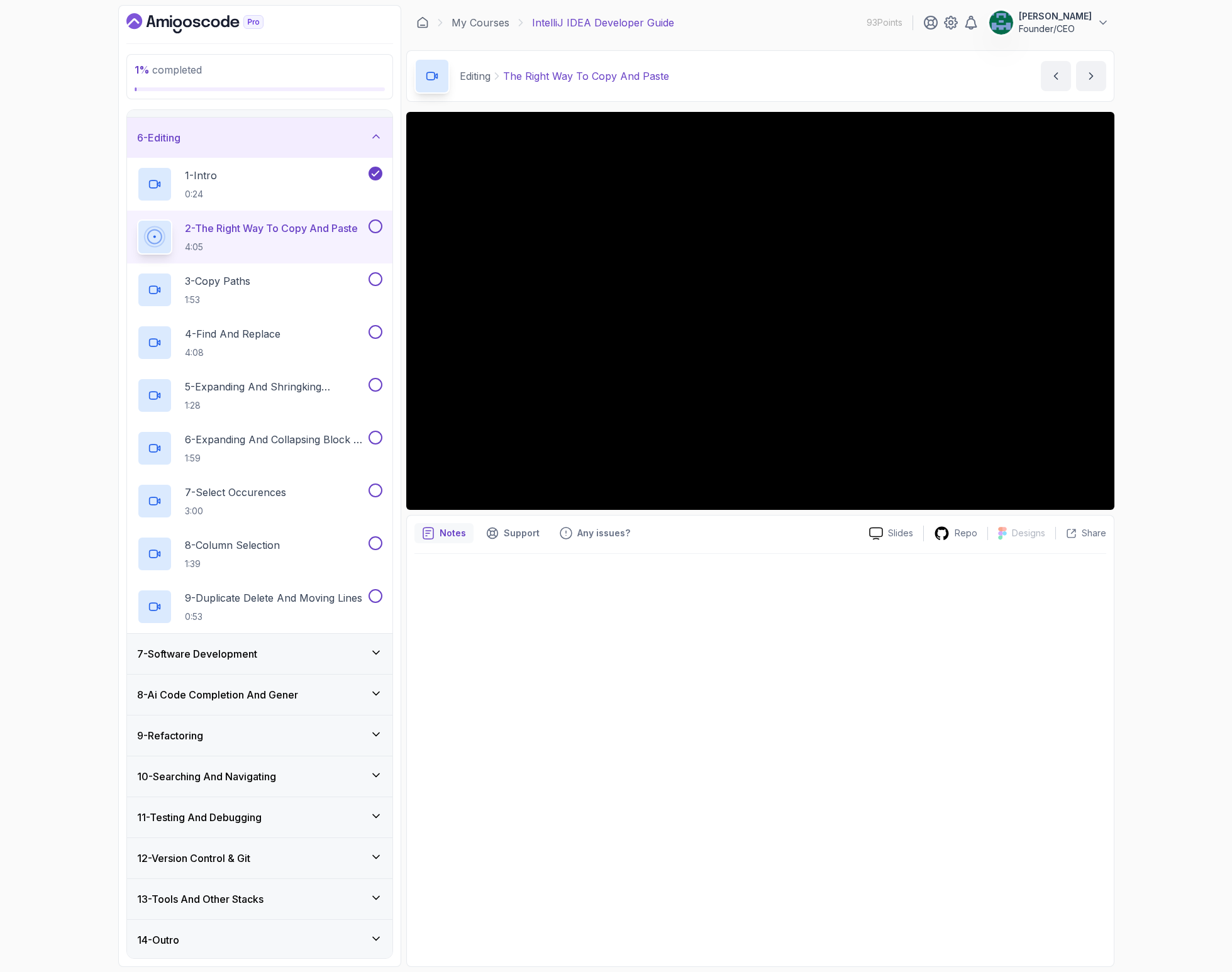
scroll to position [196, 0]
click at [241, 692] on h3 "8 - Ai Code Completion And Gener" at bounding box center [217, 695] width 161 height 15
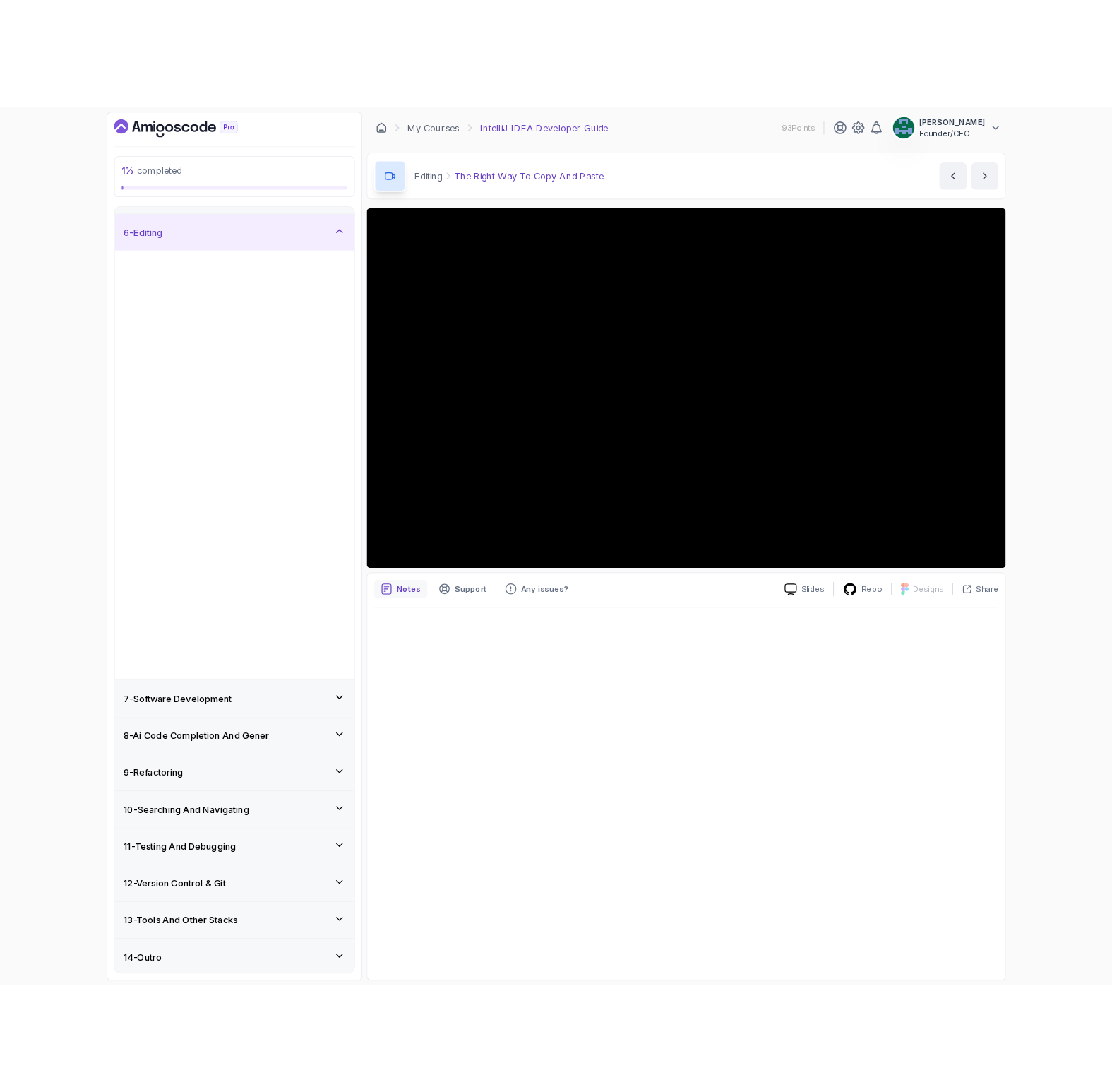
scroll to position [0, 0]
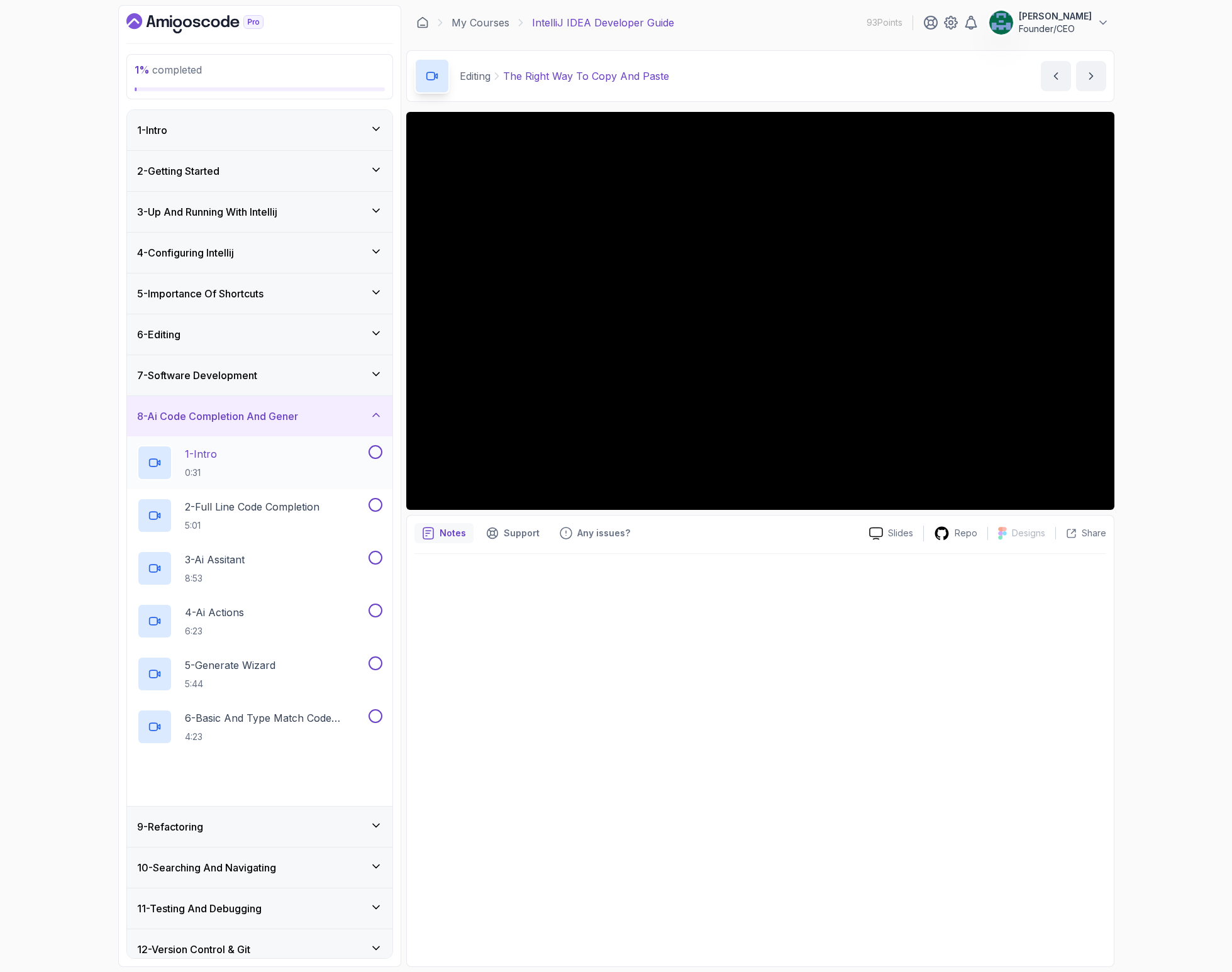
click at [232, 466] on div "1 - Intro 0:31" at bounding box center [251, 463] width 229 height 35
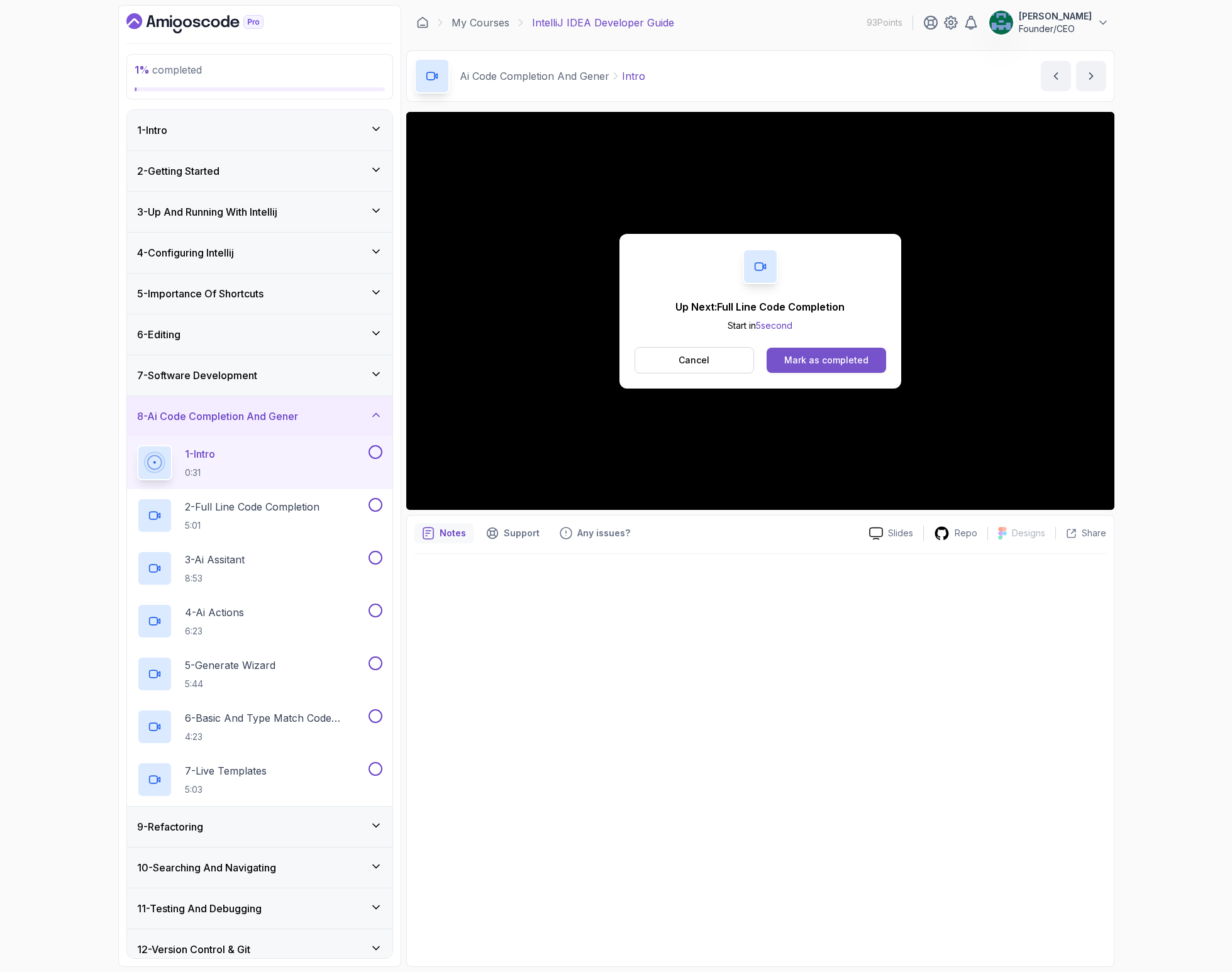
click at [846, 358] on div "Mark as completed" at bounding box center [826, 360] width 84 height 12
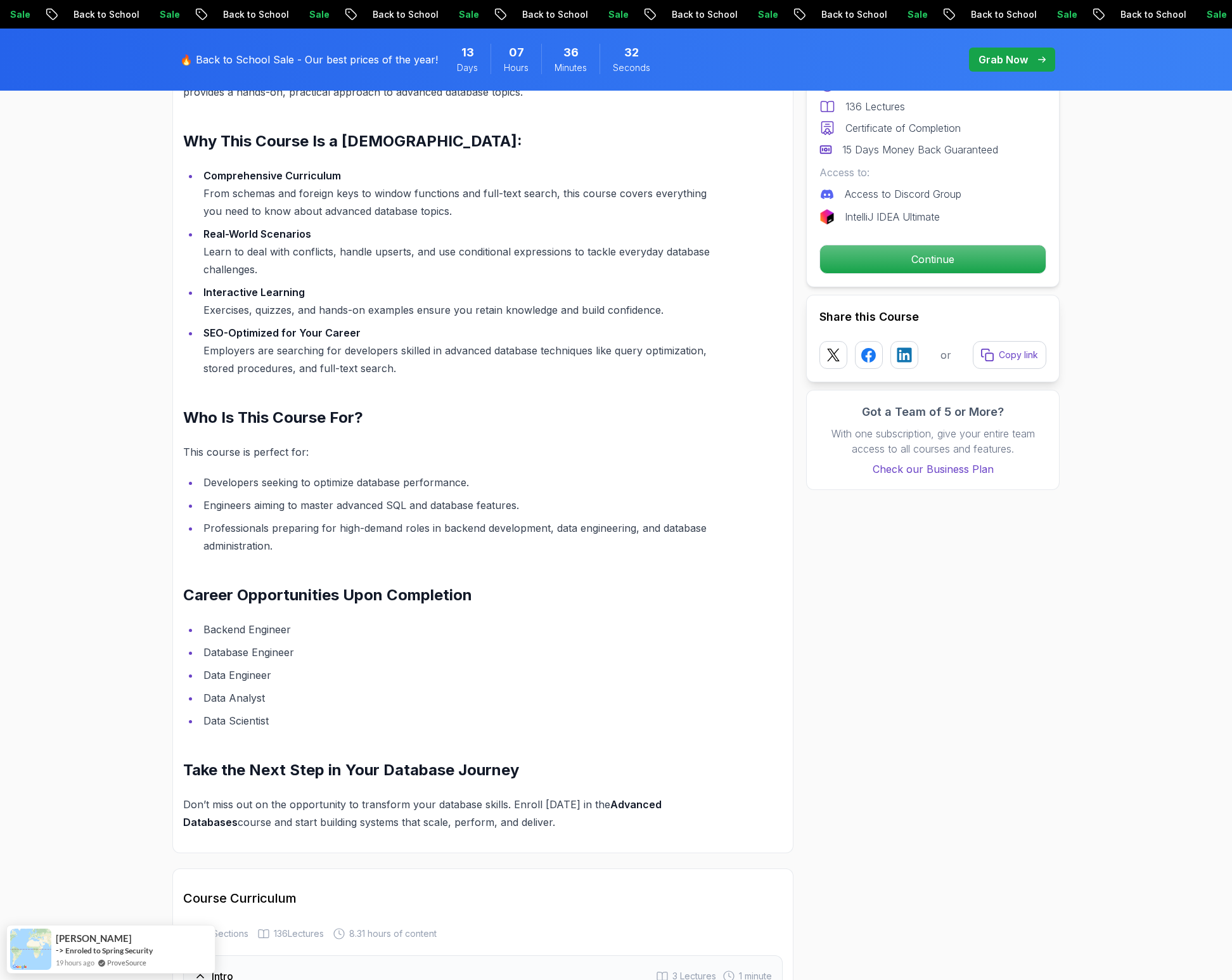
scroll to position [1042, 0]
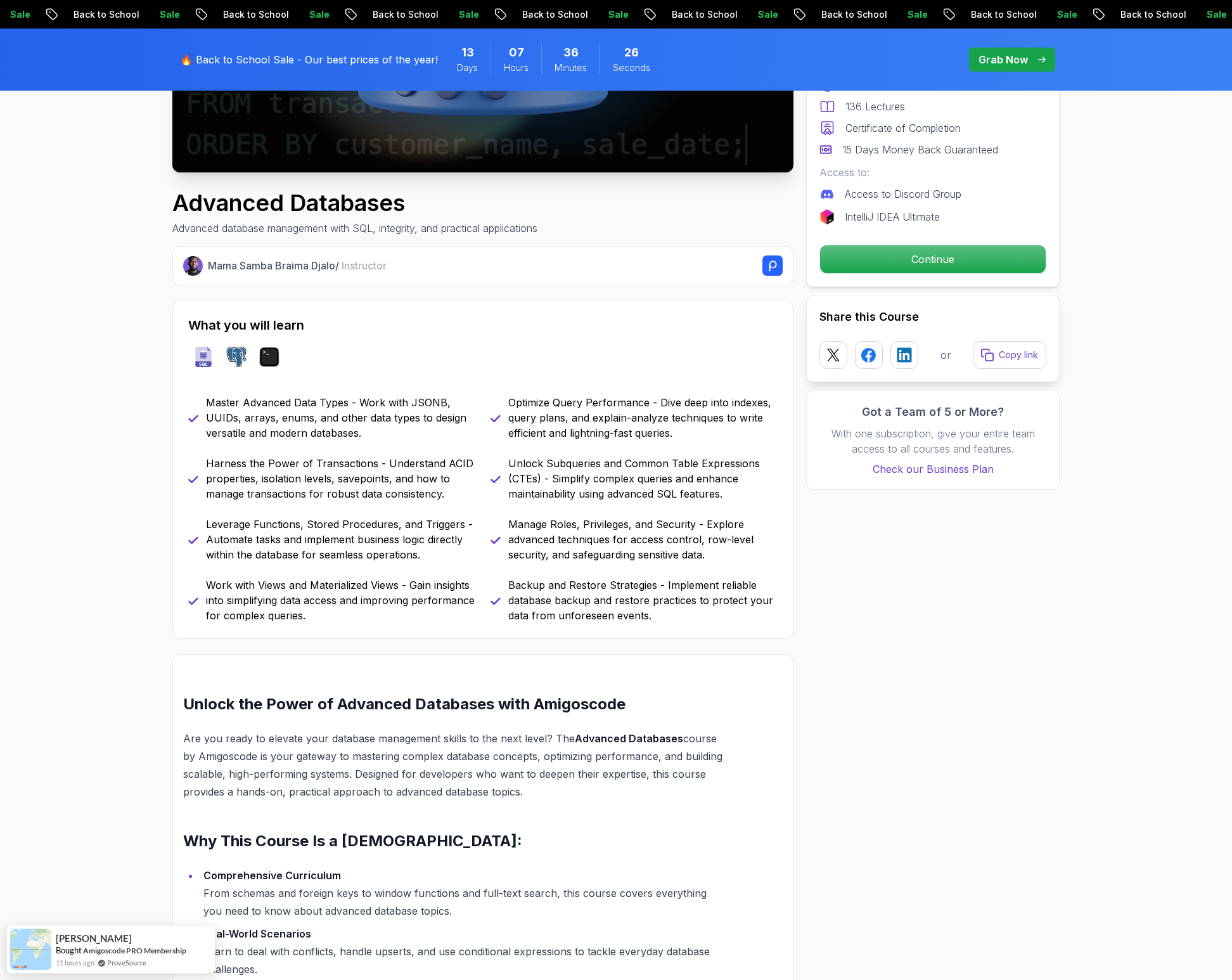
scroll to position [0, 0]
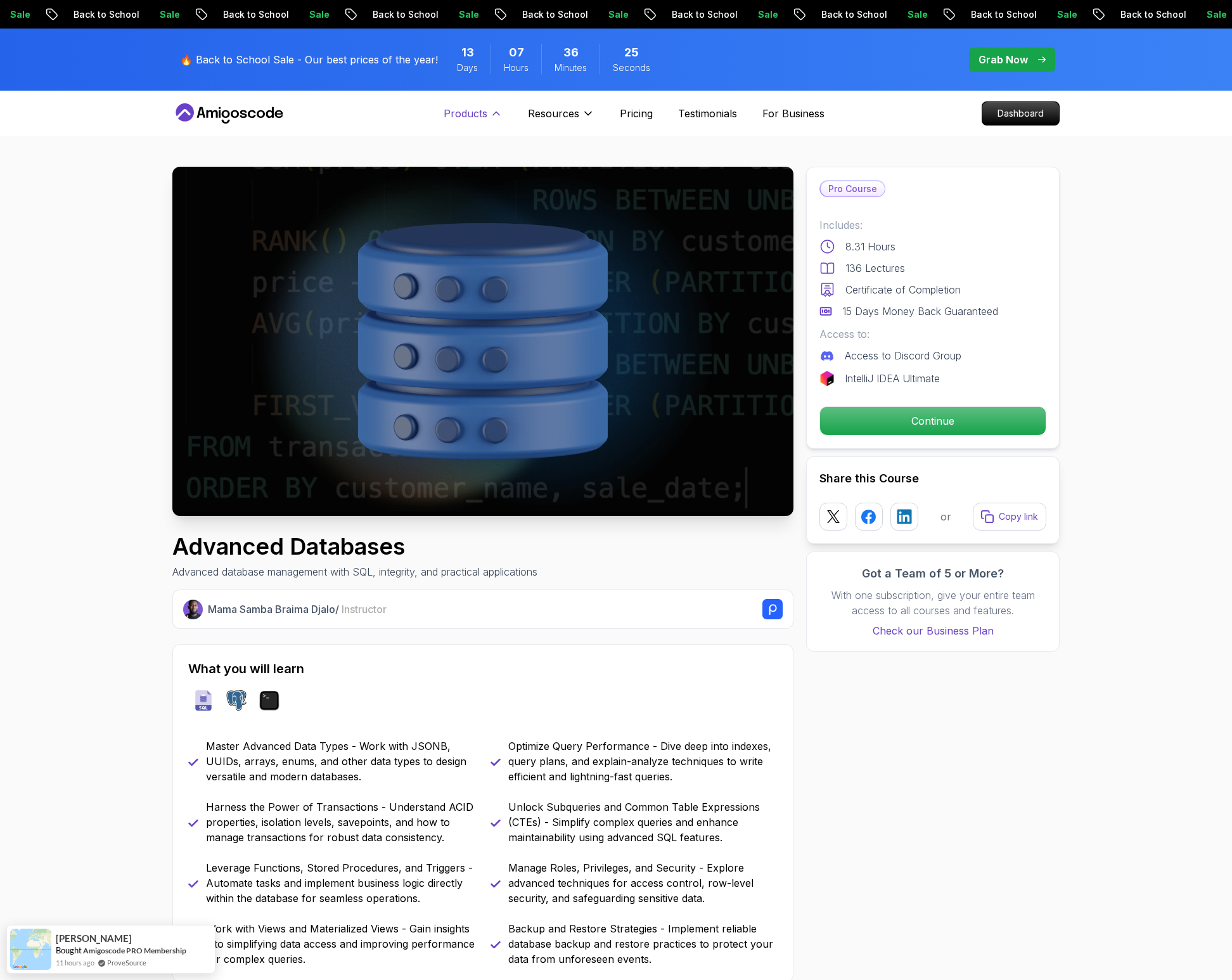
click at [480, 108] on p "Products" at bounding box center [465, 113] width 44 height 15
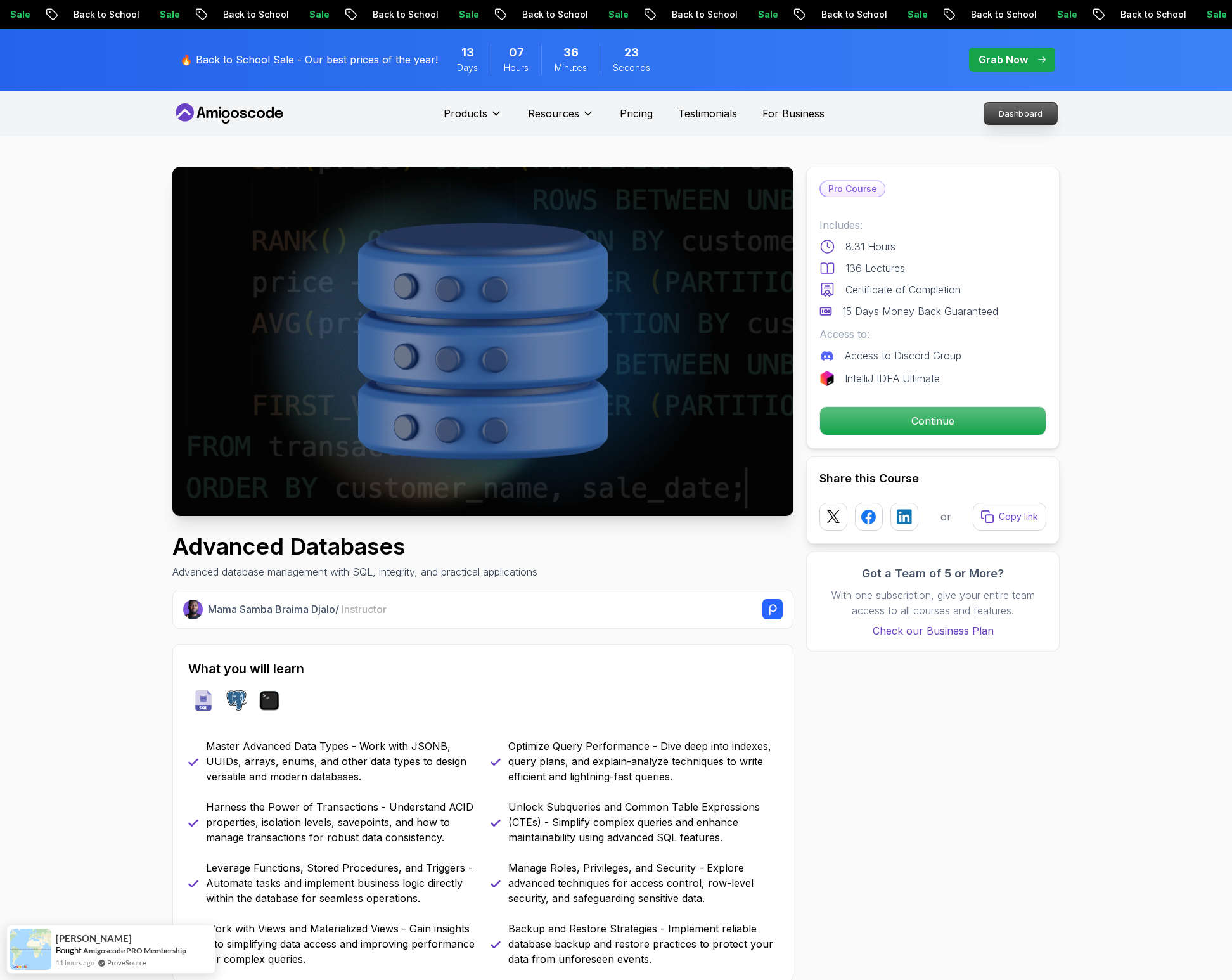
click at [1004, 117] on p "Dashboard" at bounding box center [1021, 113] width 73 height 22
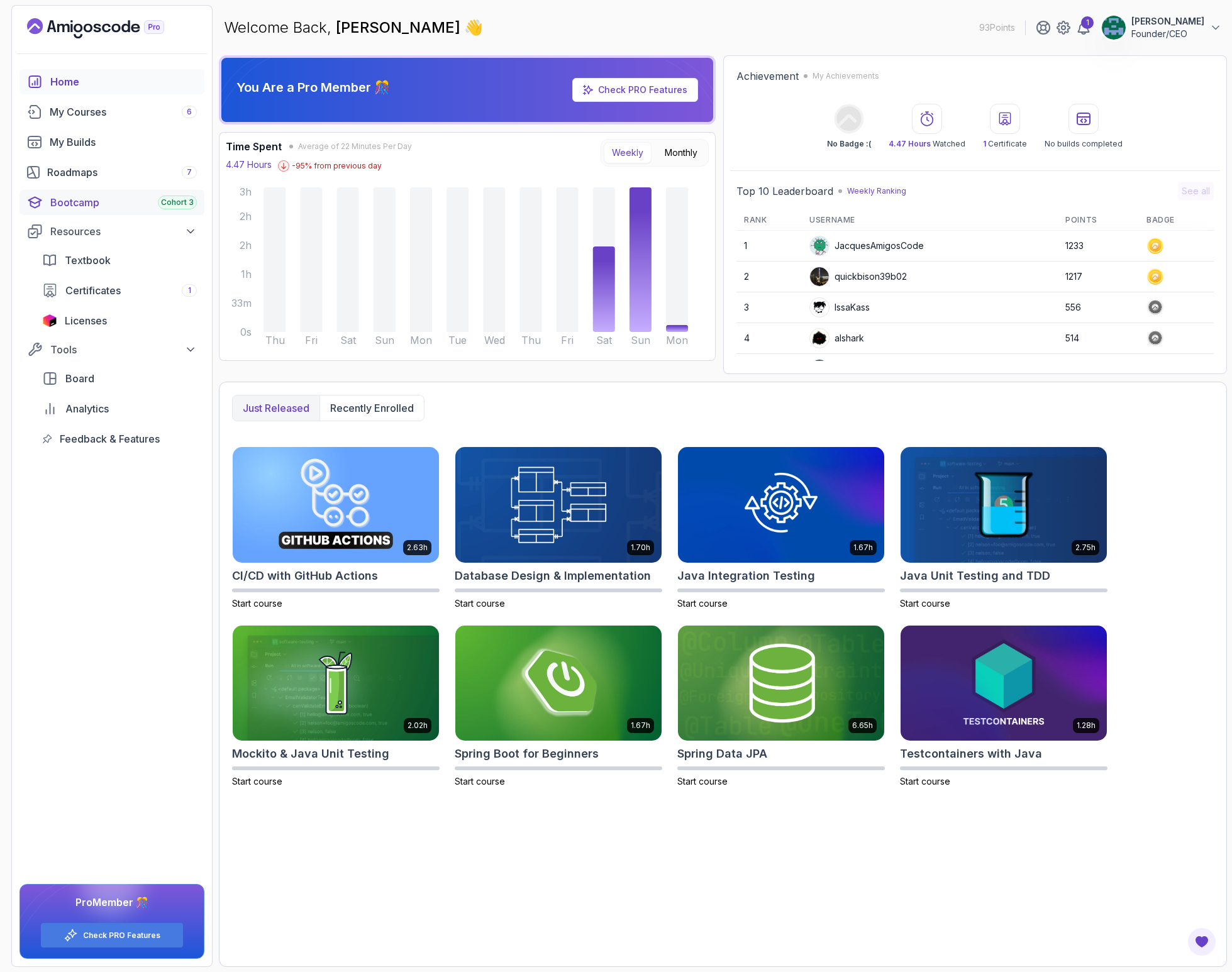
click at [180, 202] on span "Cohort 3" at bounding box center [177, 202] width 33 height 10
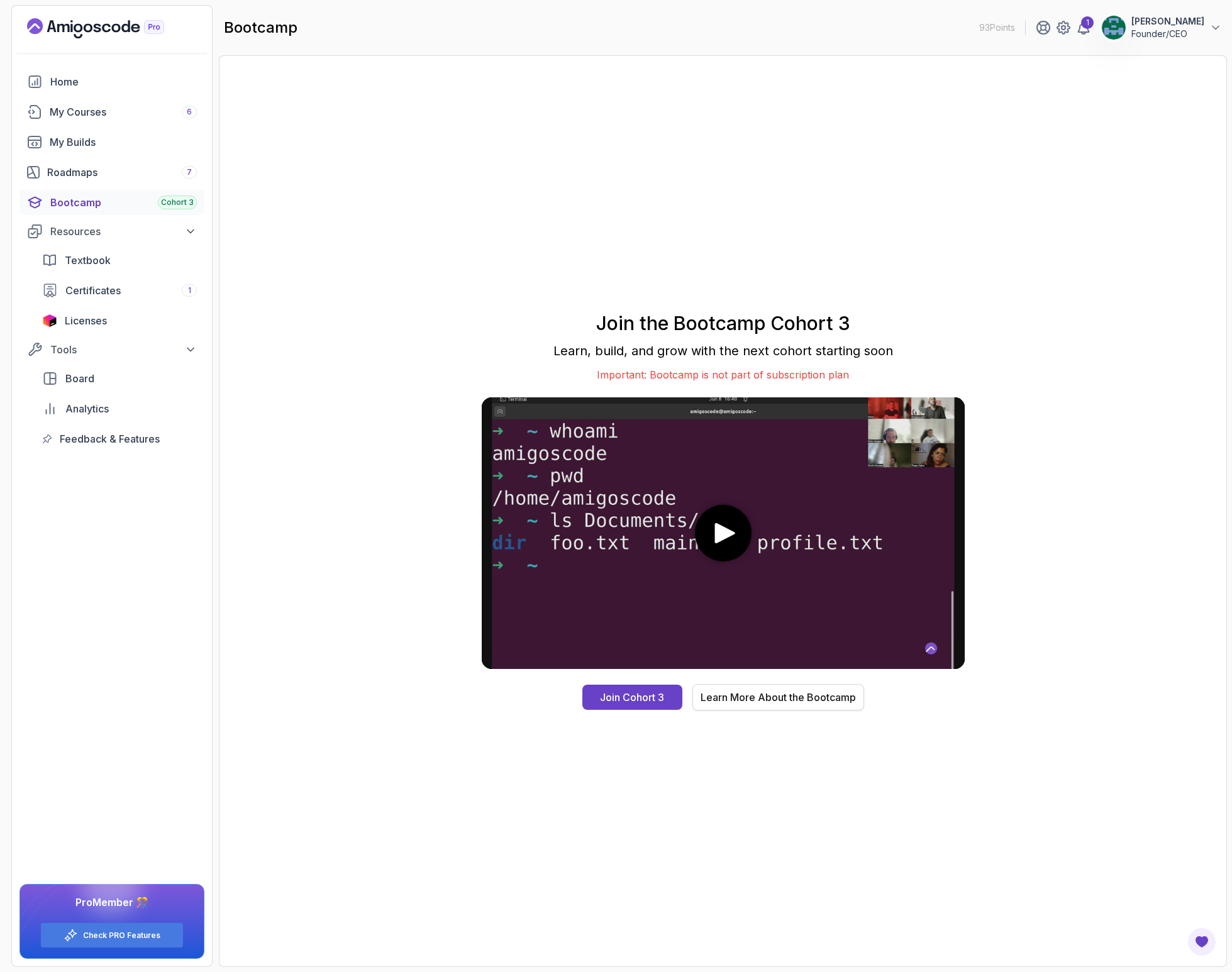
click at [768, 698] on div "Learn More About the Bootcamp" at bounding box center [778, 697] width 156 height 15
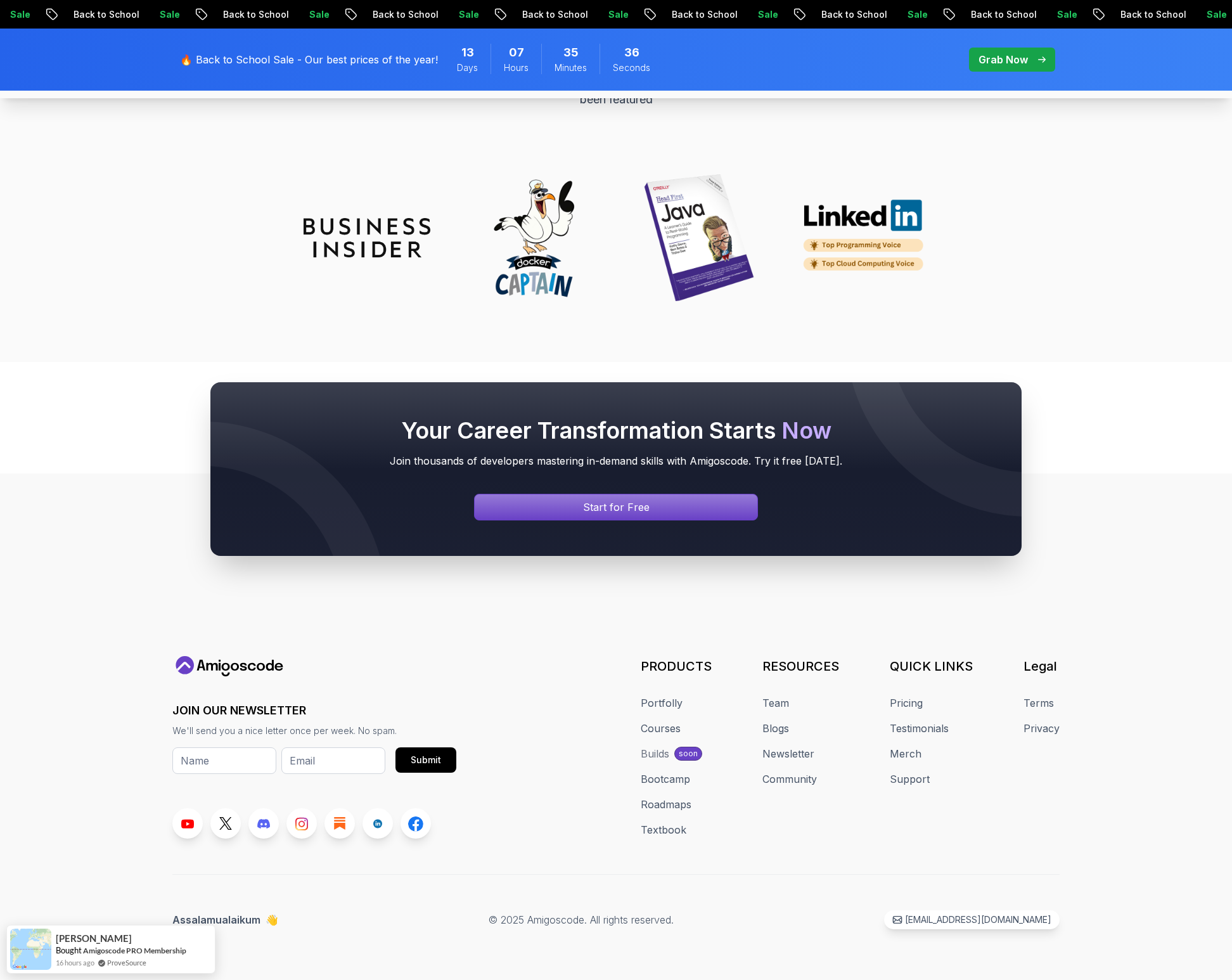
scroll to position [5786, 0]
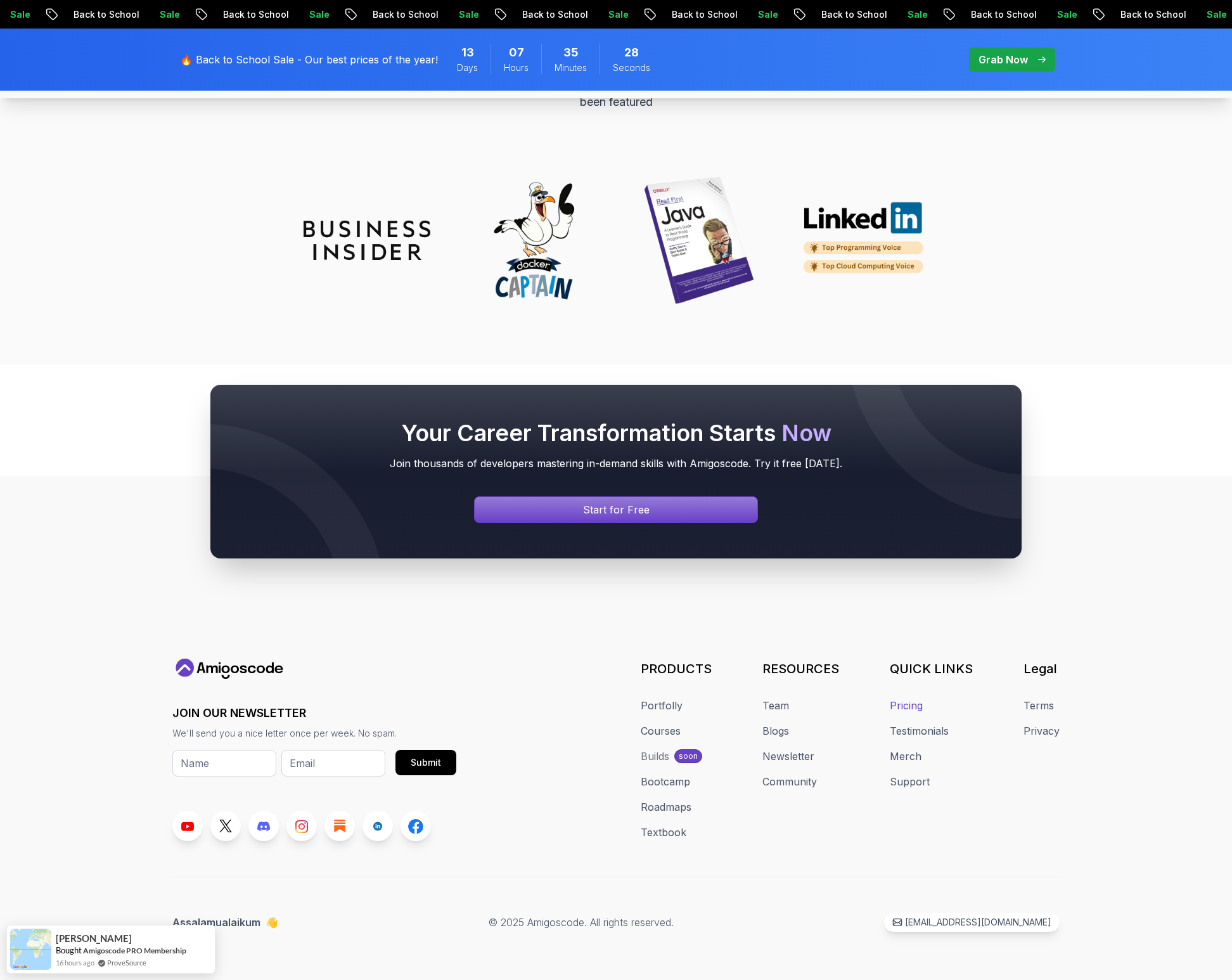
click at [918, 708] on link "Pricing" at bounding box center [906, 705] width 33 height 15
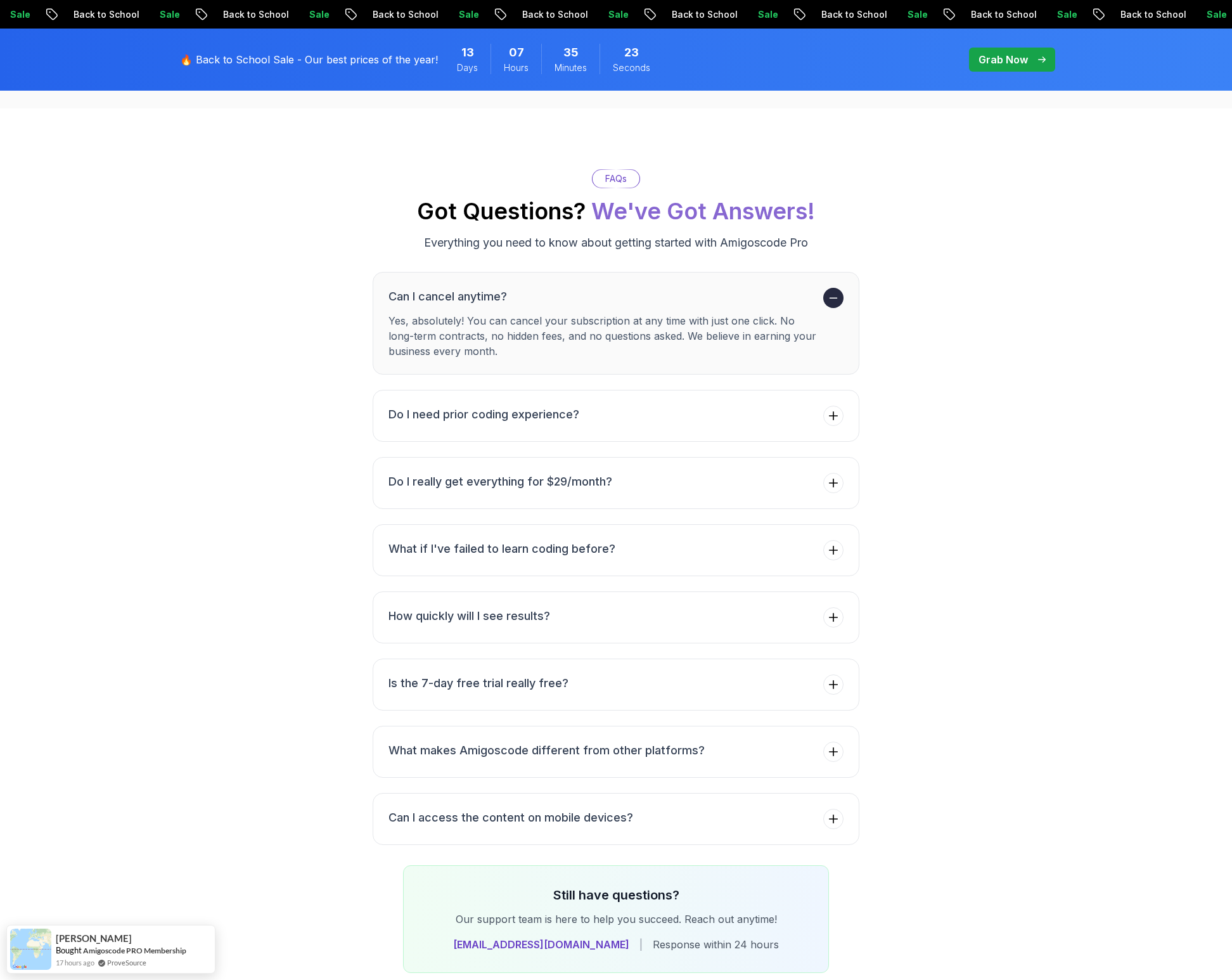
scroll to position [5052, 0]
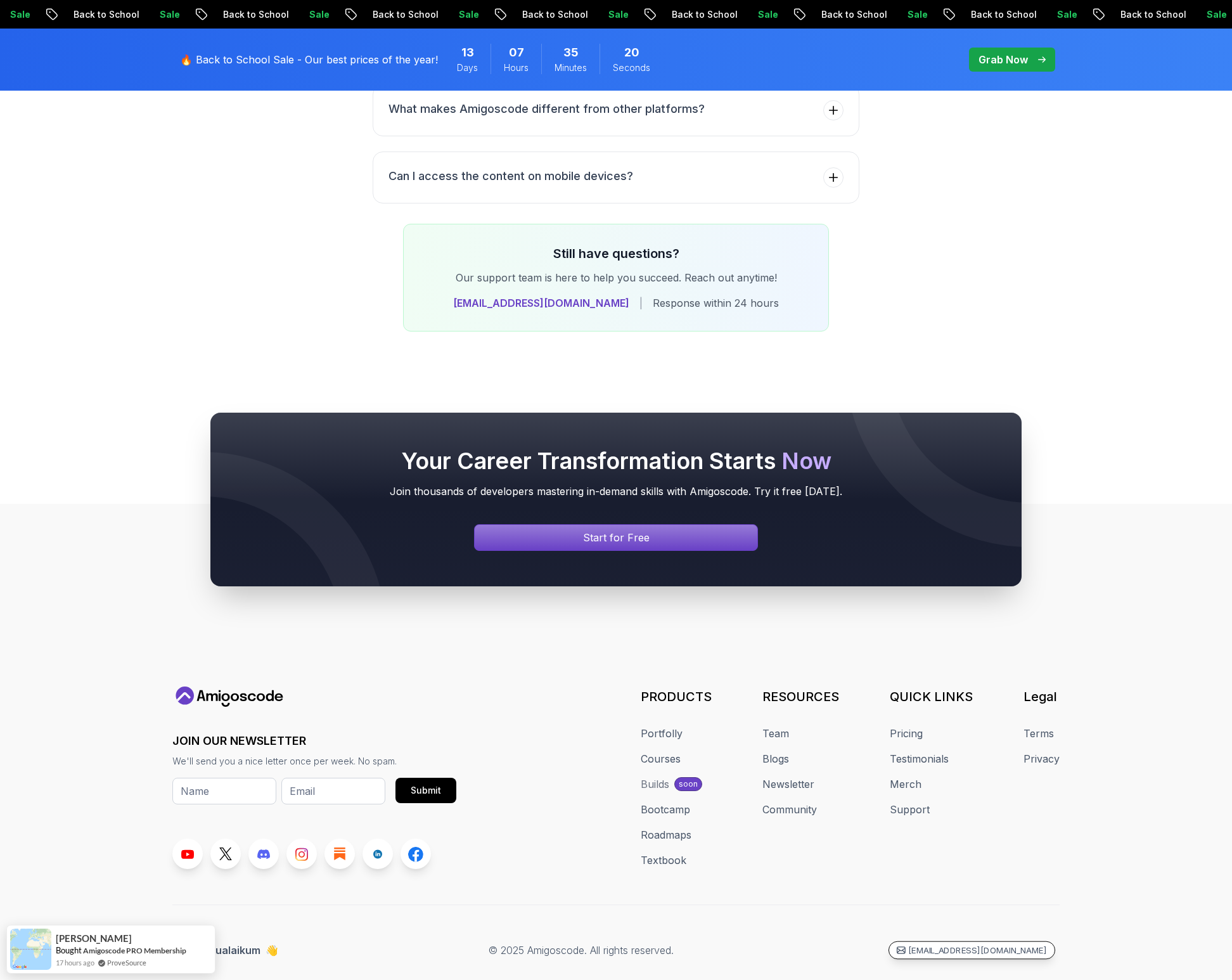
click at [975, 945] on p "[EMAIL_ADDRESS][DOMAIN_NAME]" at bounding box center [977, 950] width 138 height 12
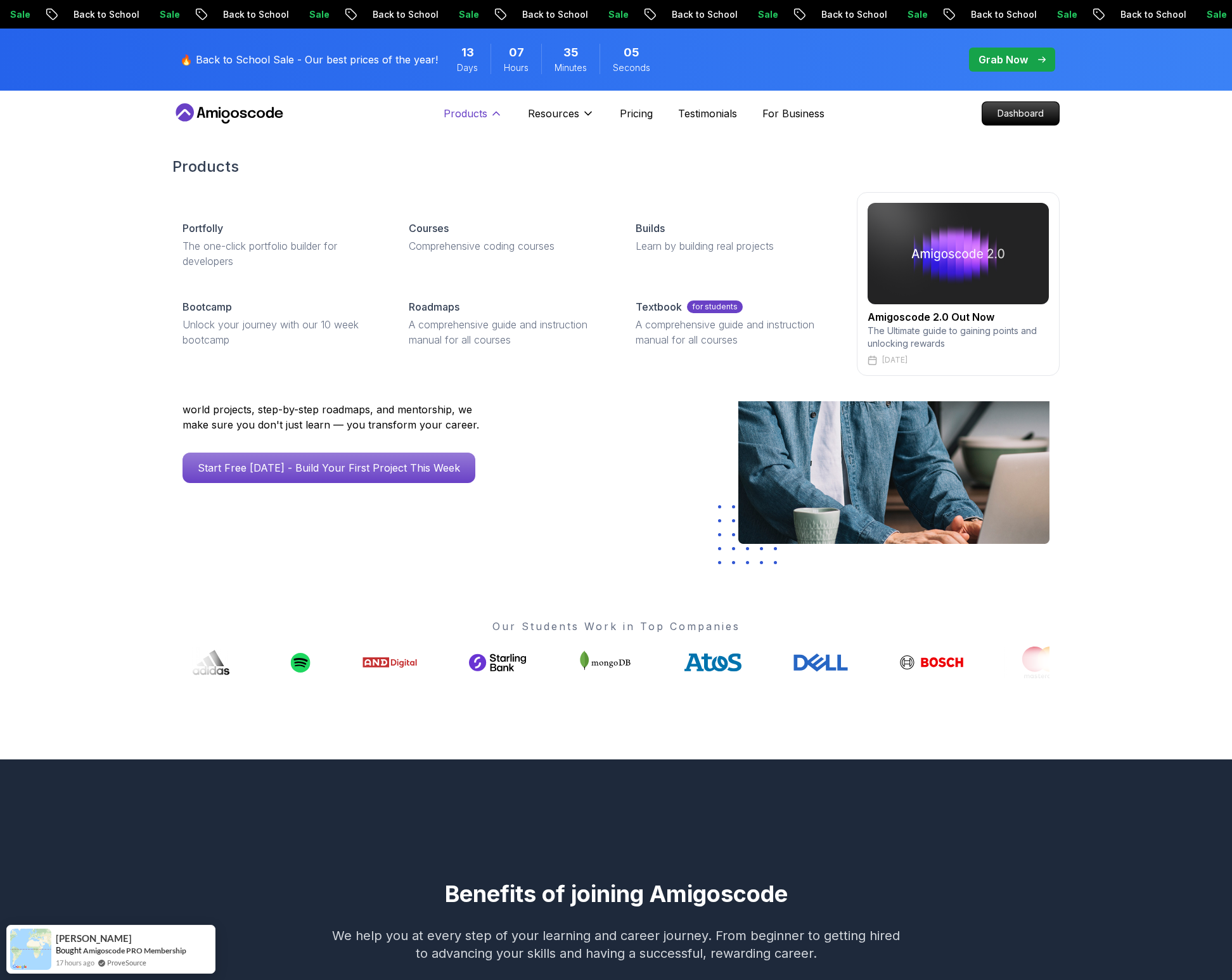
click at [470, 111] on p "Products" at bounding box center [465, 113] width 44 height 15
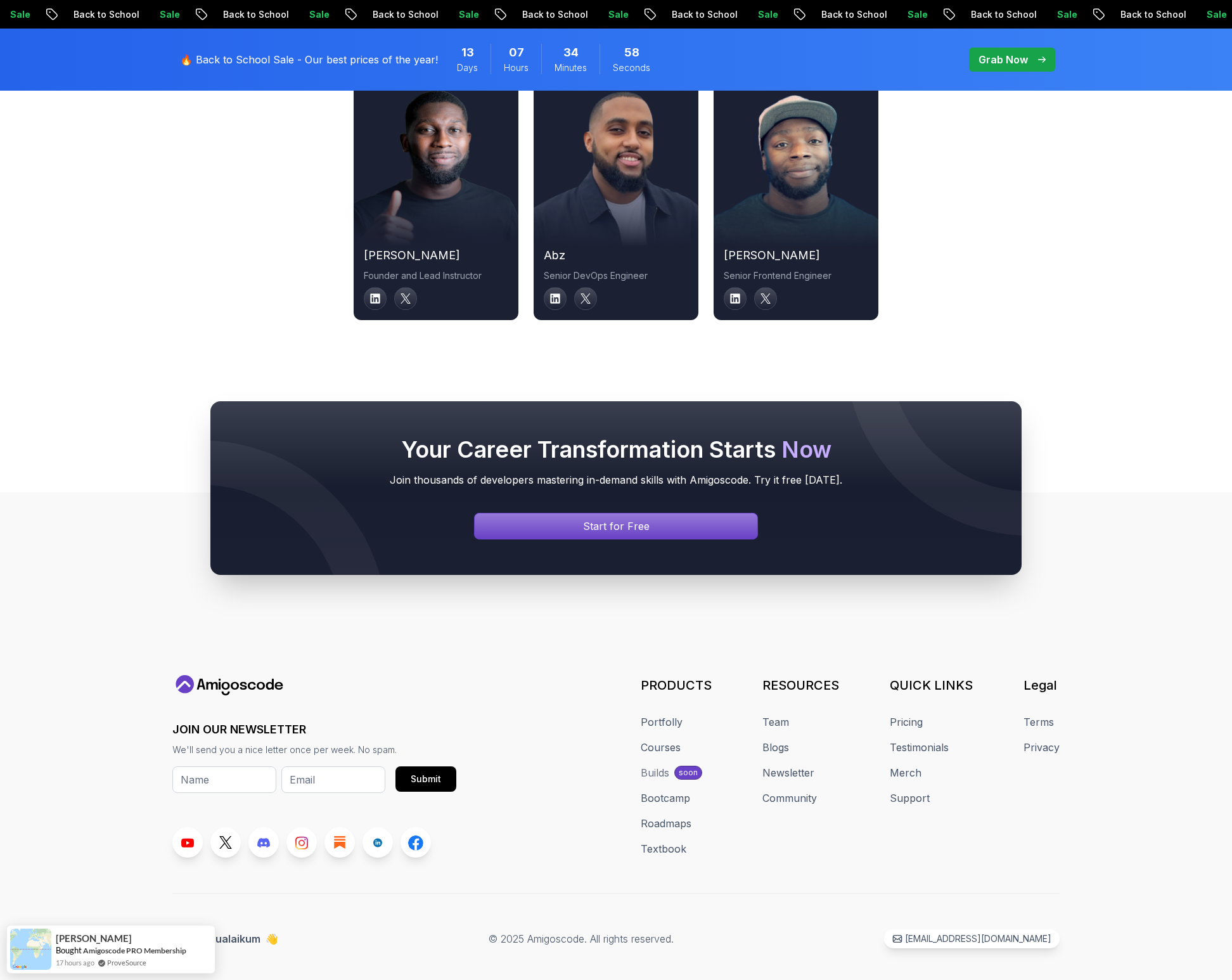
scroll to position [4422, 0]
